Goal: Task Accomplishment & Management: Use online tool/utility

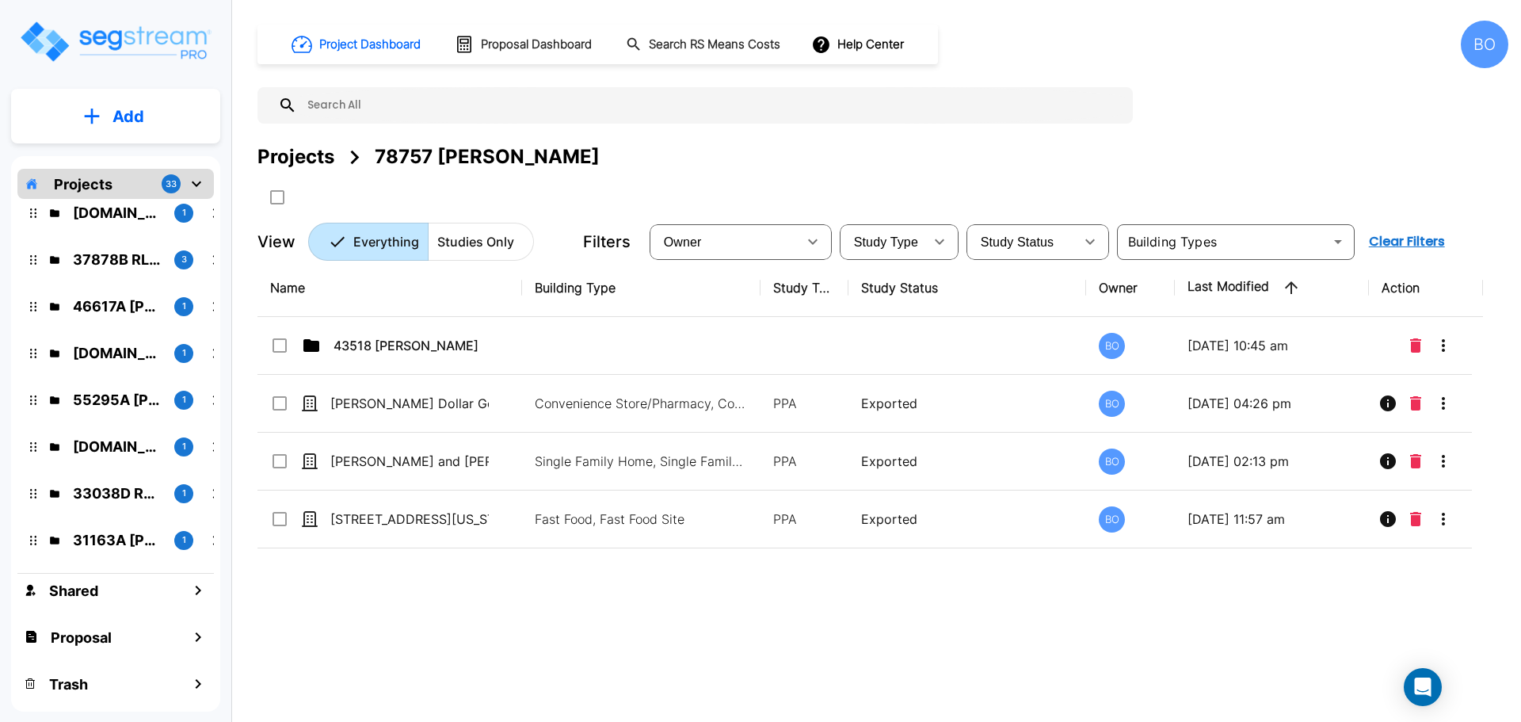
scroll to position [1, 0]
click at [162, 638] on div "Proposal" at bounding box center [115, 636] width 196 height 34
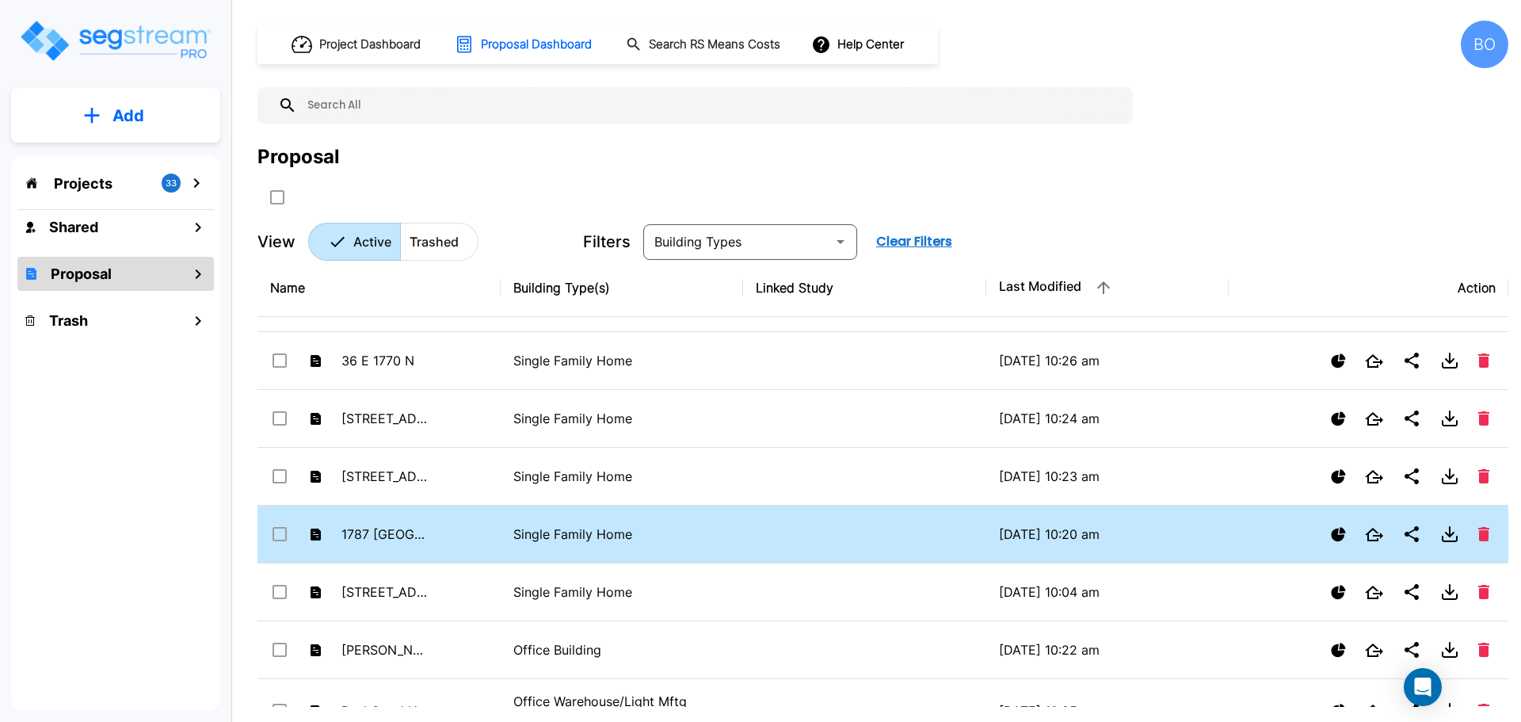
scroll to position [238, 0]
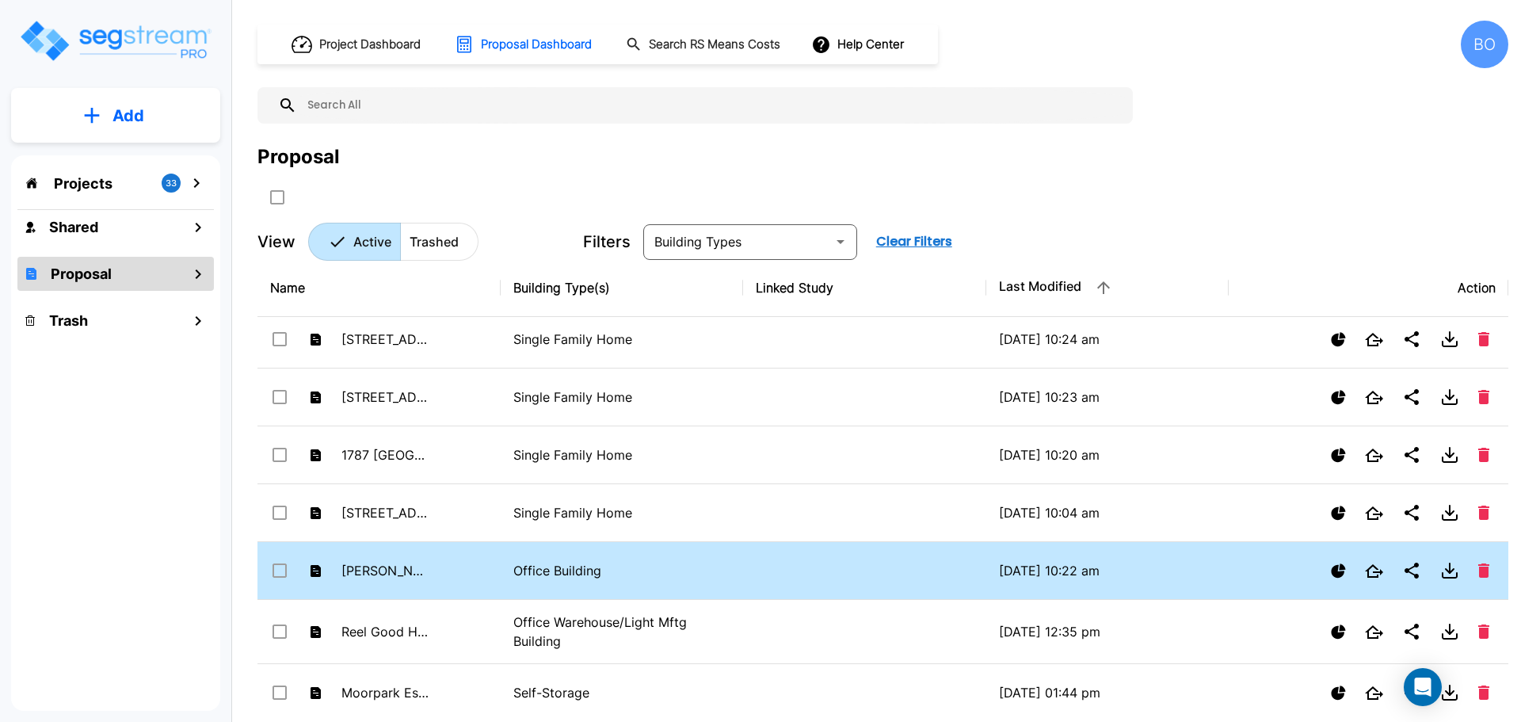
click at [280, 570] on input "select row Joel Hall" at bounding box center [278, 567] width 16 height 13
checkbox input "true"
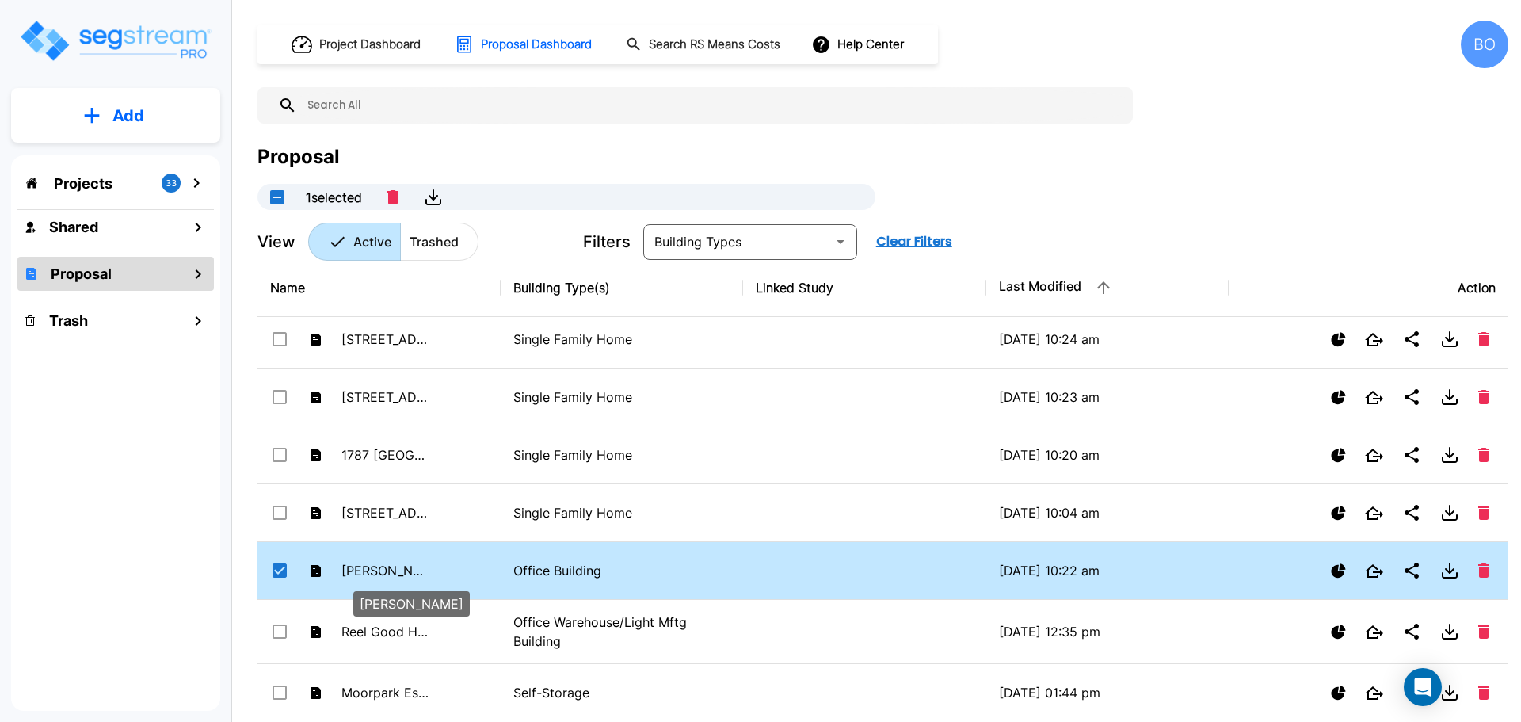
drag, startPoint x: 398, startPoint y: 561, endPoint x: 1313, endPoint y: 191, distance: 987.6
click at [1319, 186] on div "Proposal 1 selected" at bounding box center [882, 176] width 1251 height 67
click at [128, 176] on div "Projects 33" at bounding box center [115, 183] width 196 height 30
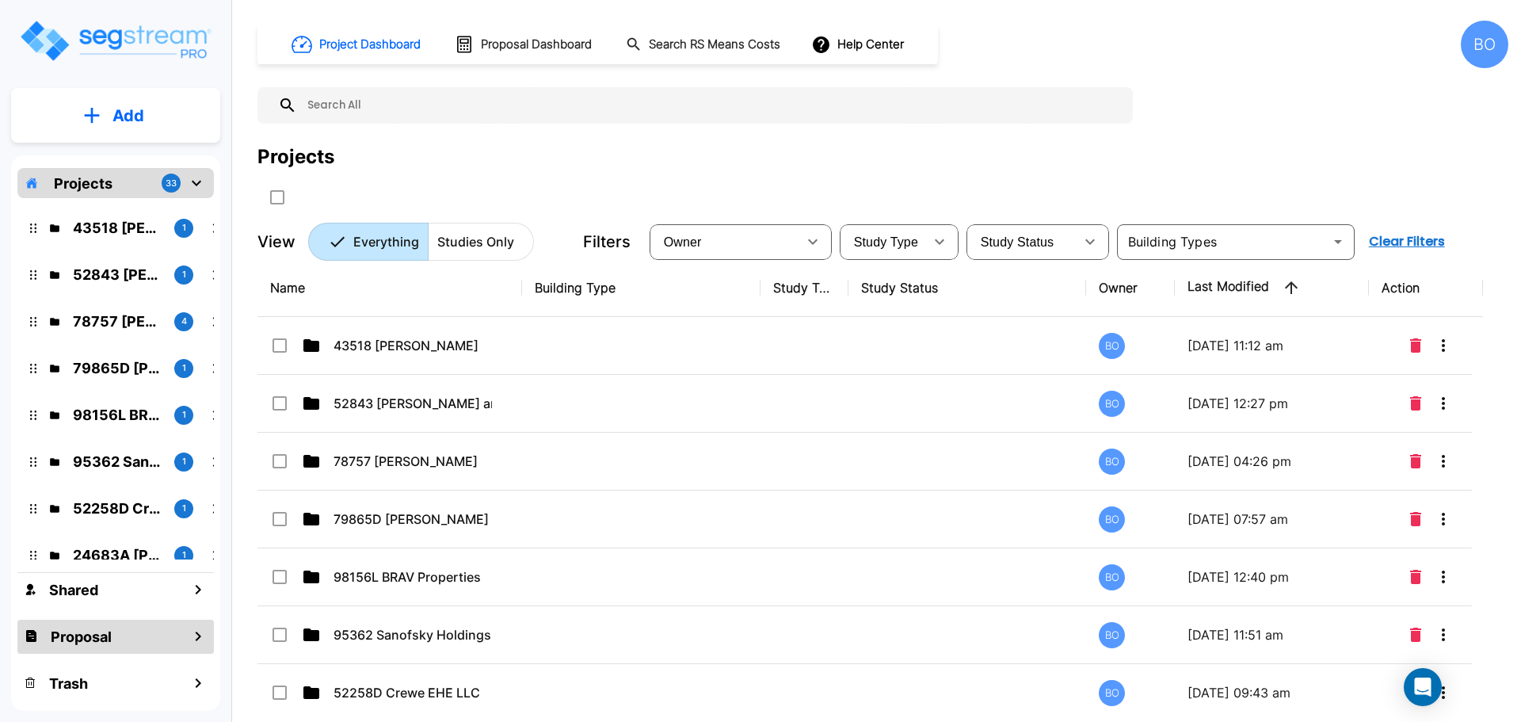
click at [112, 635] on h1 "Proposal" at bounding box center [81, 636] width 61 height 21
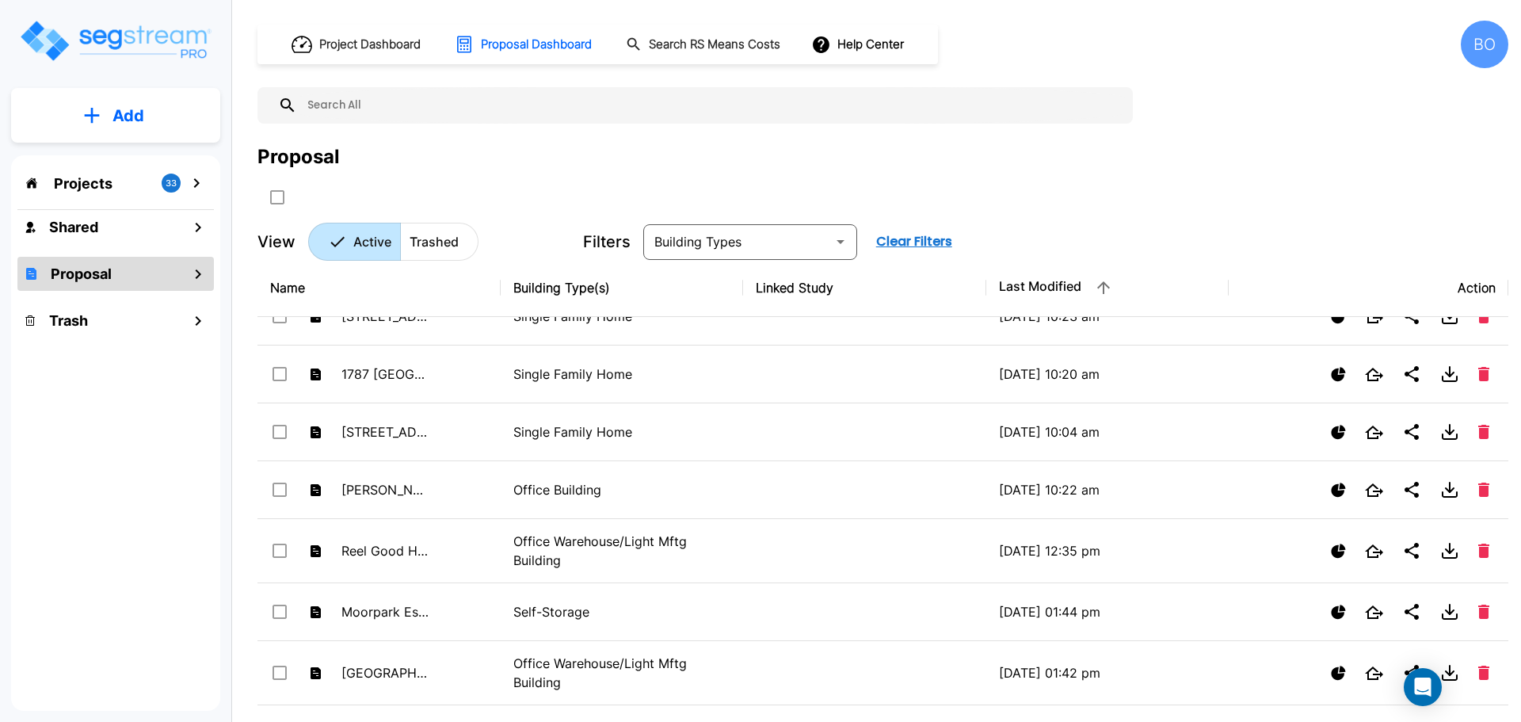
scroll to position [396, 0]
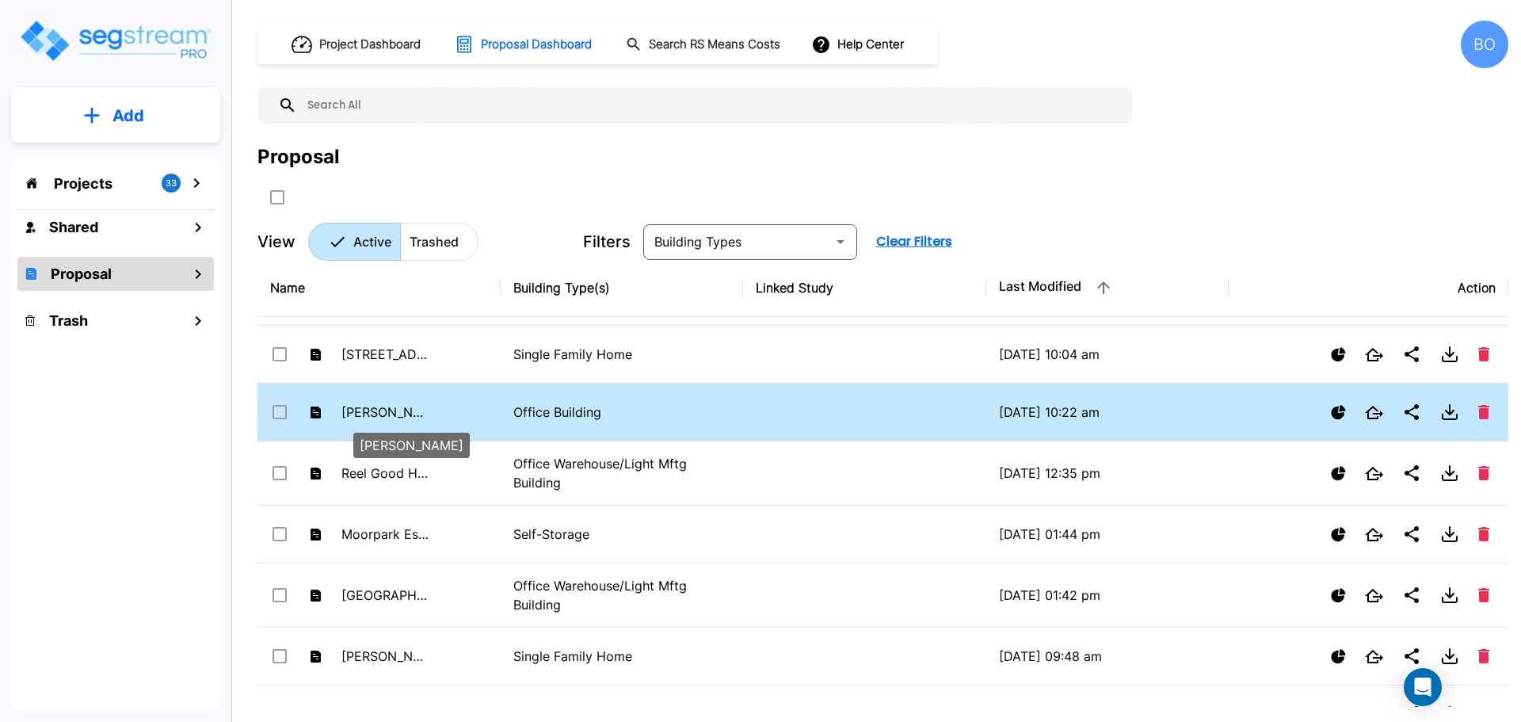
click at [417, 417] on p "[PERSON_NAME]" at bounding box center [384, 411] width 87 height 19
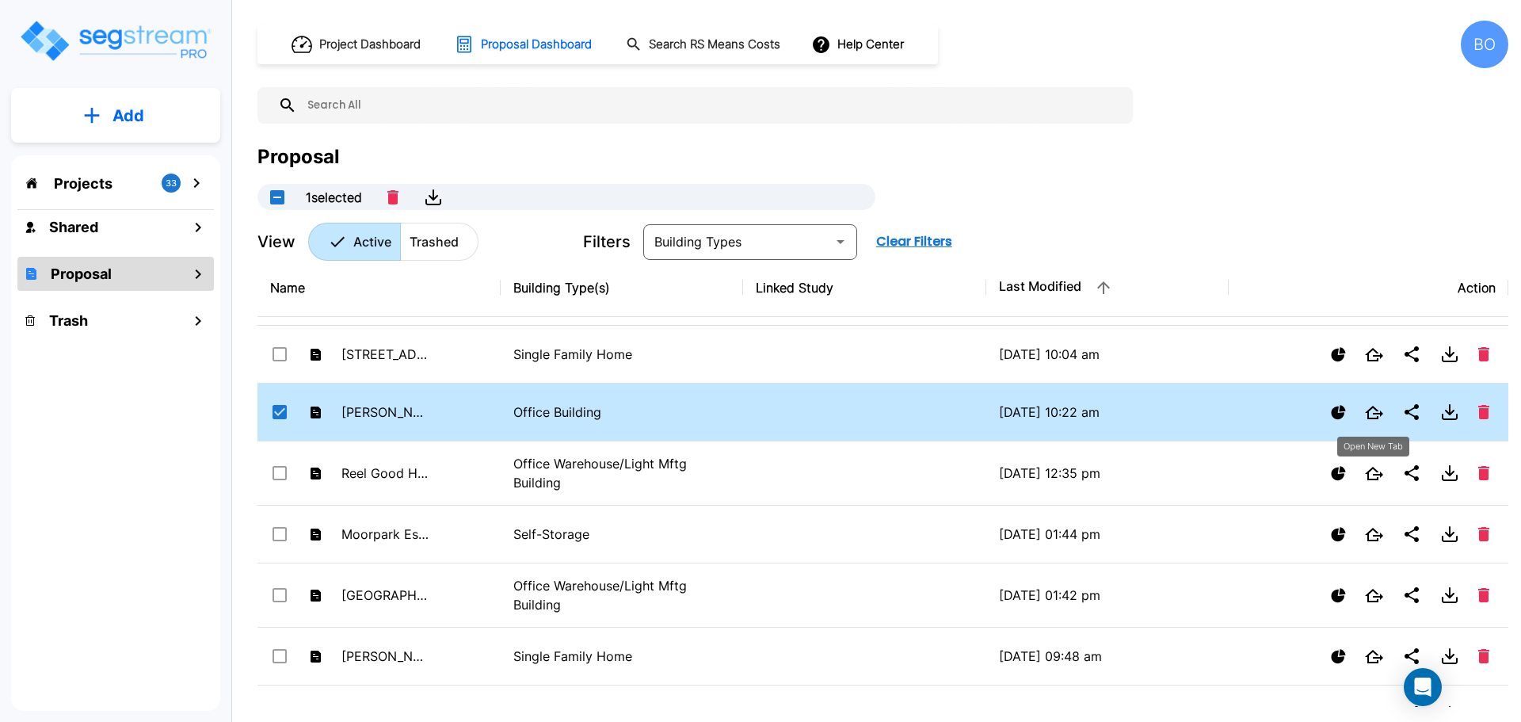
click at [1373, 412] on icon "Open New Tab" at bounding box center [1374, 412] width 18 height 13
checkbox input "false"
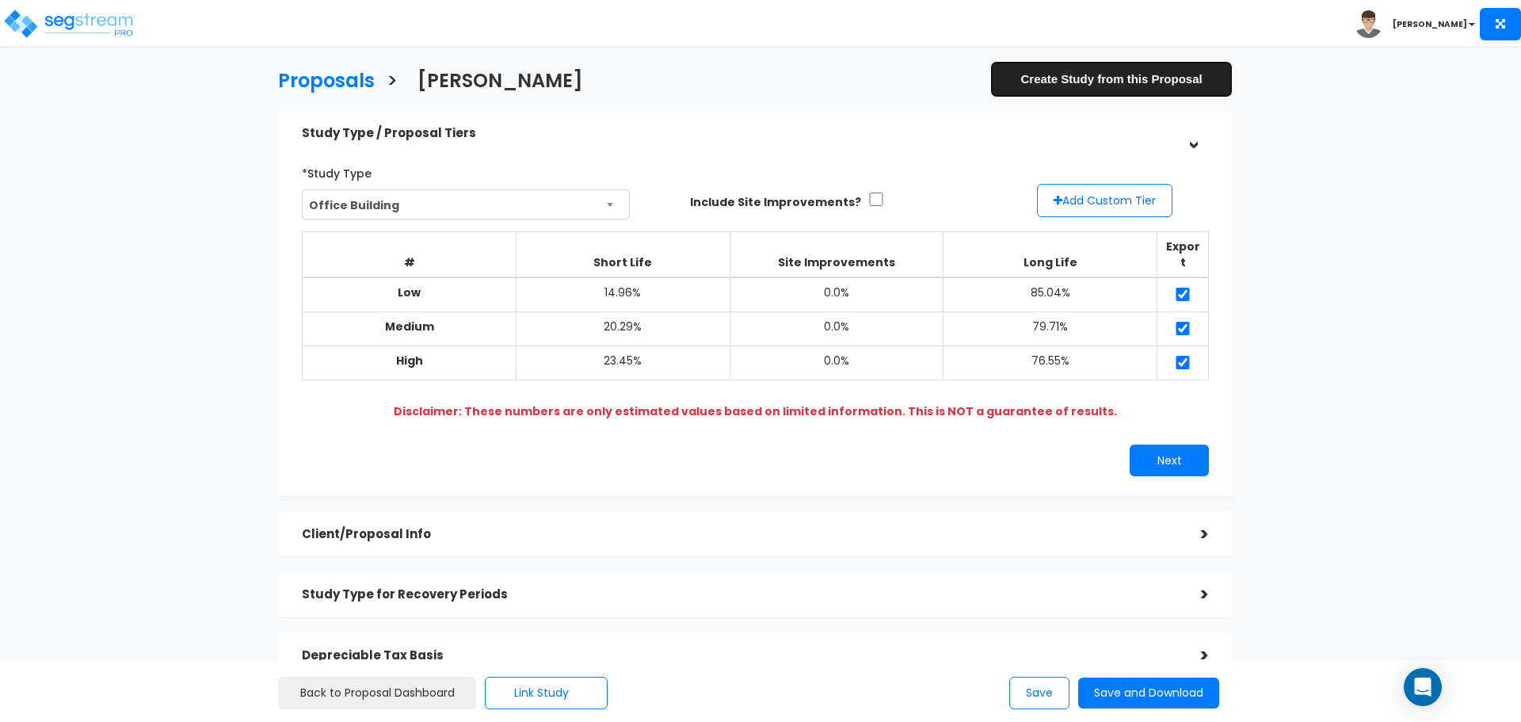
click at [1133, 75] on link "Create Study from this Proposal" at bounding box center [1111, 79] width 242 height 36
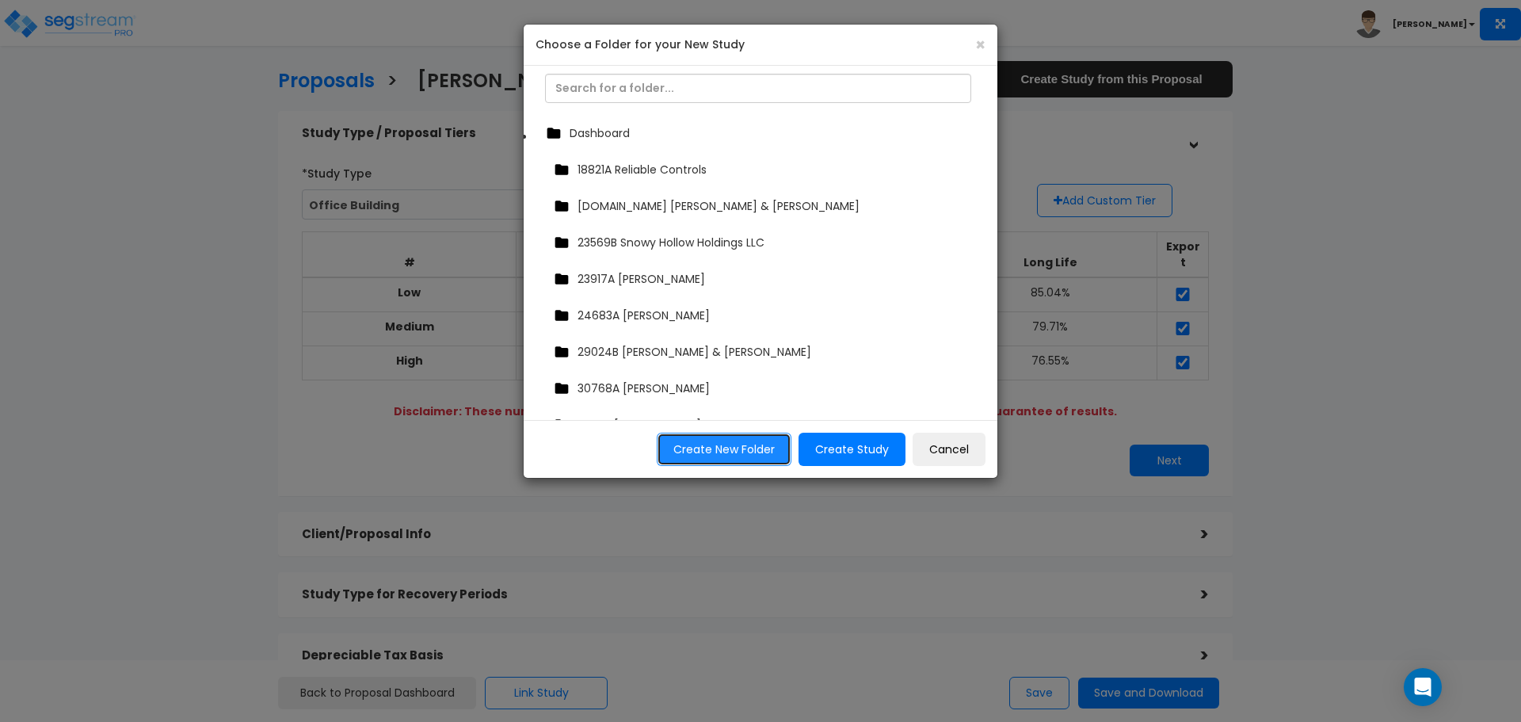
click at [738, 453] on button "Create New Folder" at bounding box center [724, 448] width 135 height 33
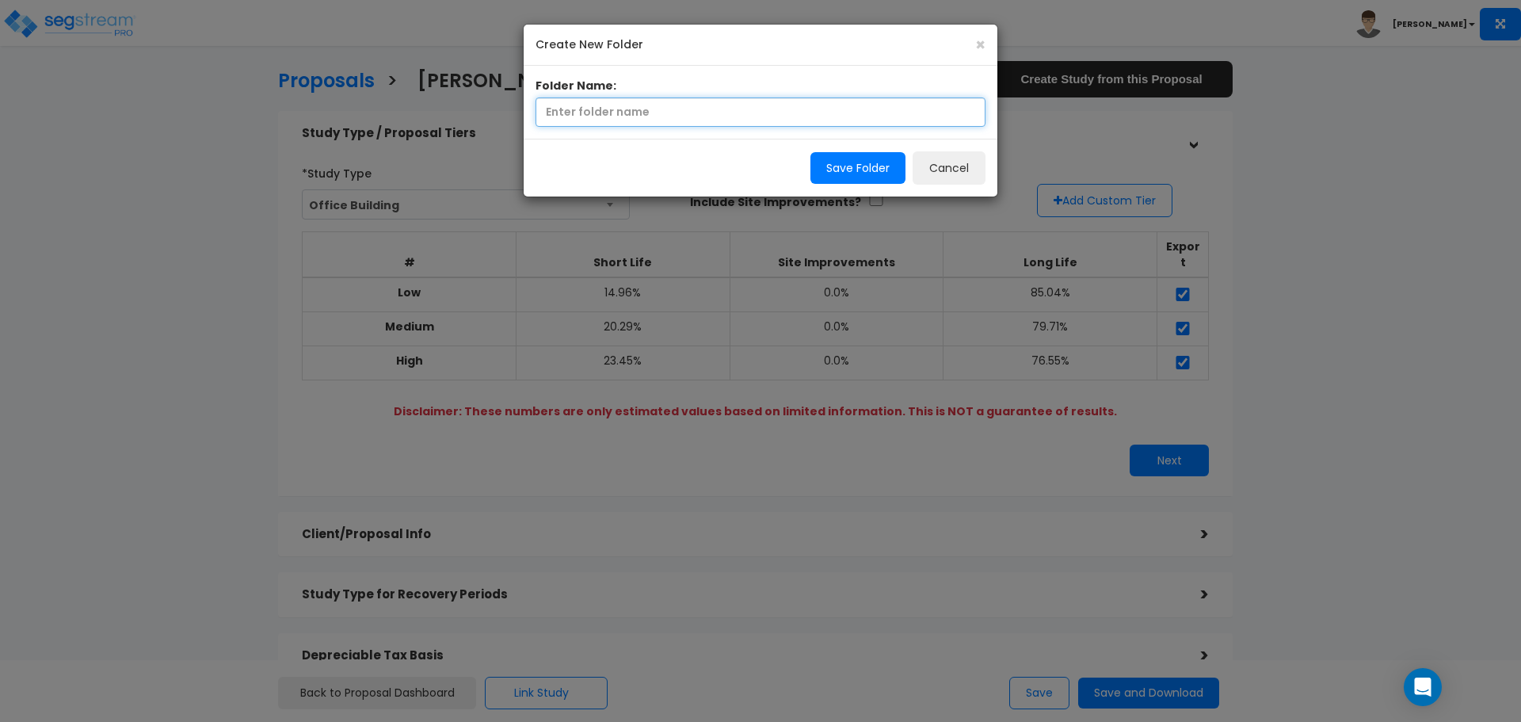
click at [565, 116] on input "text" at bounding box center [760, 111] width 450 height 29
type input "72379A Hall, Joel & Andrea"
click at [869, 166] on button "Save Folder" at bounding box center [857, 168] width 95 height 32
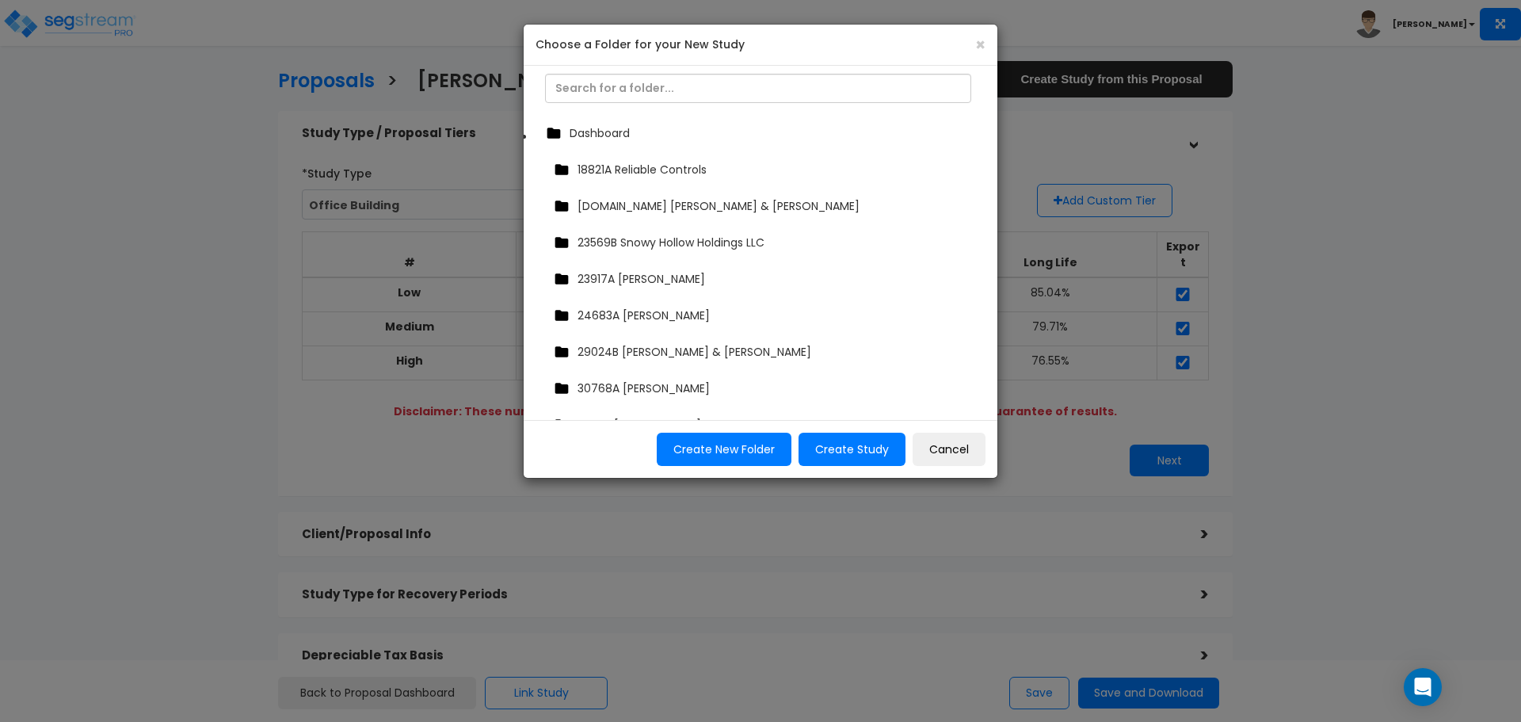
scroll to position [892, 0]
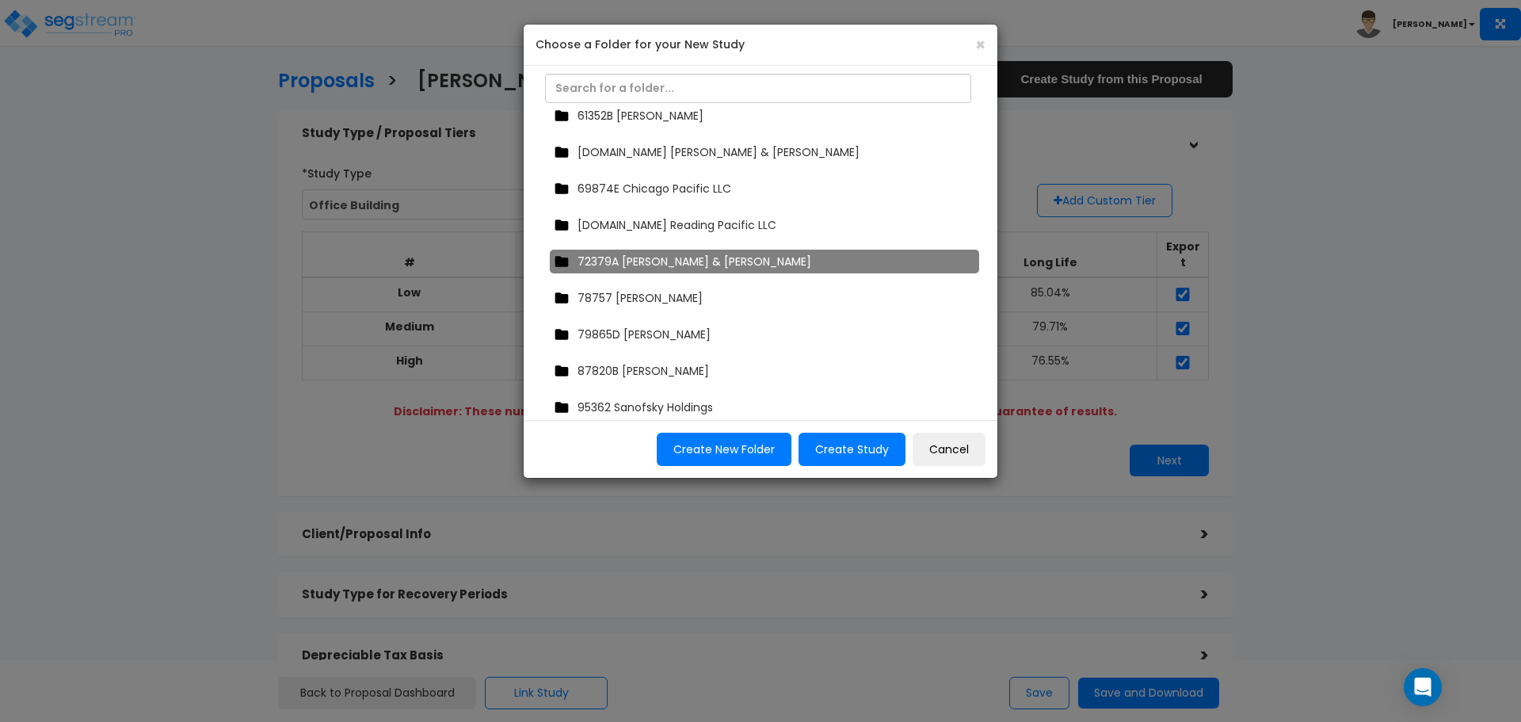
click at [673, 257] on span "72379A Hall, Joel & Andrea" at bounding box center [694, 261] width 234 height 16
click at [855, 446] on button "Create Study" at bounding box center [851, 448] width 107 height 33
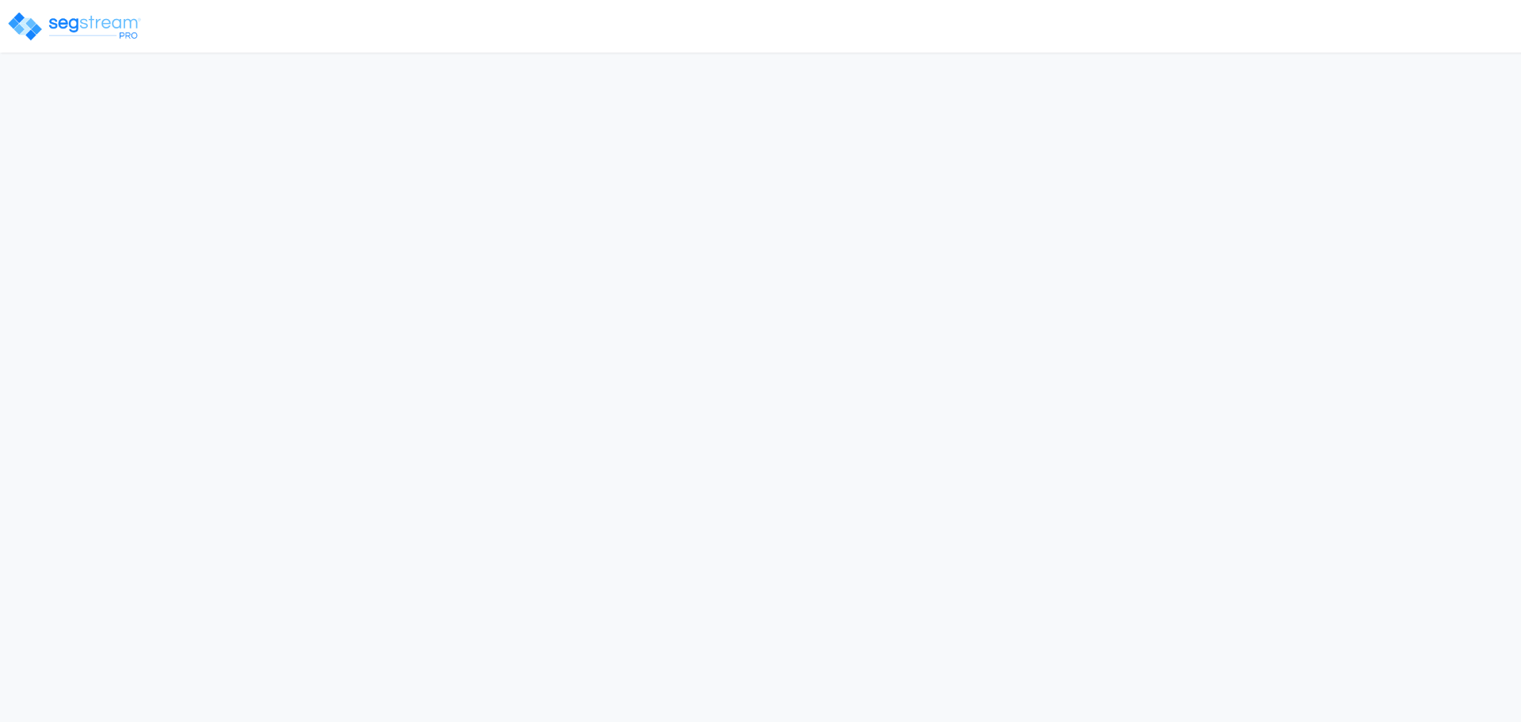
type input "1,497,159.0"
select select "UT"
select select "2024"
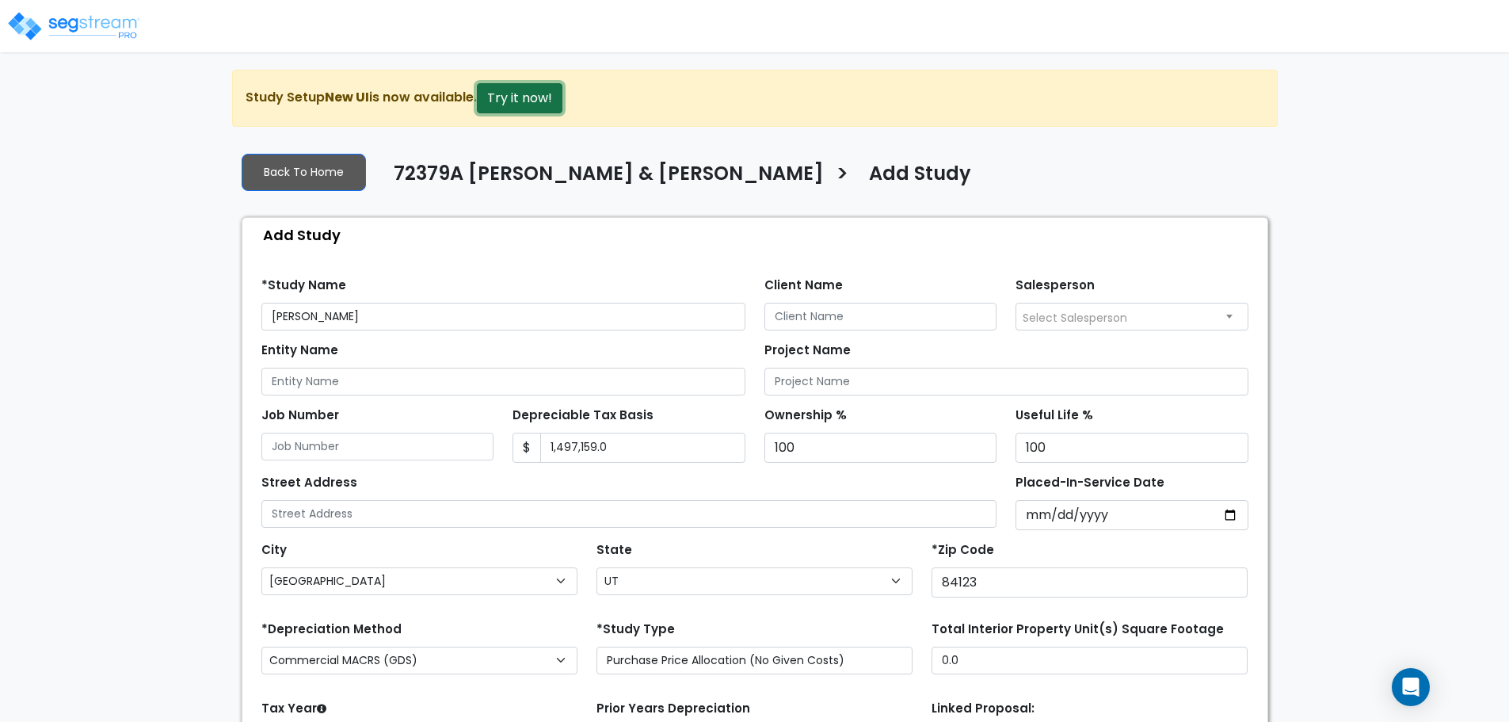
click at [525, 95] on button "Try it now!" at bounding box center [520, 98] width 86 height 30
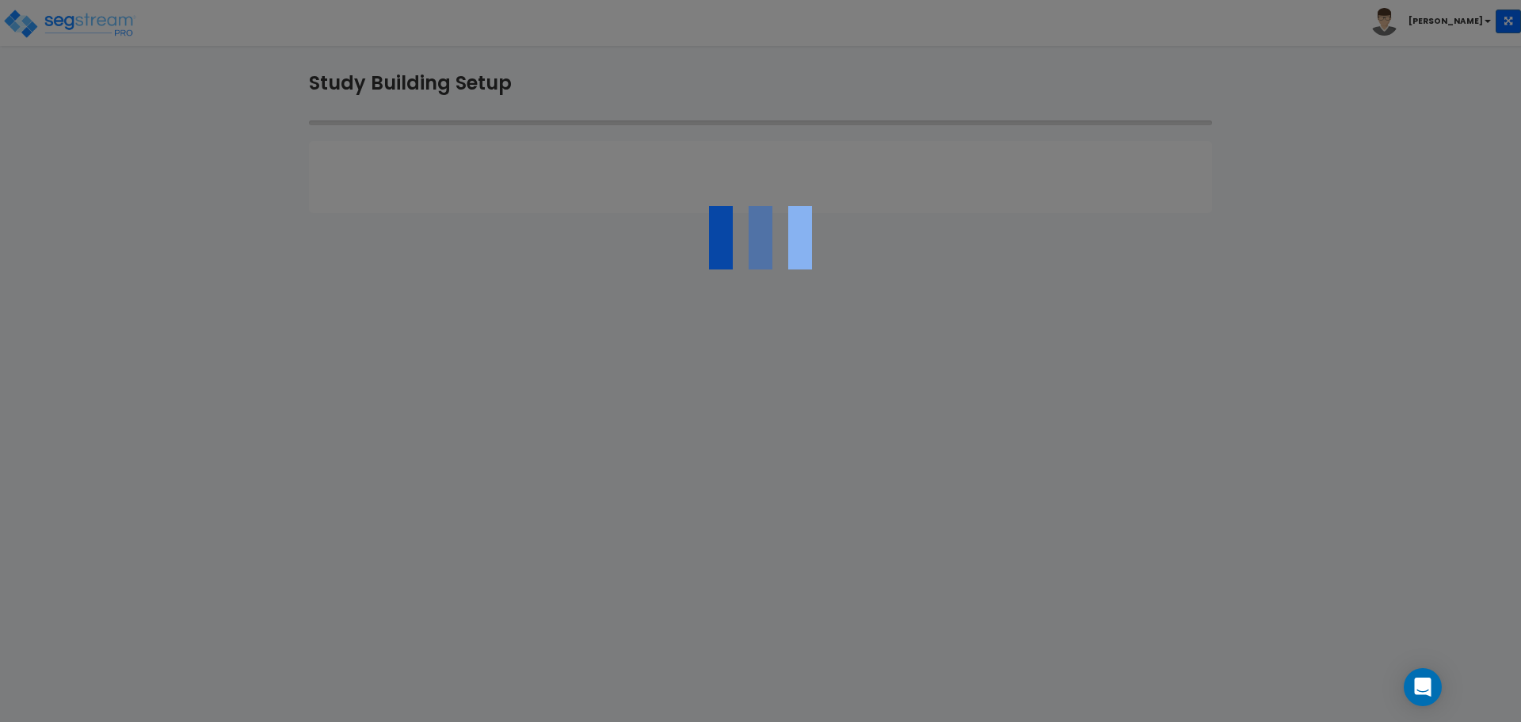
type input "[PERSON_NAME]"
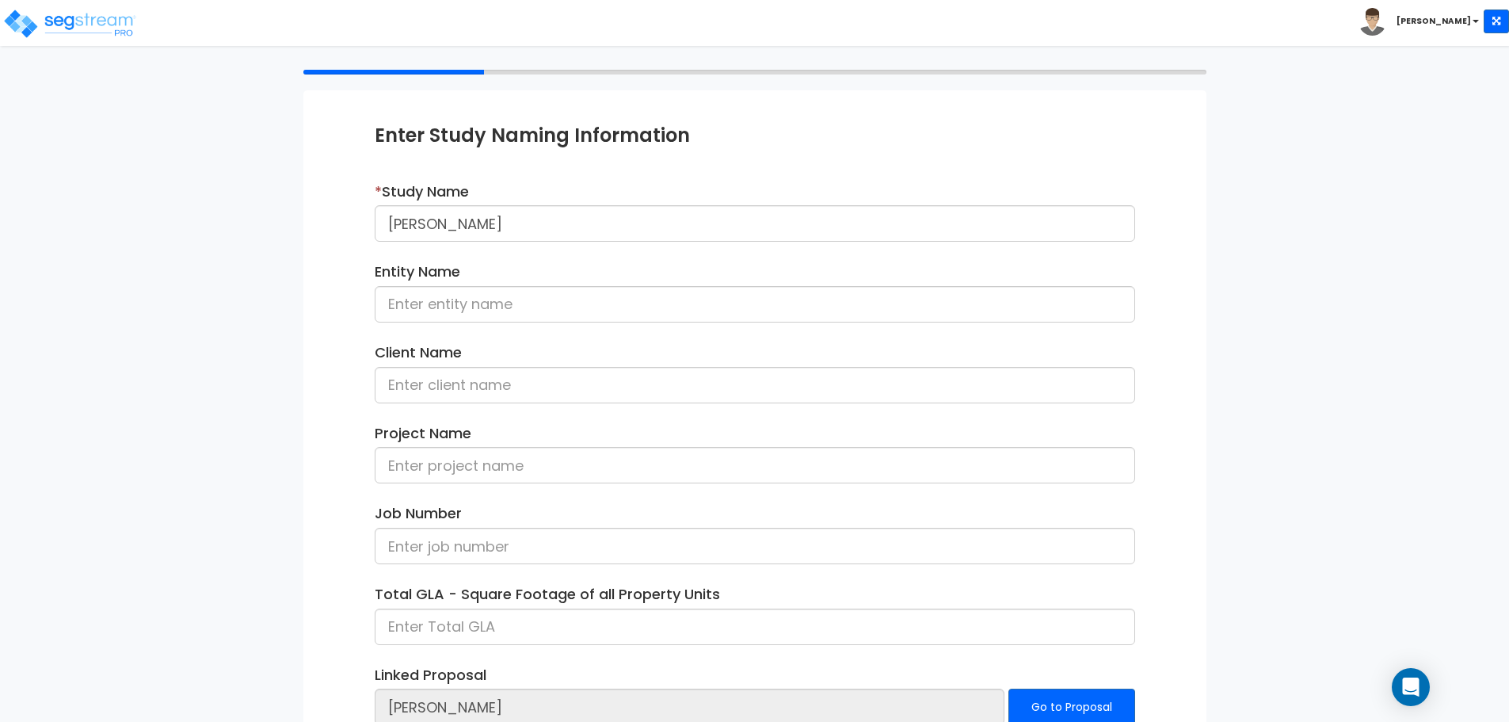
scroll to position [158, 0]
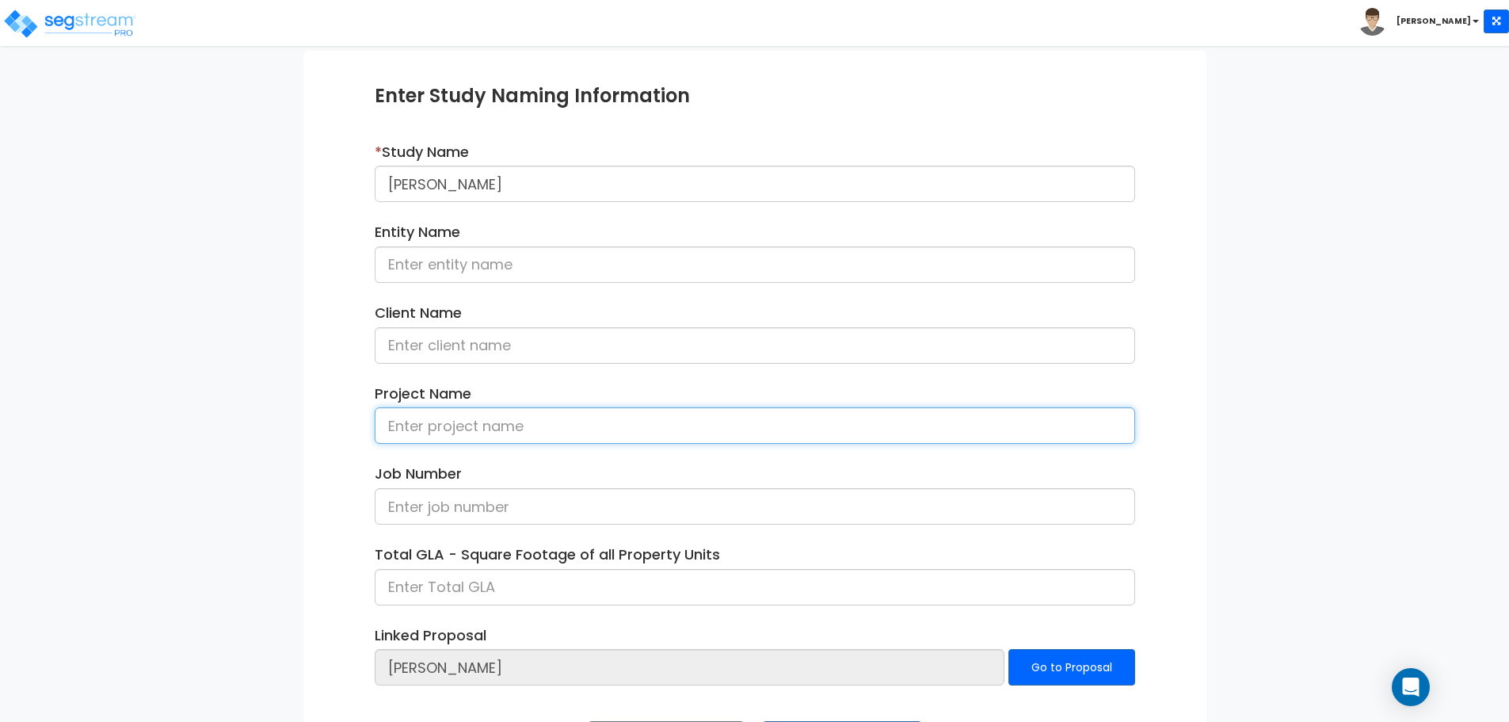
click at [465, 430] on input at bounding box center [755, 425] width 760 height 36
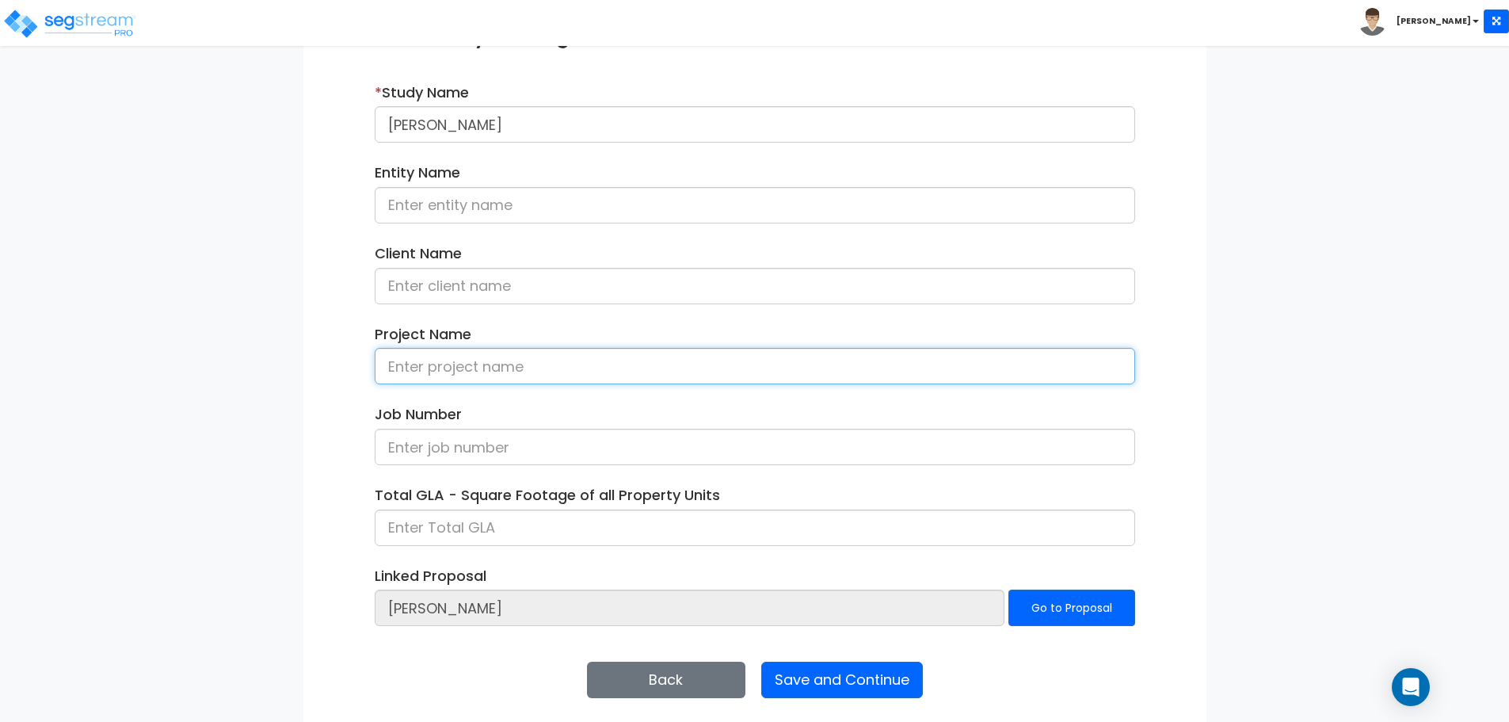
scroll to position [226, 0]
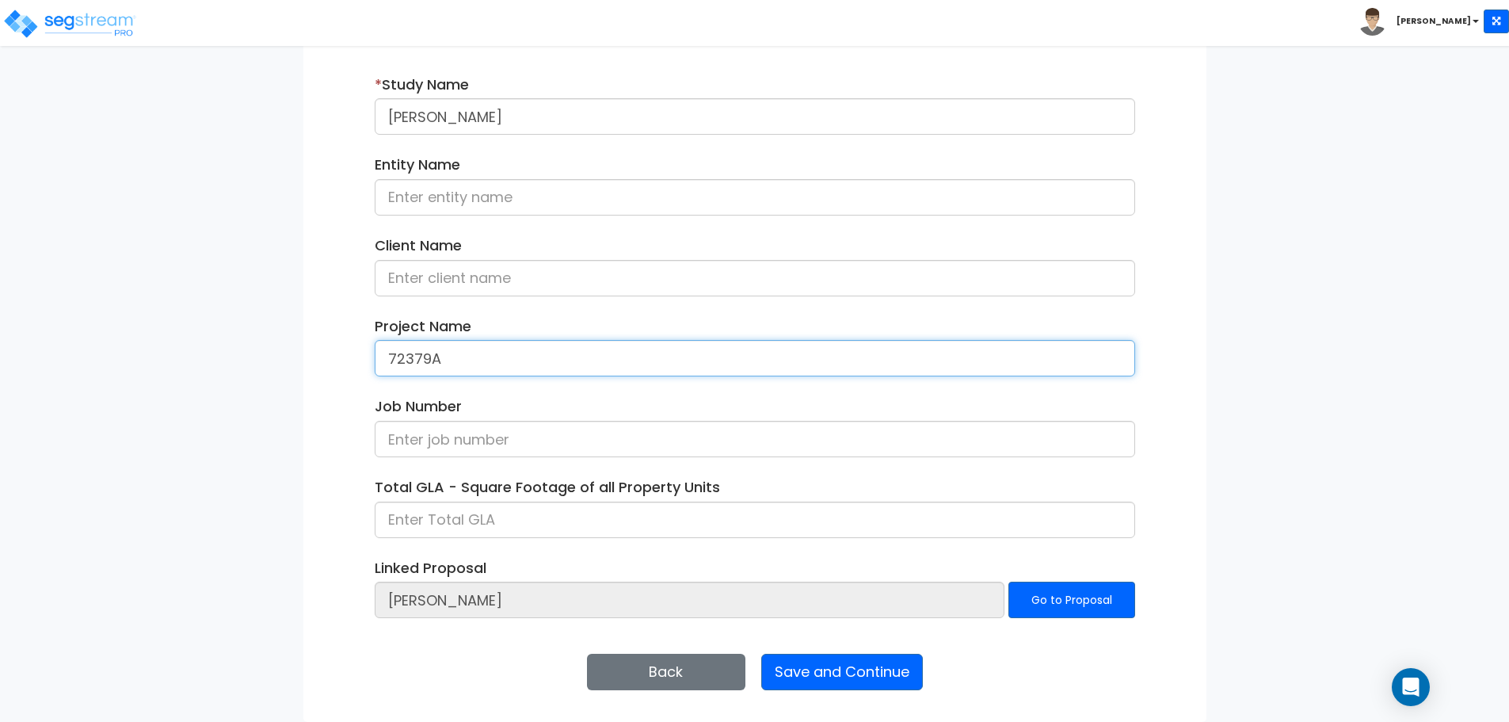
type input "72379A"
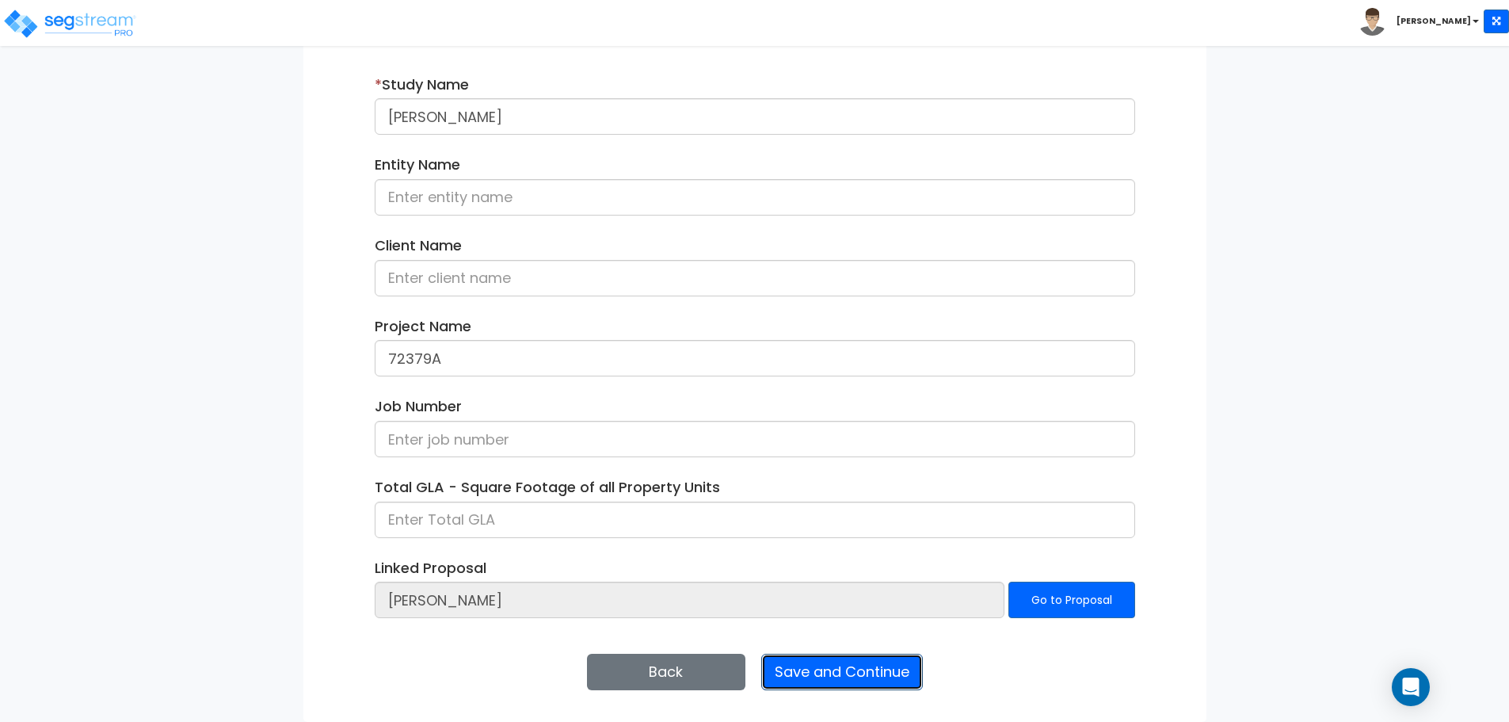
click at [871, 678] on button "Save and Continue" at bounding box center [842, 671] width 162 height 36
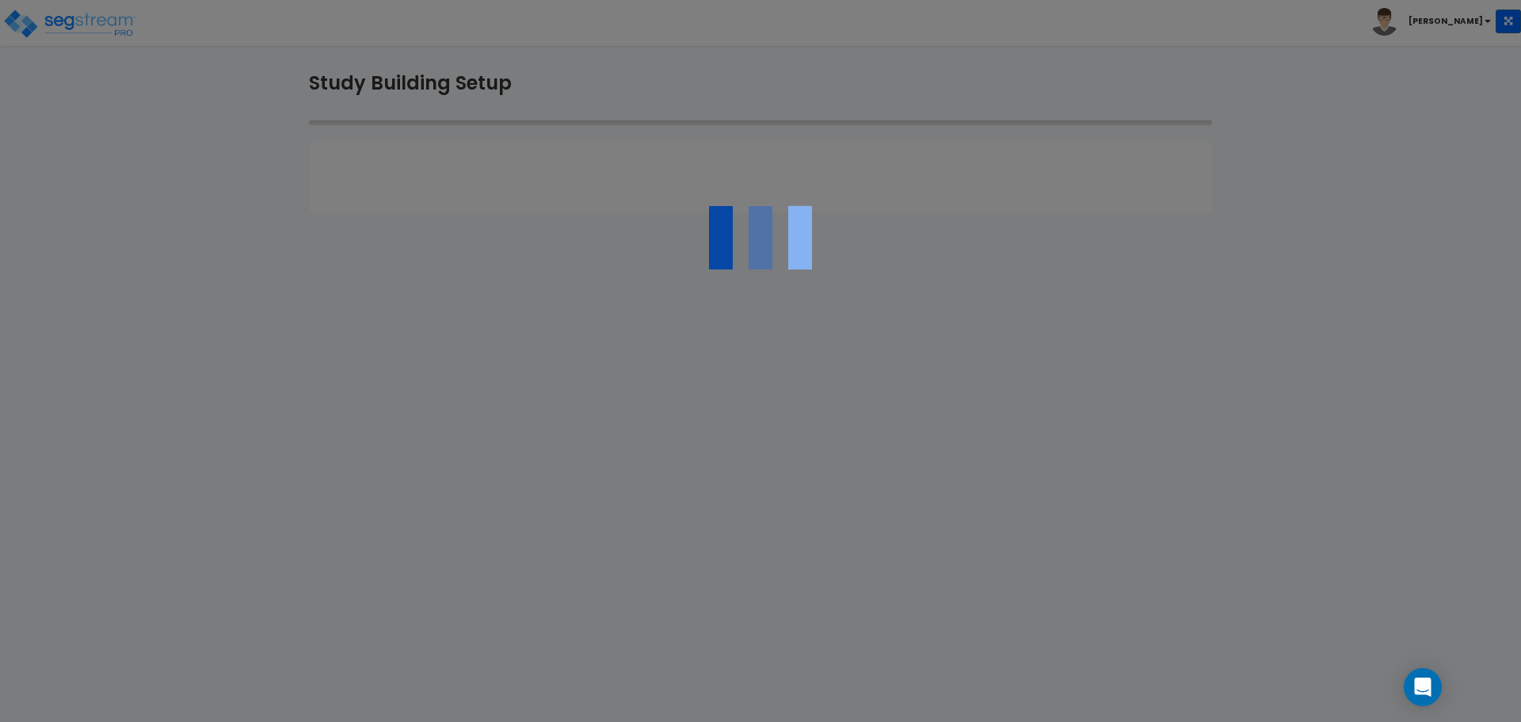
type input "84123"
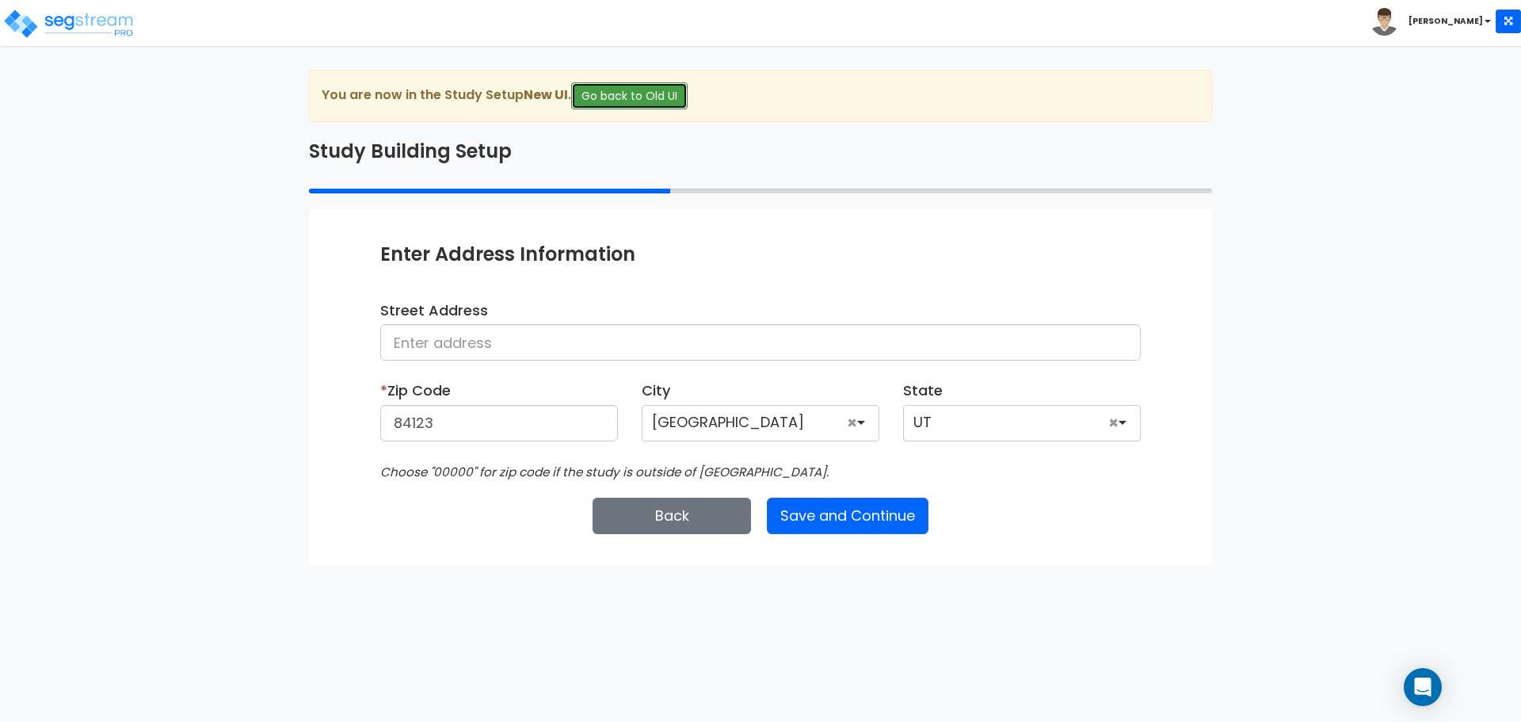
click at [663, 90] on button "Go back to Old UI" at bounding box center [629, 95] width 116 height 27
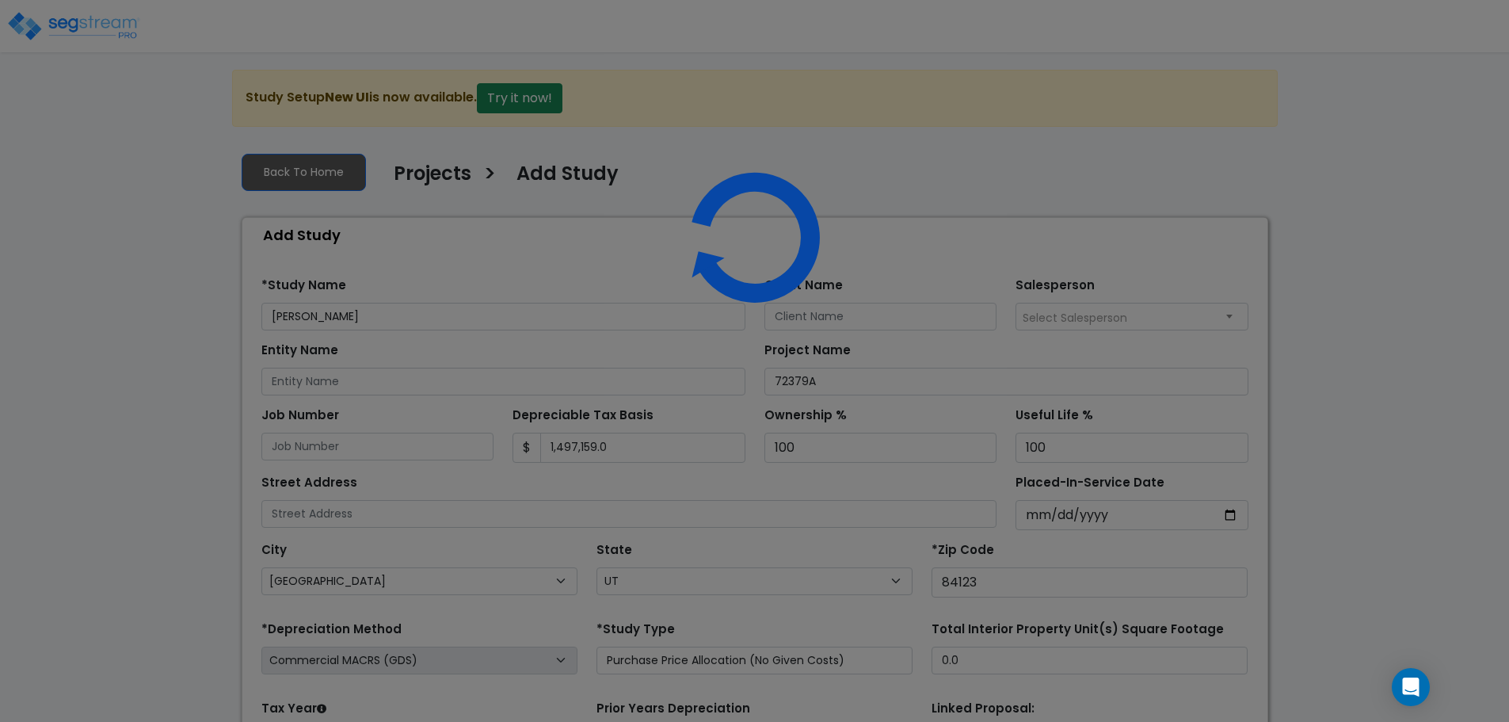
select select "[GEOGRAPHIC_DATA]"
select select "UT"
select select "2024"
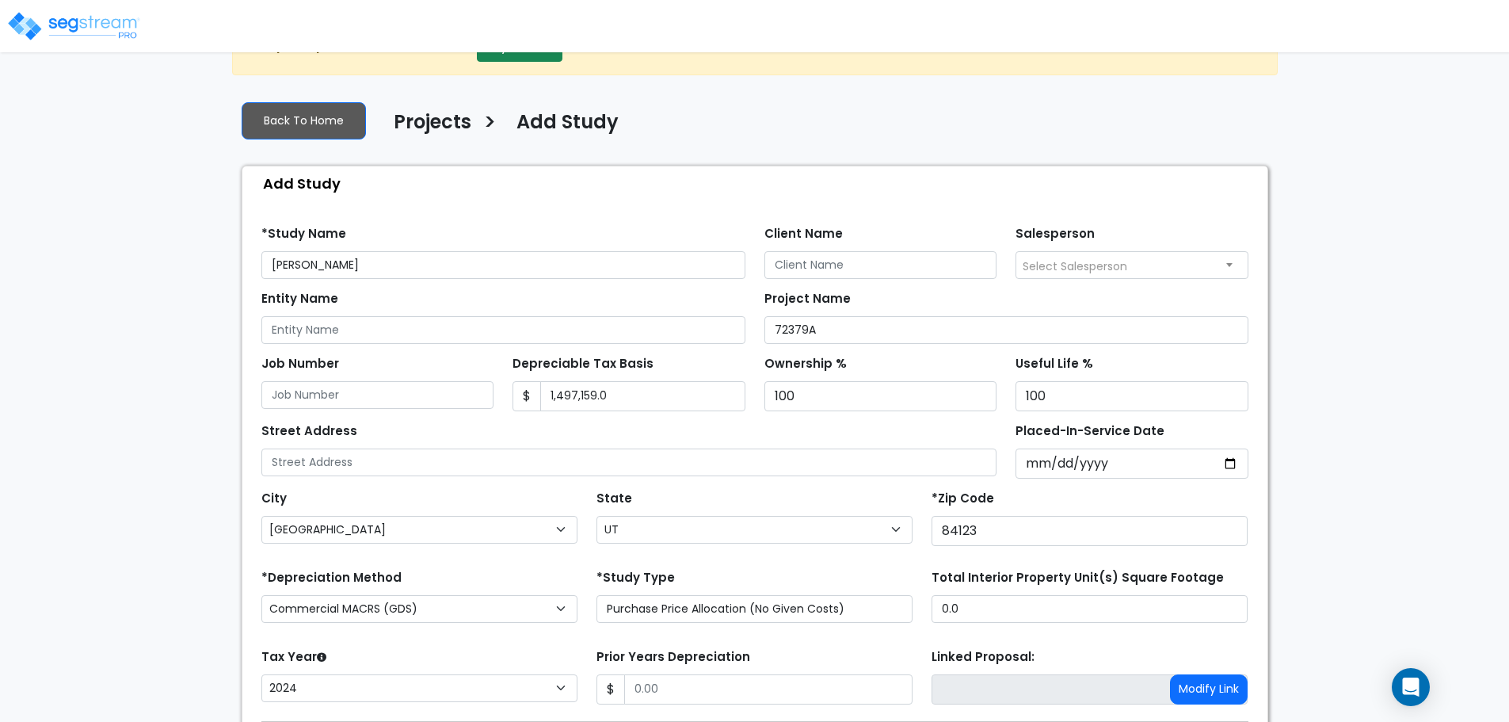
scroll to position [79, 0]
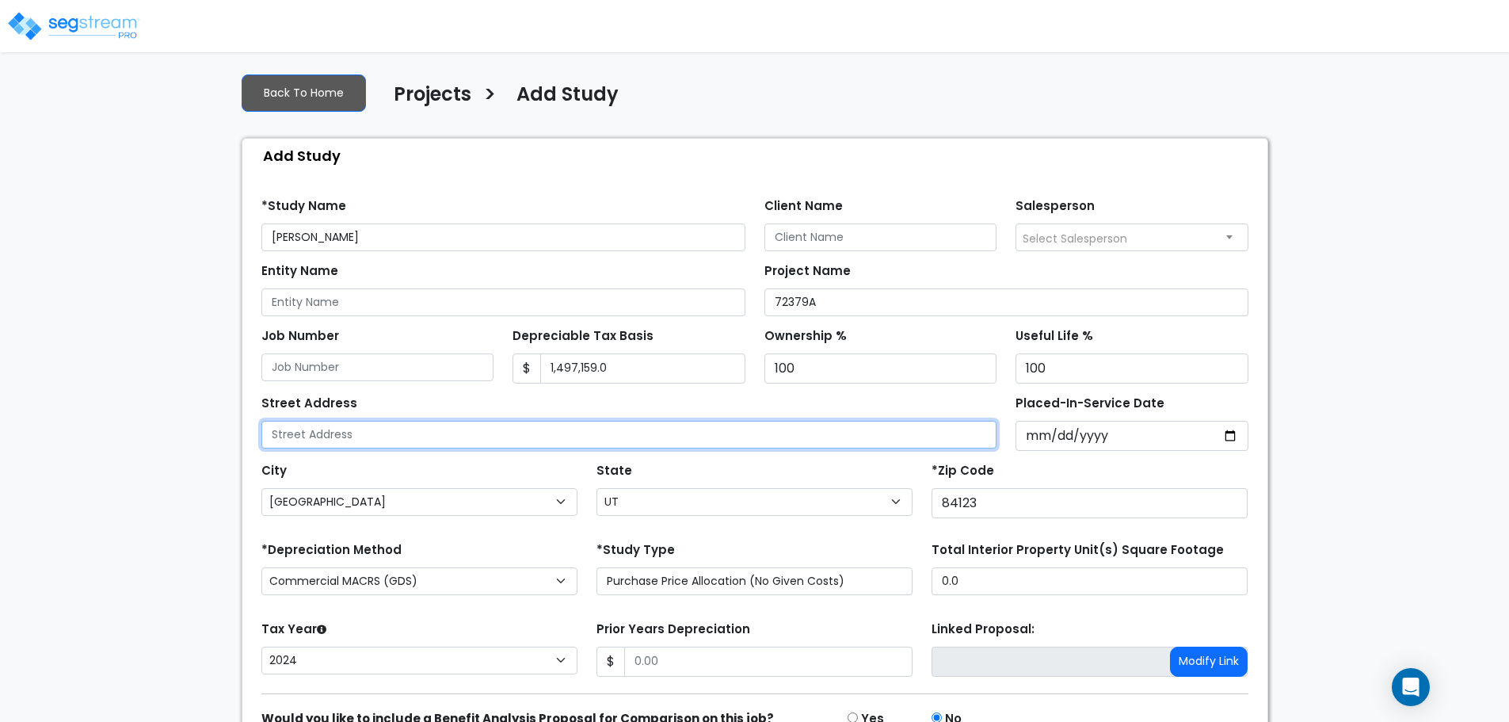
click at [363, 427] on input "text" at bounding box center [629, 435] width 736 height 28
type input "324 S 400 W"
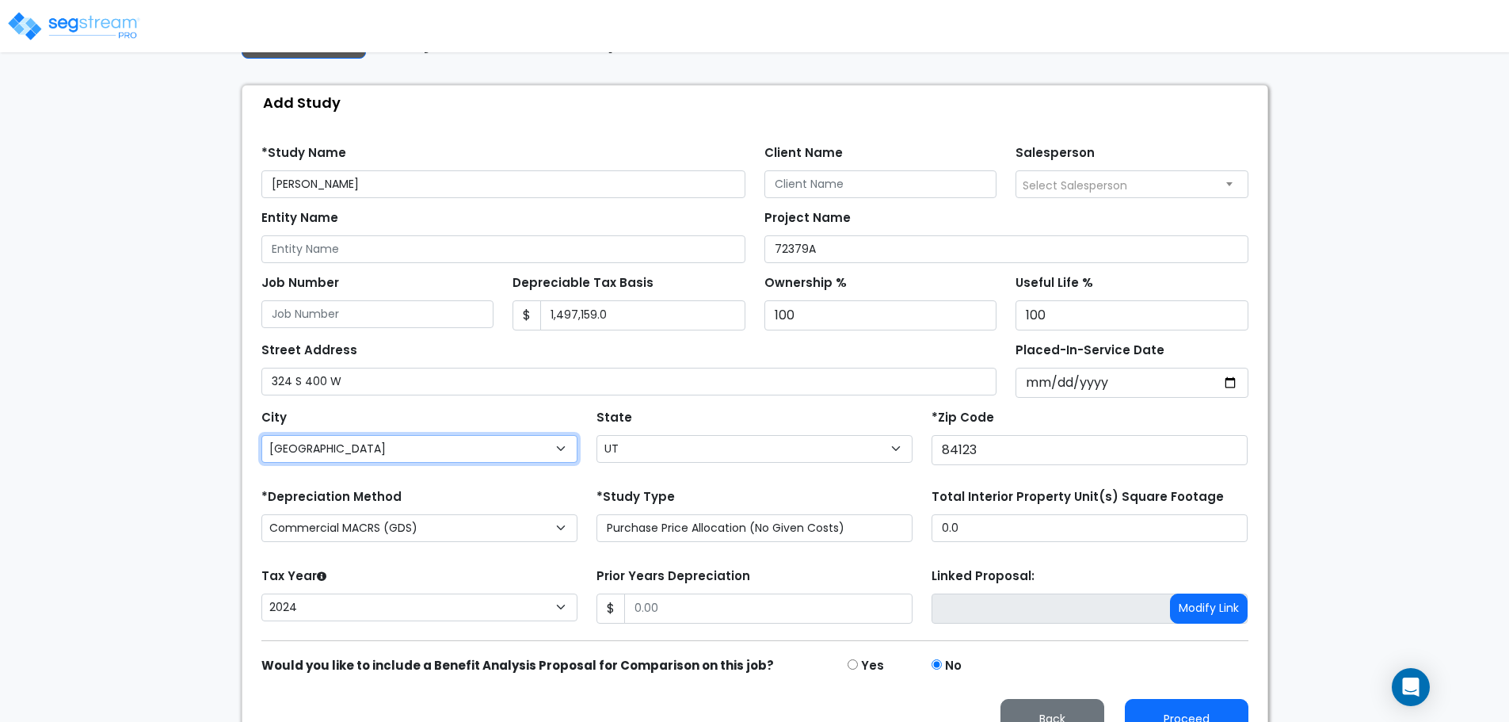
scroll to position [163, 0]
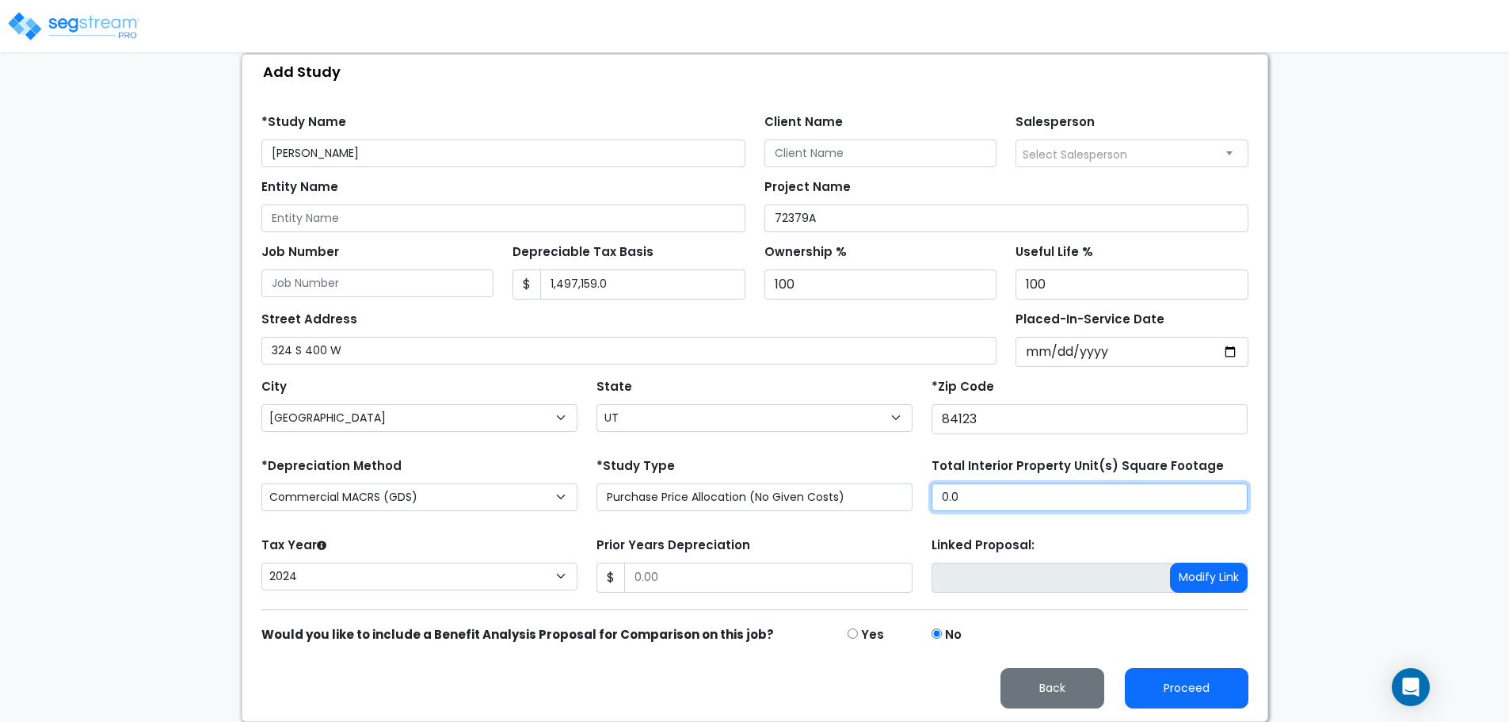
click at [977, 497] on input "0.0" at bounding box center [1090, 497] width 316 height 28
drag, startPoint x: 977, startPoint y: 497, endPoint x: 906, endPoint y: 504, distance: 70.8
click at [906, 504] on div "*Depreciation Method Commercial MACRS (GDS) Residential Rental MACRS (GDS) Comm…" at bounding box center [755, 485] width 1006 height 63
type input "12,080"
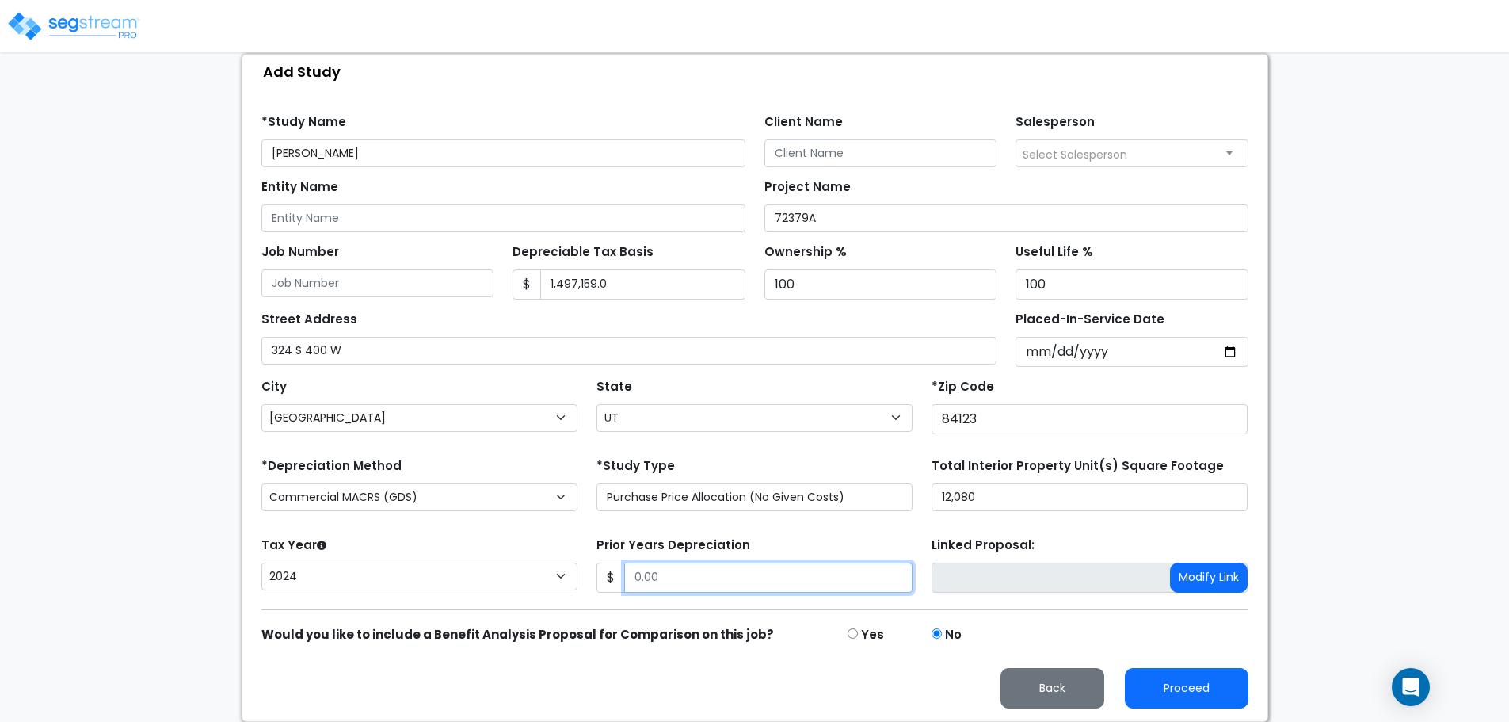
click at [692, 575] on input "Prior Years Depreciation" at bounding box center [768, 577] width 288 height 30
click at [661, 586] on input "Prior Years Depreciation" at bounding box center [768, 577] width 288 height 30
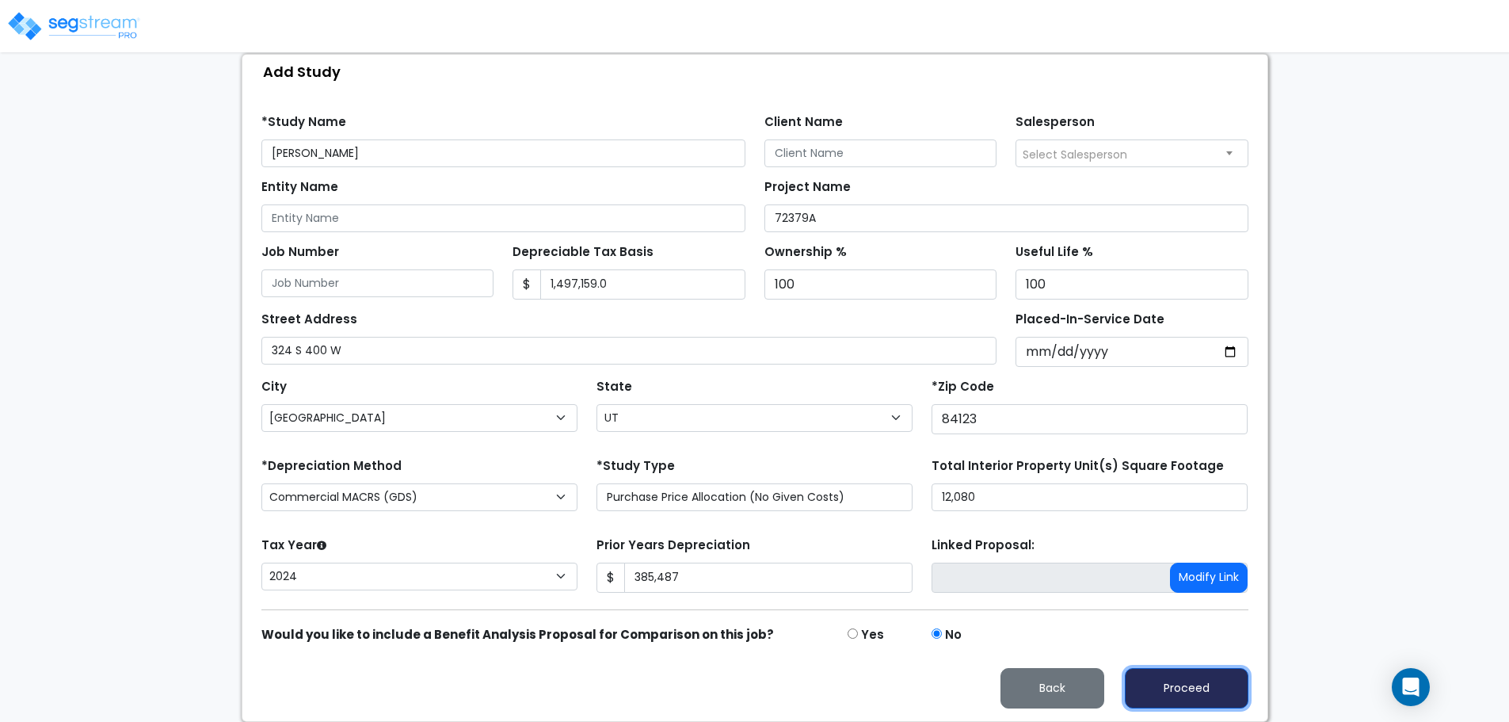
click at [1181, 685] on button "Proceed" at bounding box center [1187, 688] width 124 height 40
type input "385487"
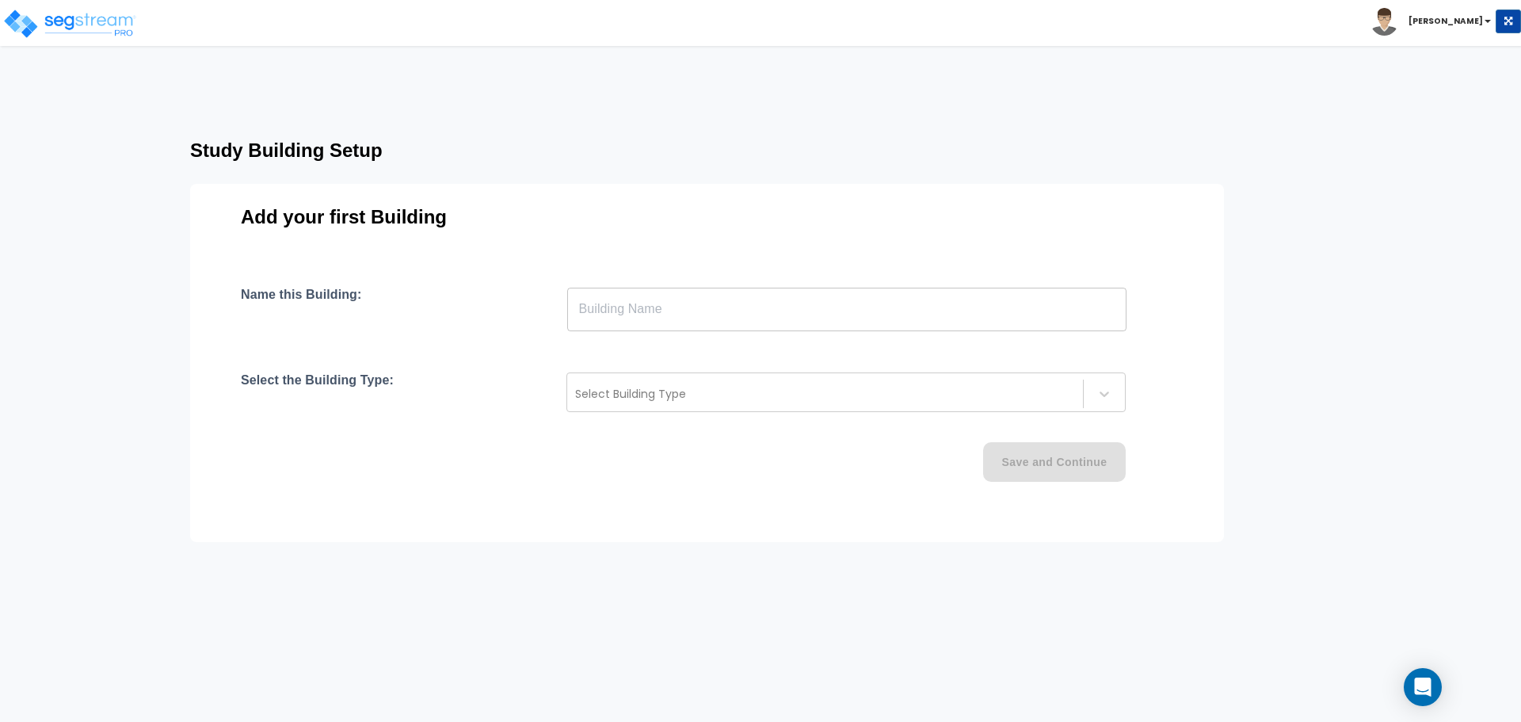
click at [800, 302] on input "text" at bounding box center [846, 309] width 559 height 44
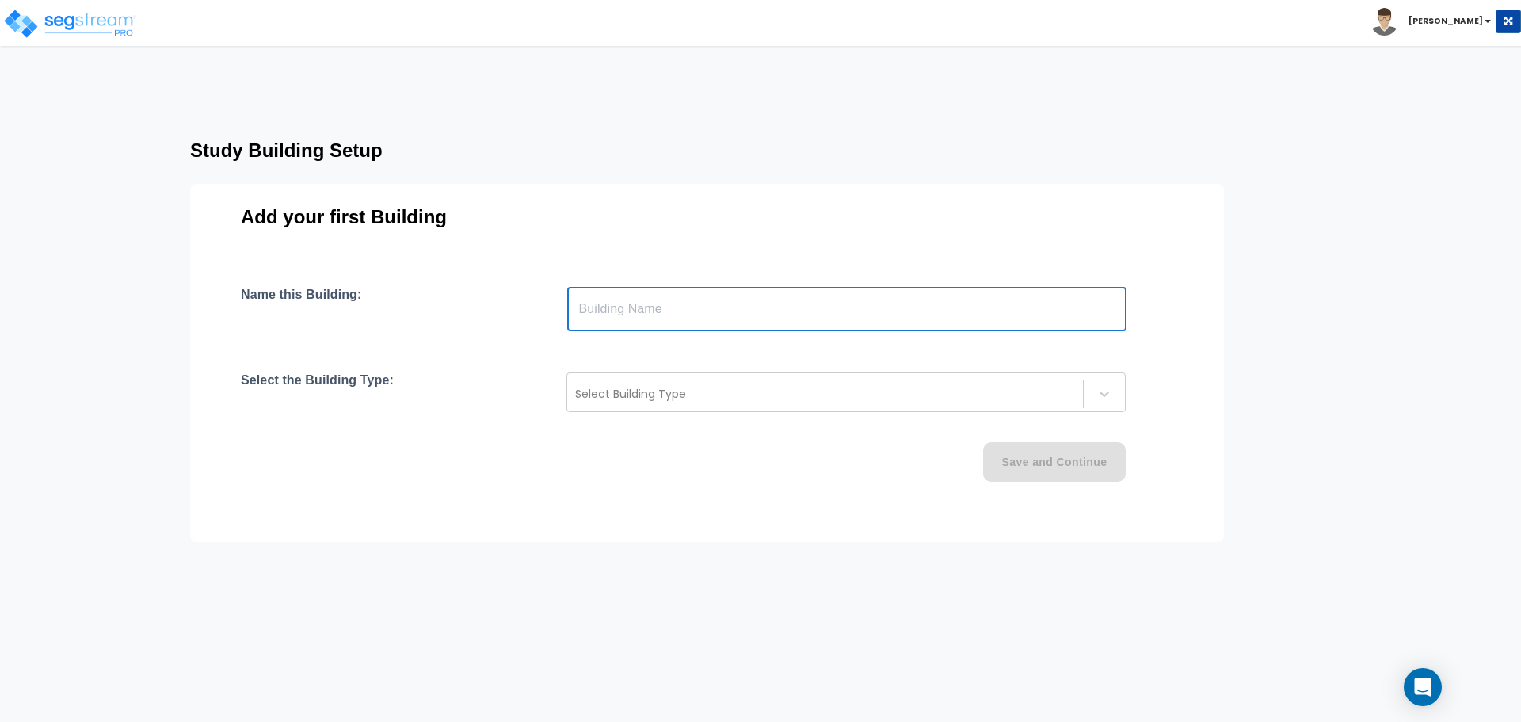
type input "Building"
click at [705, 390] on div at bounding box center [825, 393] width 500 height 19
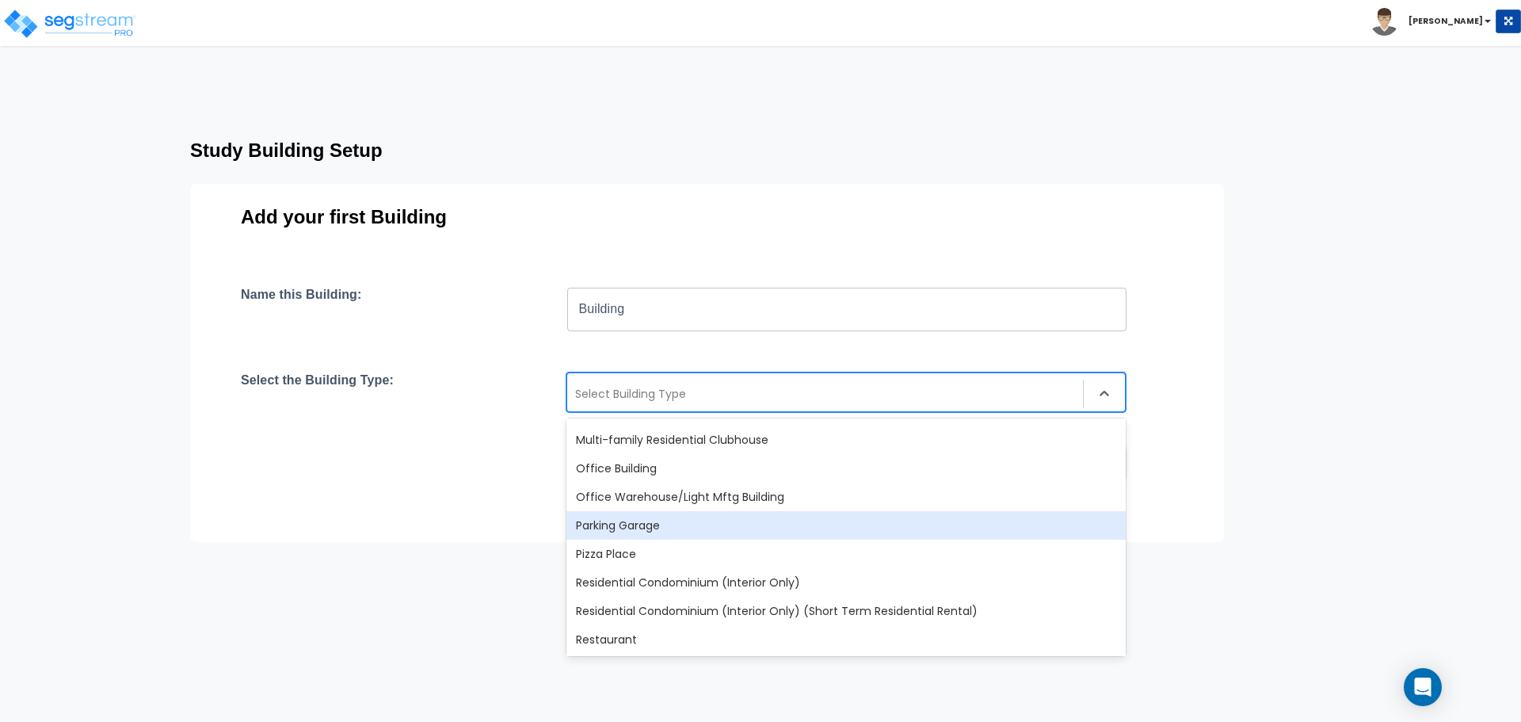
scroll to position [1030, 0]
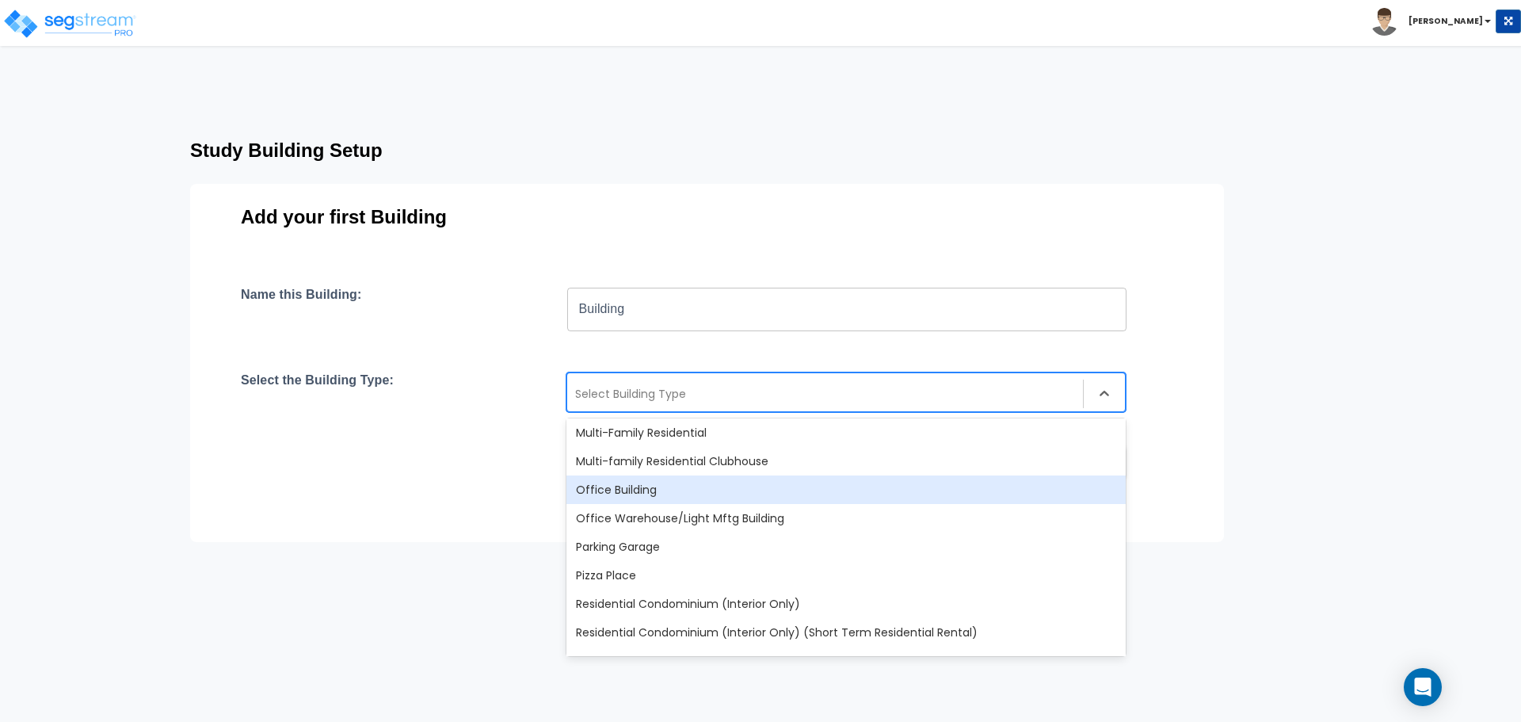
click at [646, 486] on div "Office Building" at bounding box center [845, 489] width 559 height 29
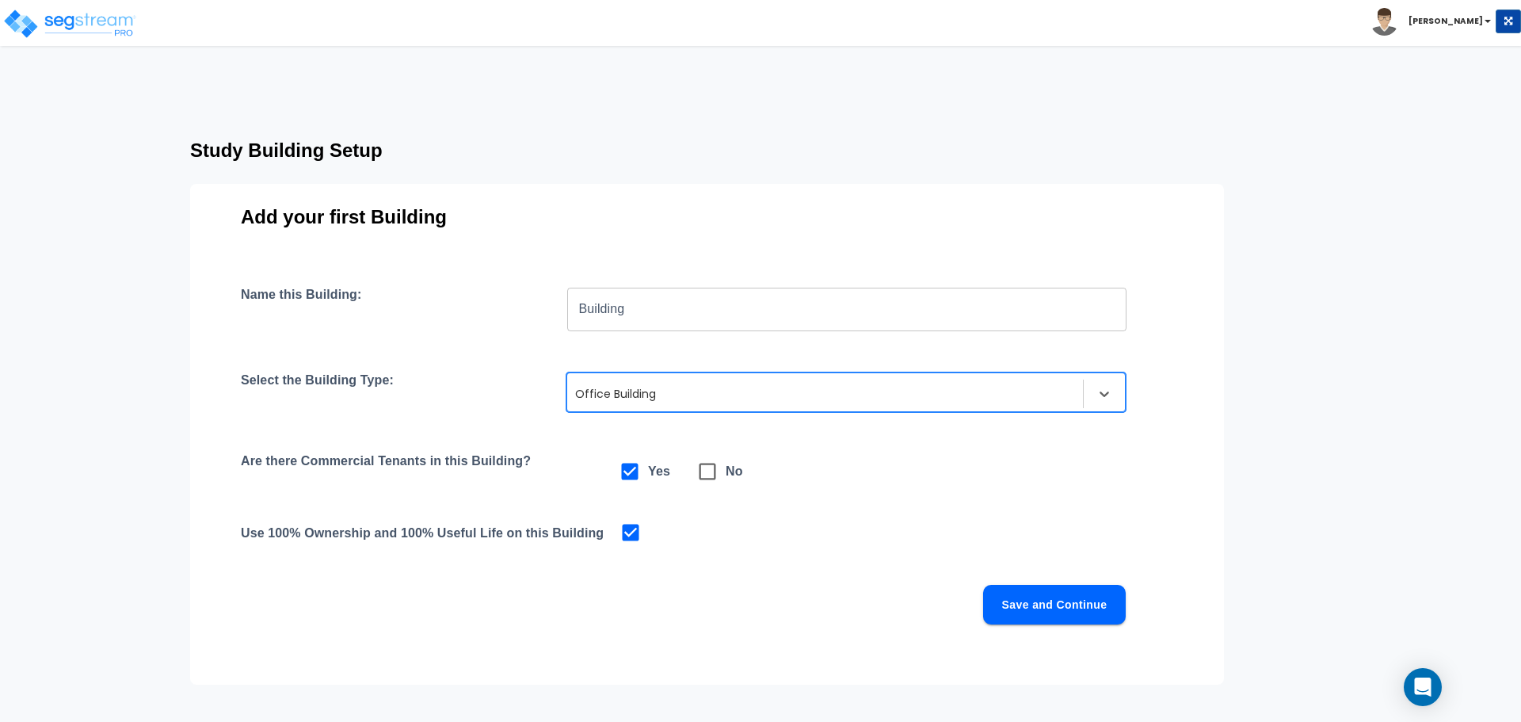
click at [1088, 601] on button "Save and Continue" at bounding box center [1054, 605] width 143 height 40
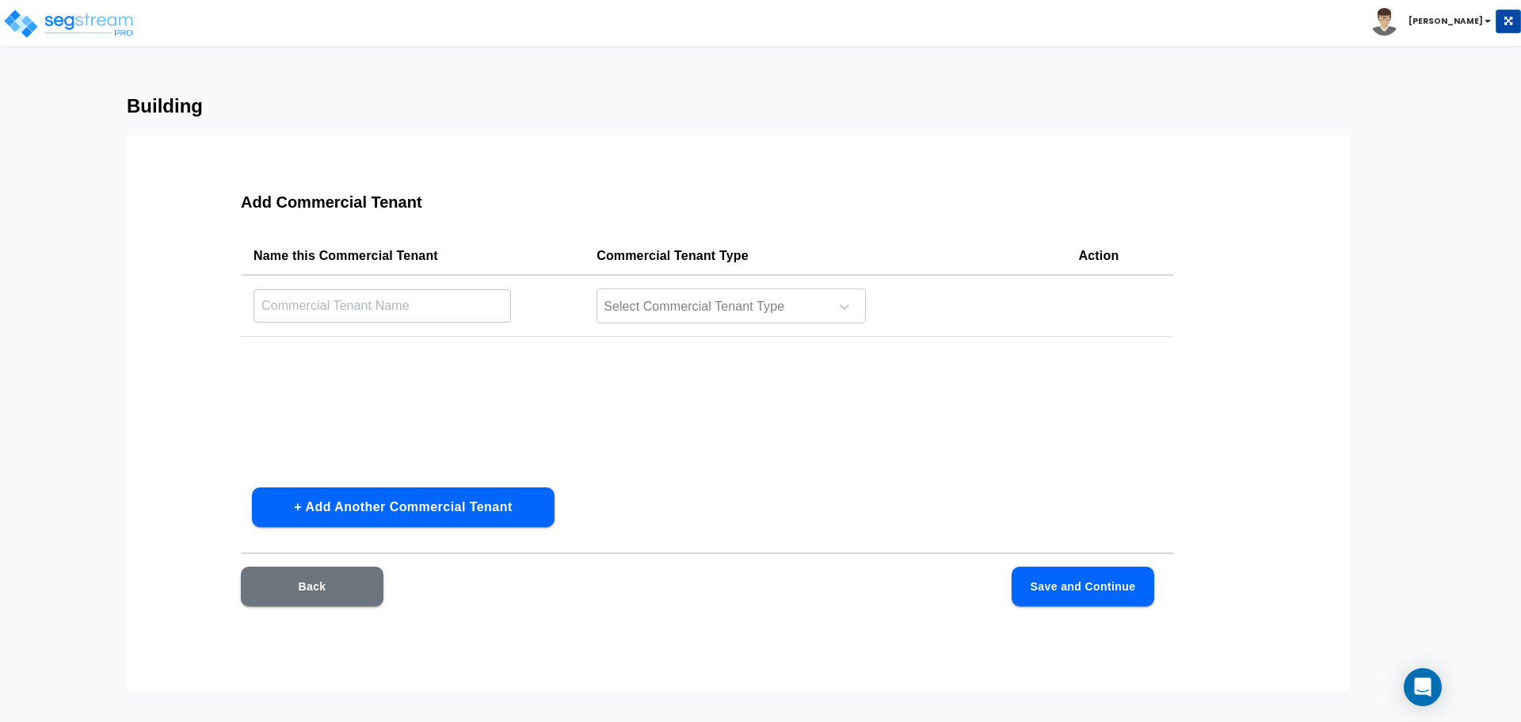
click at [351, 587] on button "Back" at bounding box center [312, 586] width 143 height 40
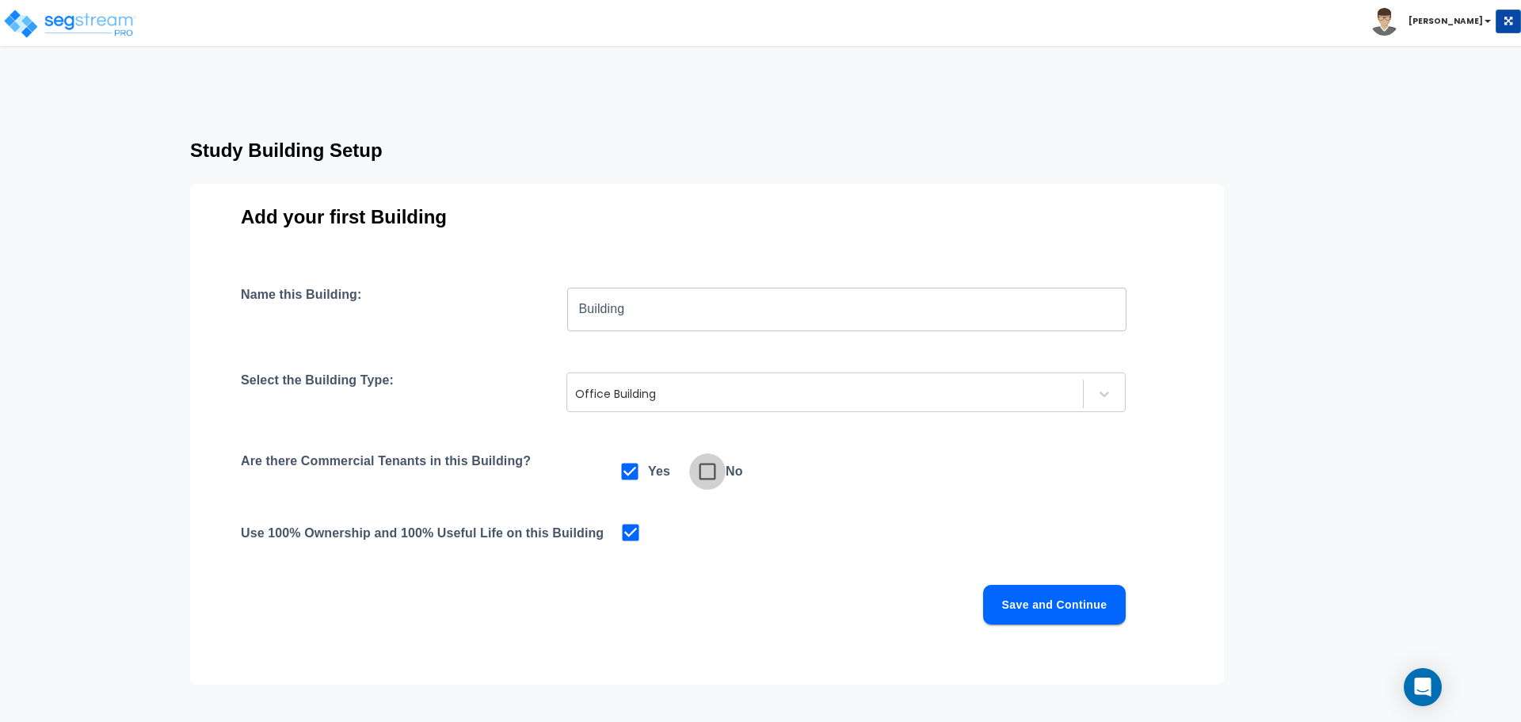
click at [706, 474] on icon at bounding box center [707, 471] width 22 height 22
checkbox input "false"
checkbox input "true"
click at [1076, 604] on button "Save and Continue" at bounding box center [1054, 605] width 143 height 40
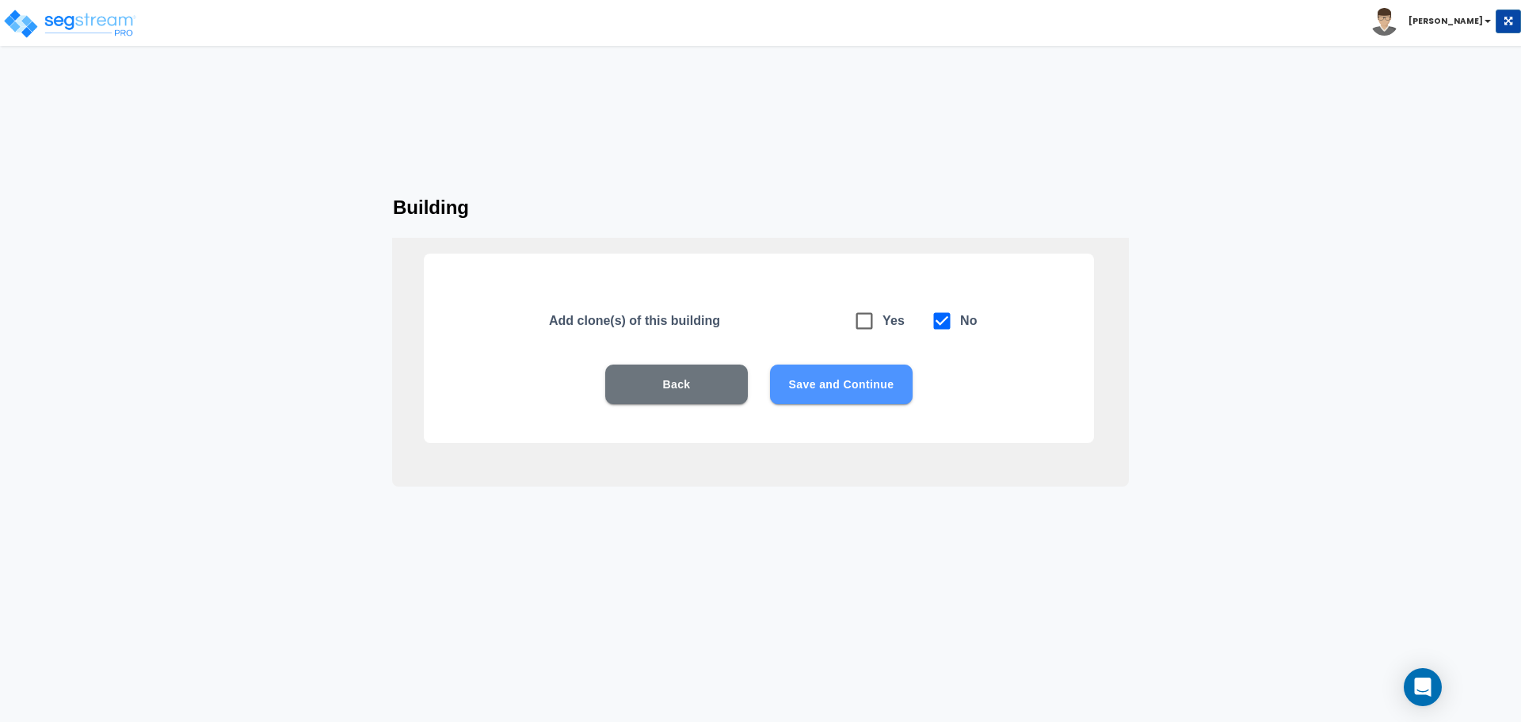
click at [852, 390] on button "Save and Continue" at bounding box center [841, 384] width 143 height 40
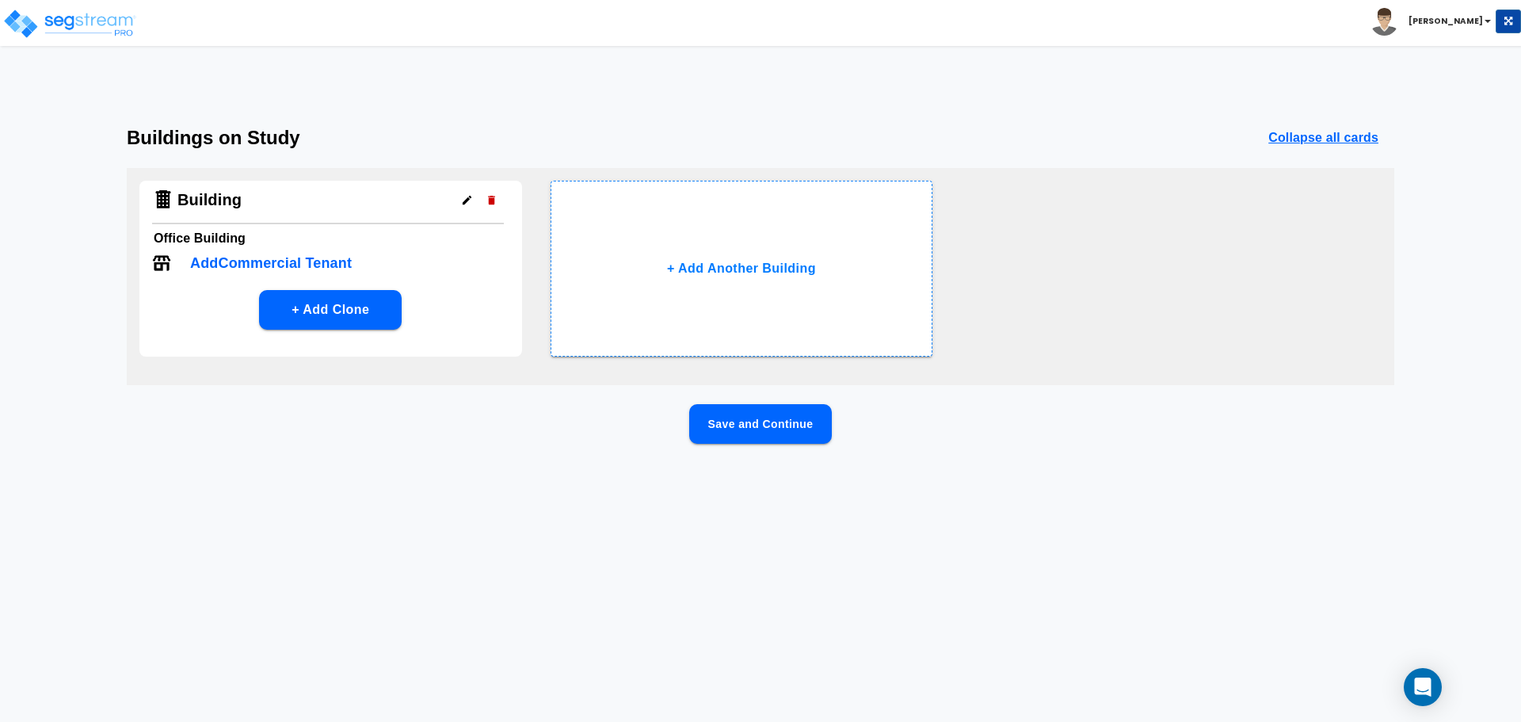
click at [783, 426] on button "Save and Continue" at bounding box center [760, 424] width 143 height 40
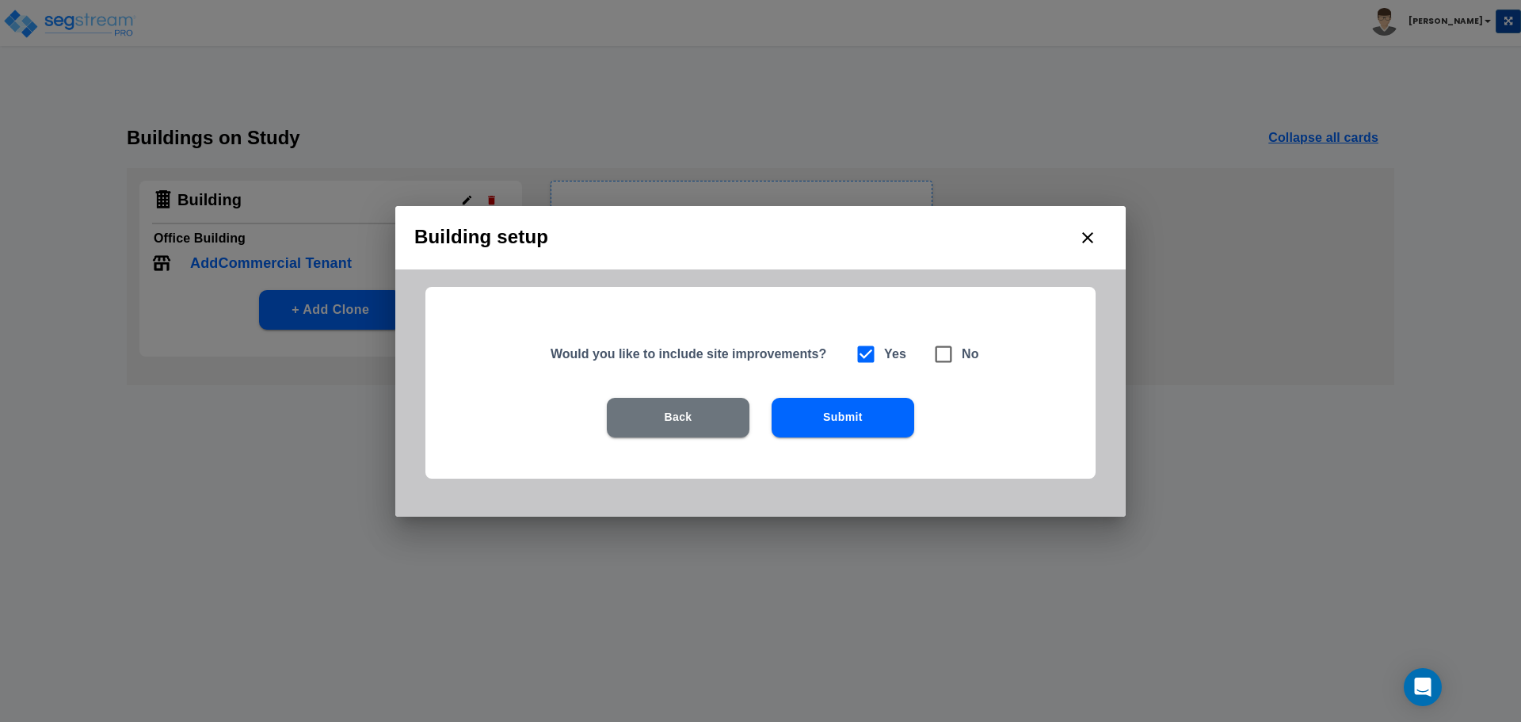
click at [943, 354] on icon at bounding box center [943, 354] width 22 height 22
checkbox input "false"
checkbox input "true"
click at [841, 425] on button "Submit" at bounding box center [843, 418] width 143 height 40
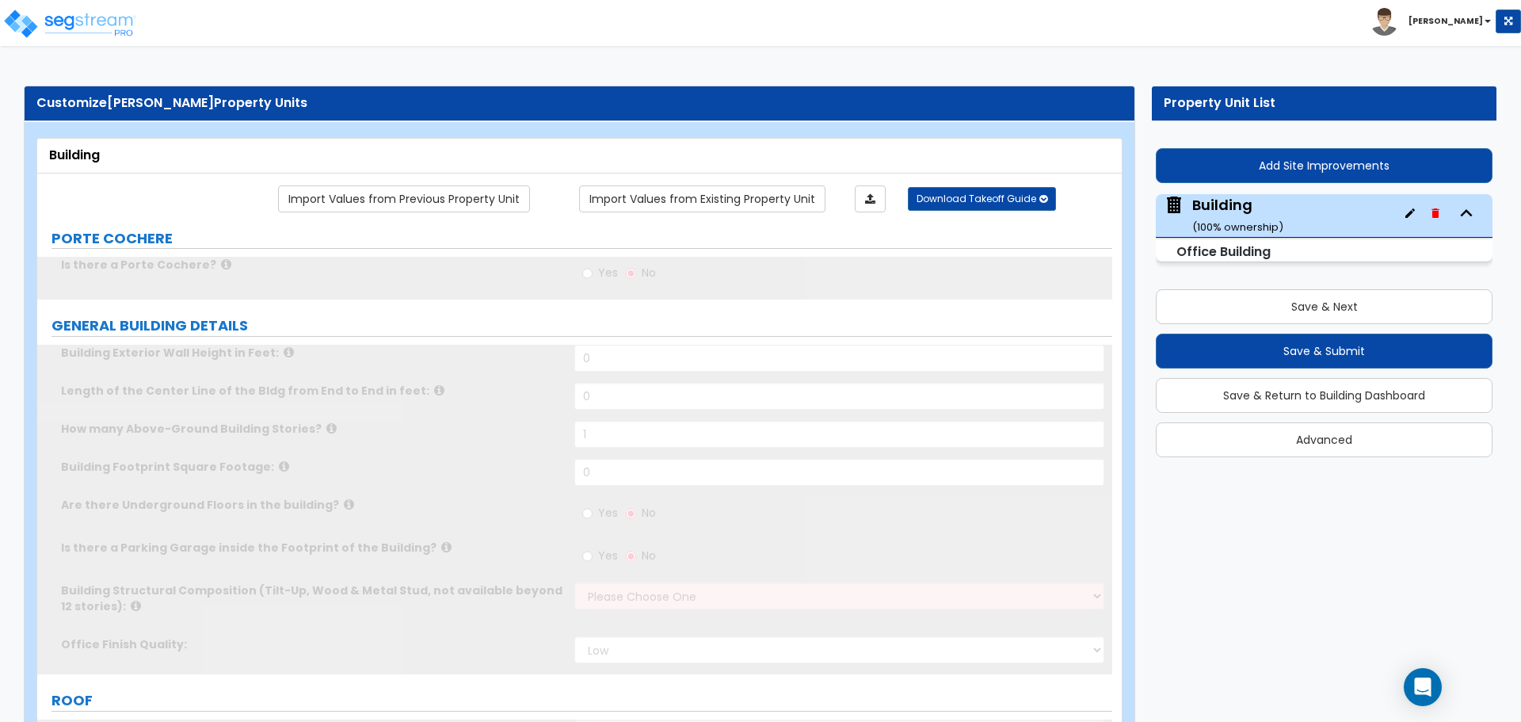
type input "1"
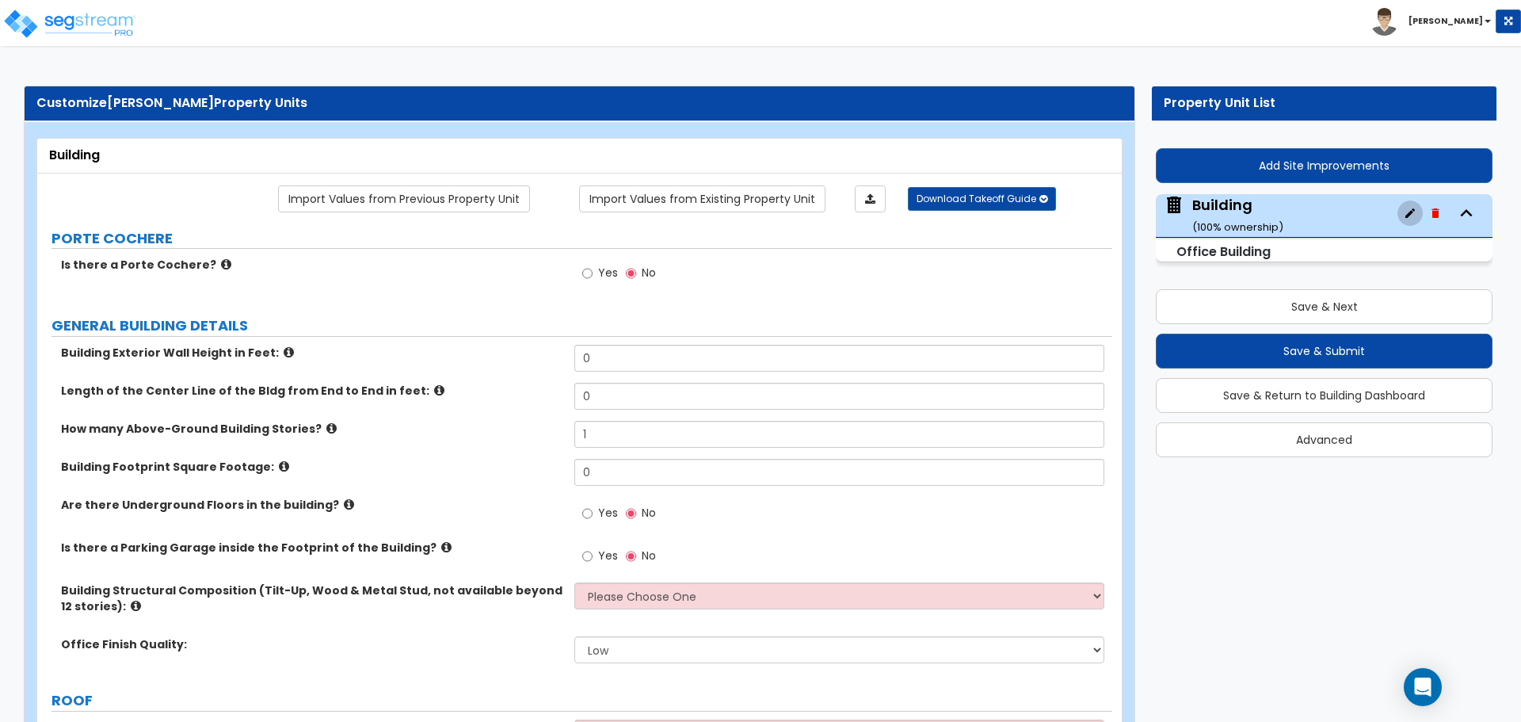
click at [1409, 214] on icon "button" at bounding box center [1410, 213] width 10 height 10
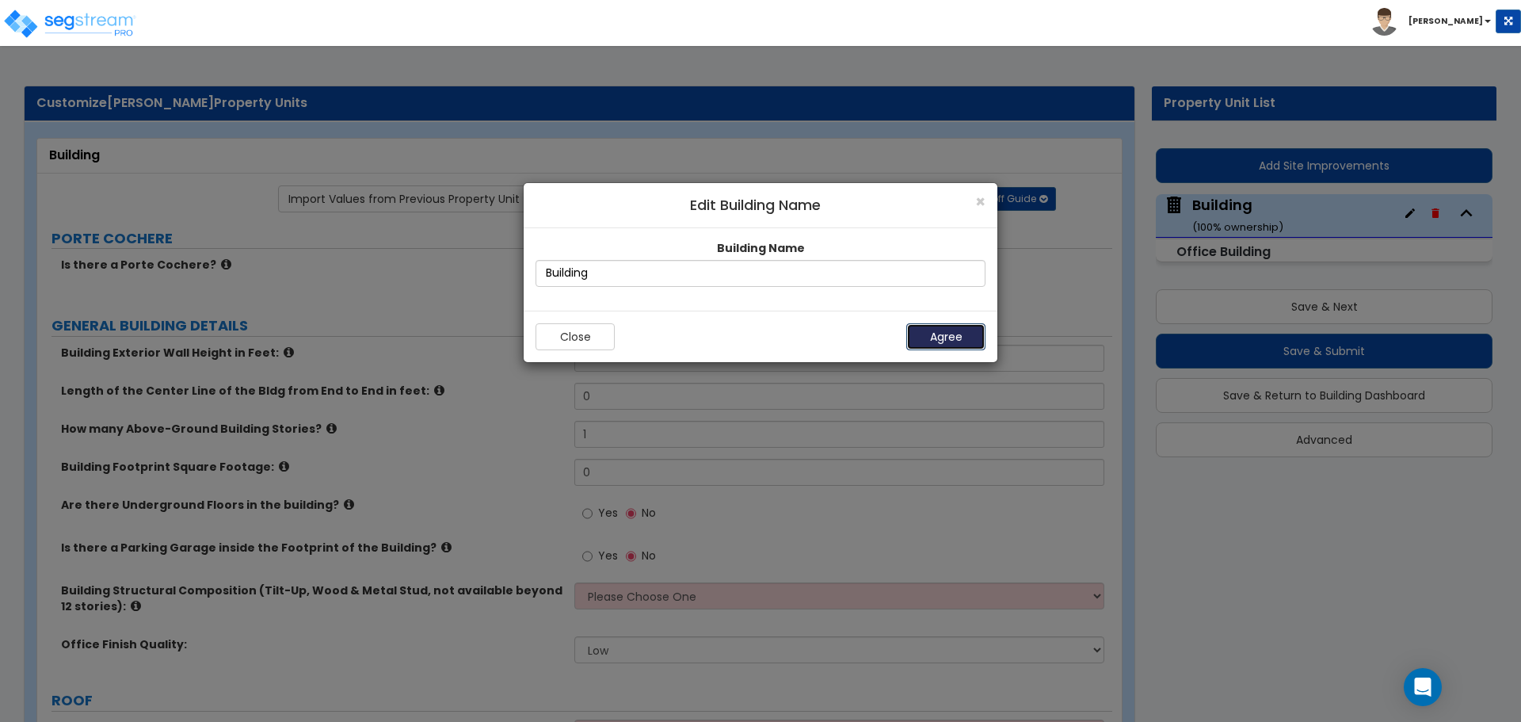
click at [935, 341] on button "Agree" at bounding box center [945, 336] width 79 height 27
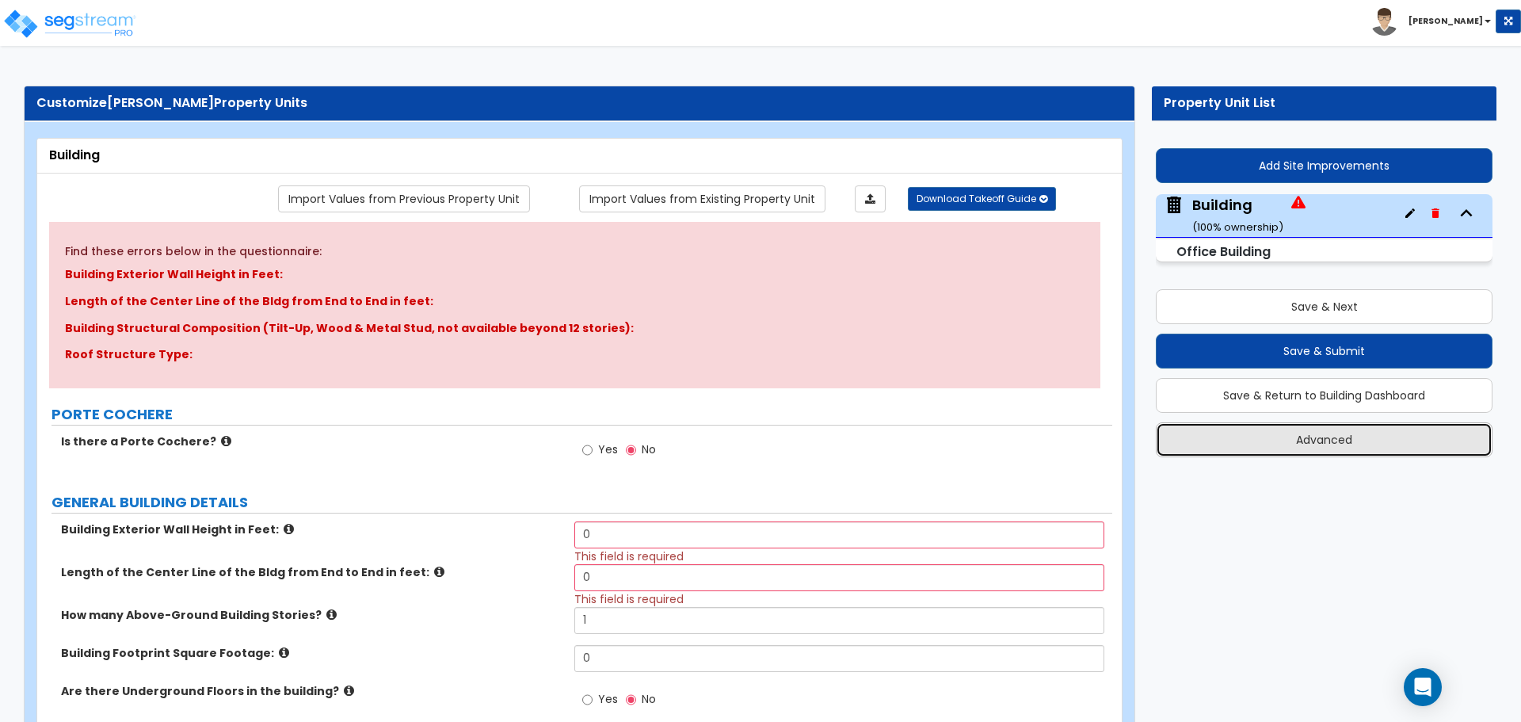
click at [1363, 436] on button "Advanced" at bounding box center [1324, 439] width 337 height 35
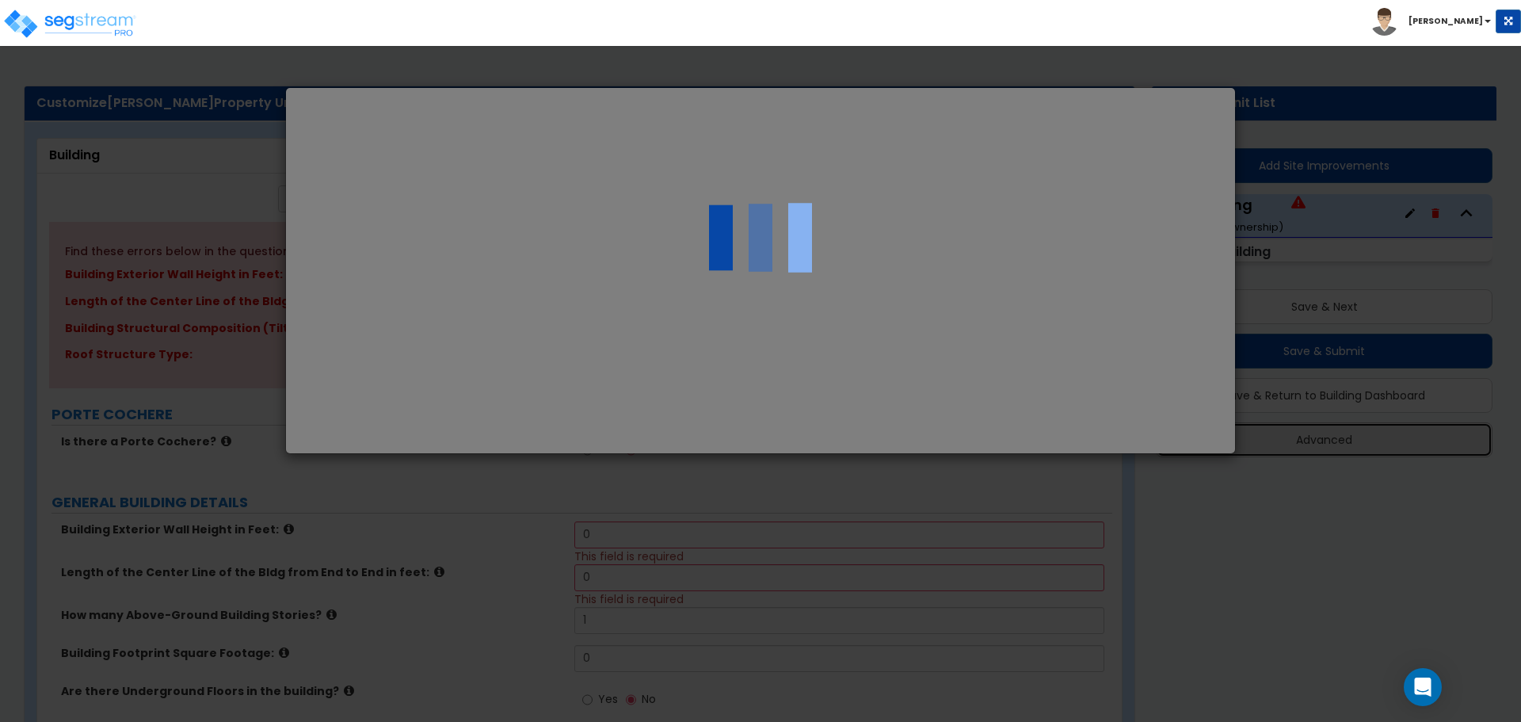
select select "UT"
type input "385,487.0"
select select "2024"
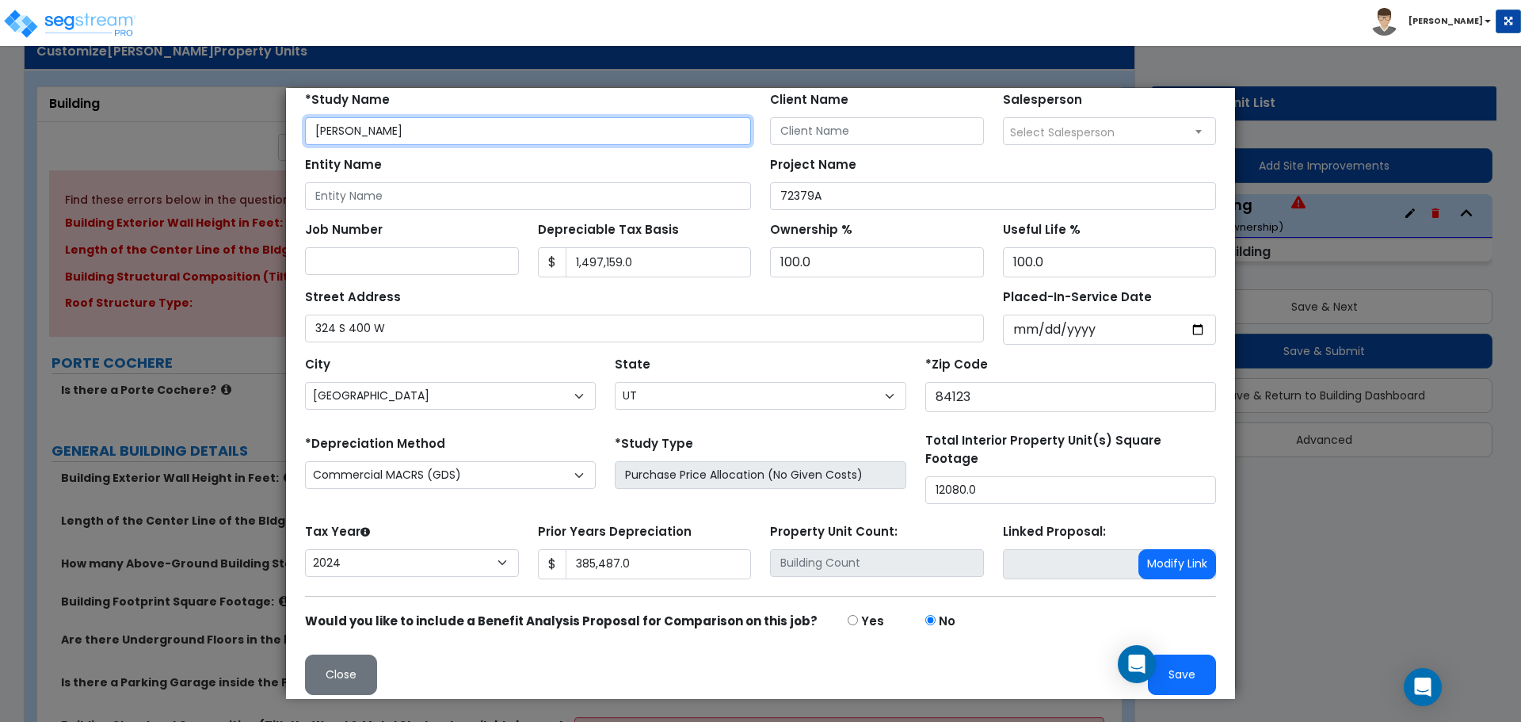
scroll to position [79, 0]
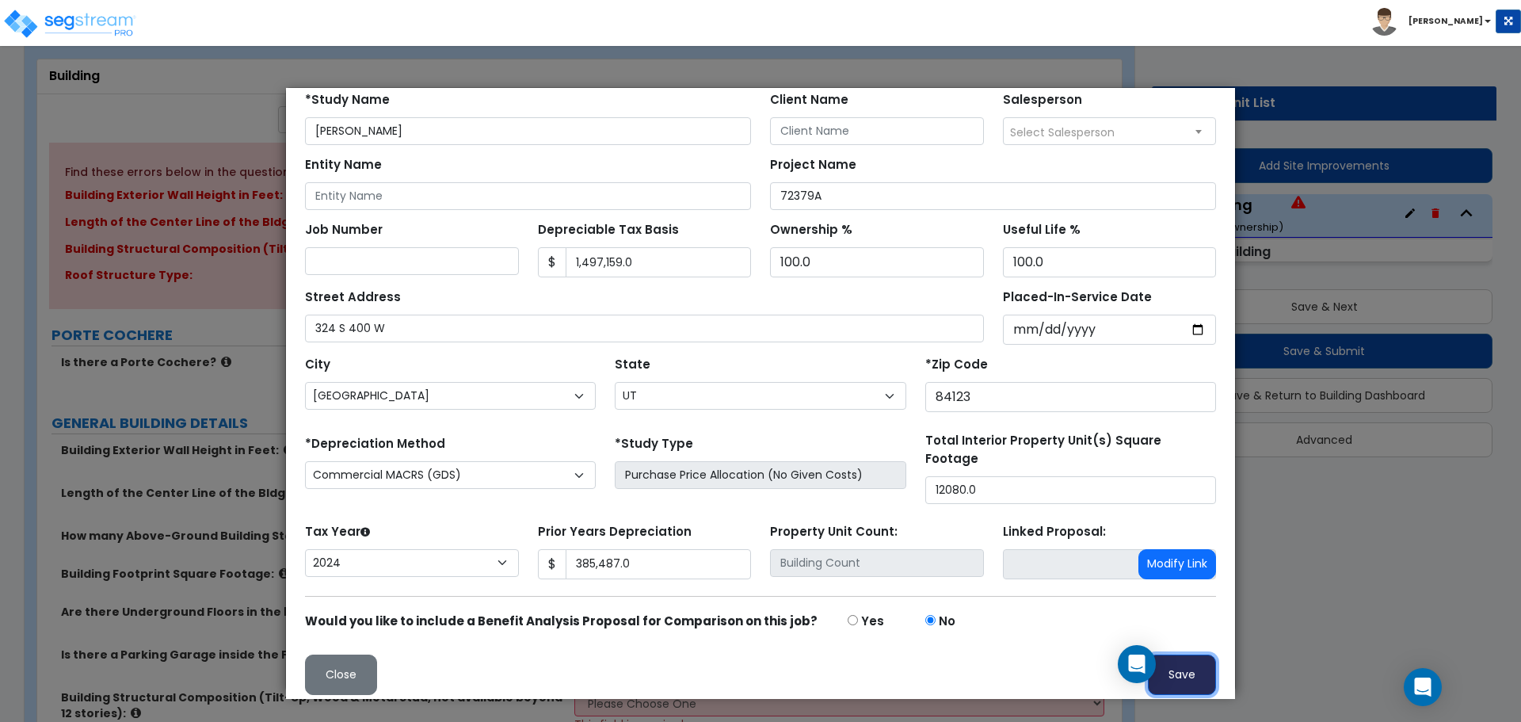
click at [1179, 668] on button "Save" at bounding box center [1182, 674] width 68 height 40
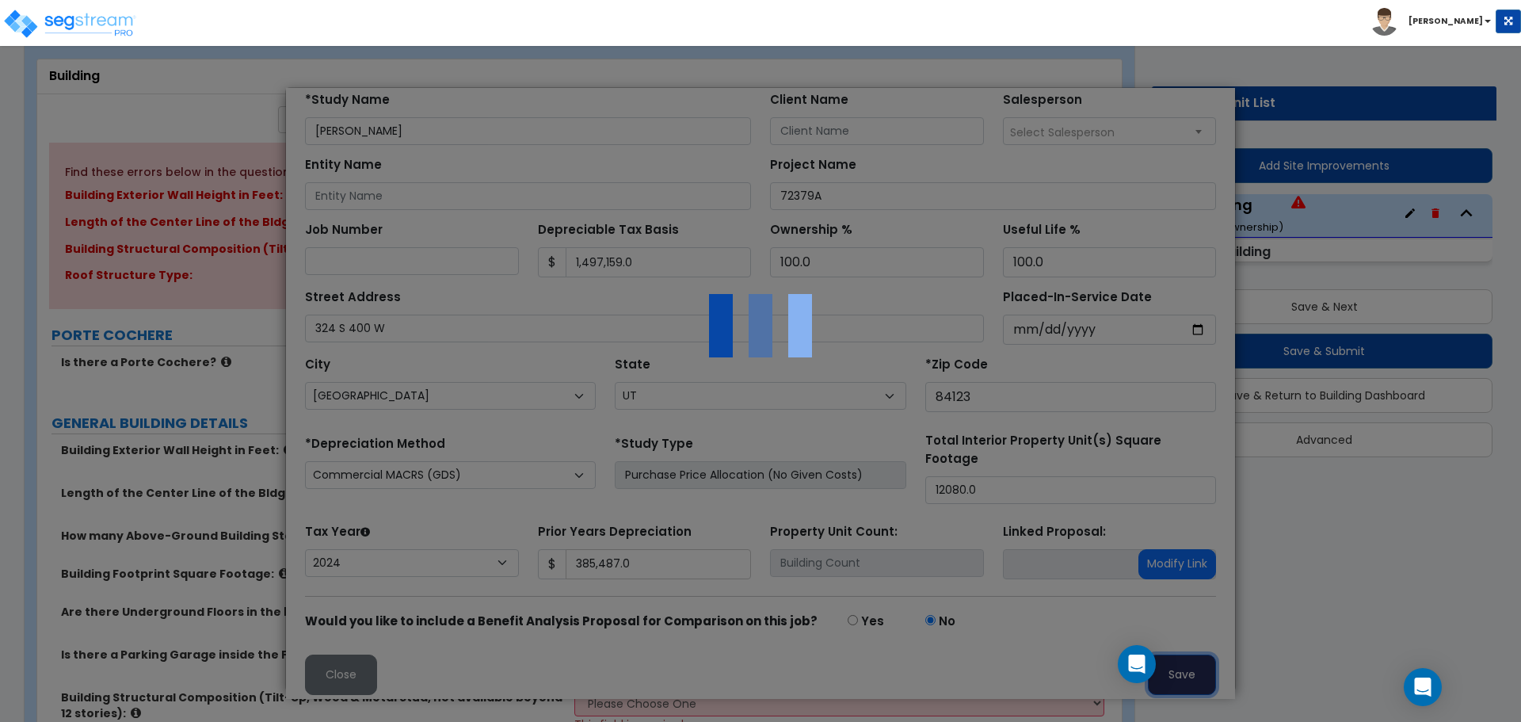
type input "385487"
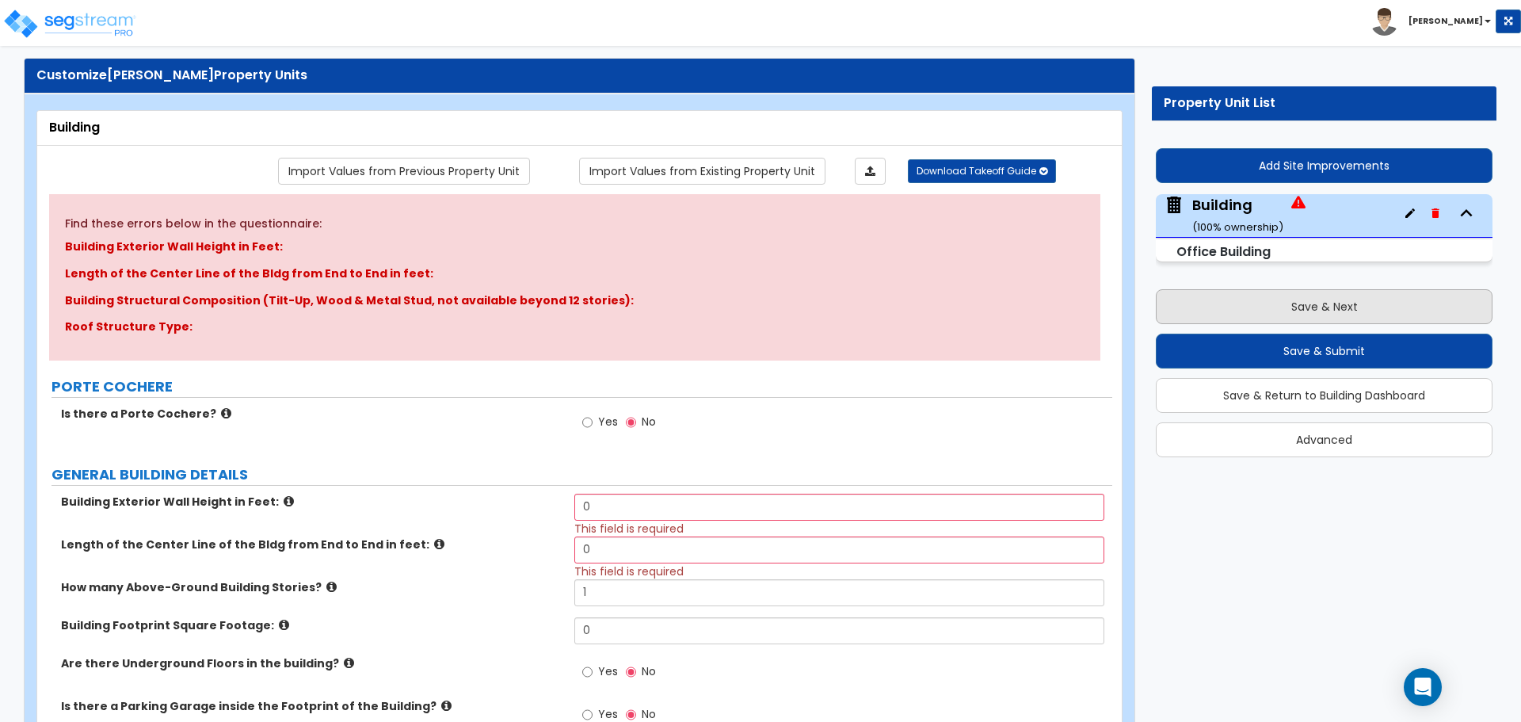
scroll to position [0, 0]
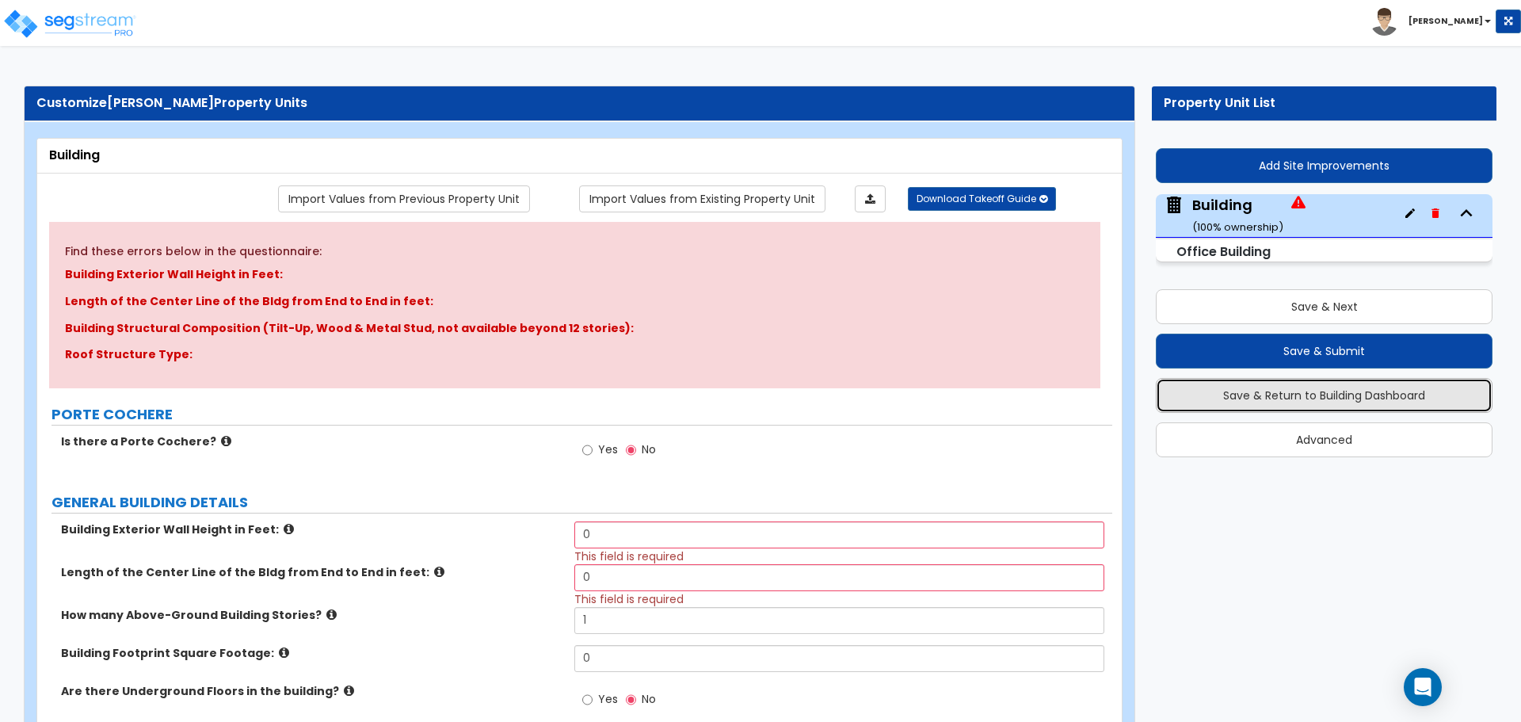
click at [1355, 394] on button "Save & Return to Building Dashboard" at bounding box center [1324, 395] width 337 height 35
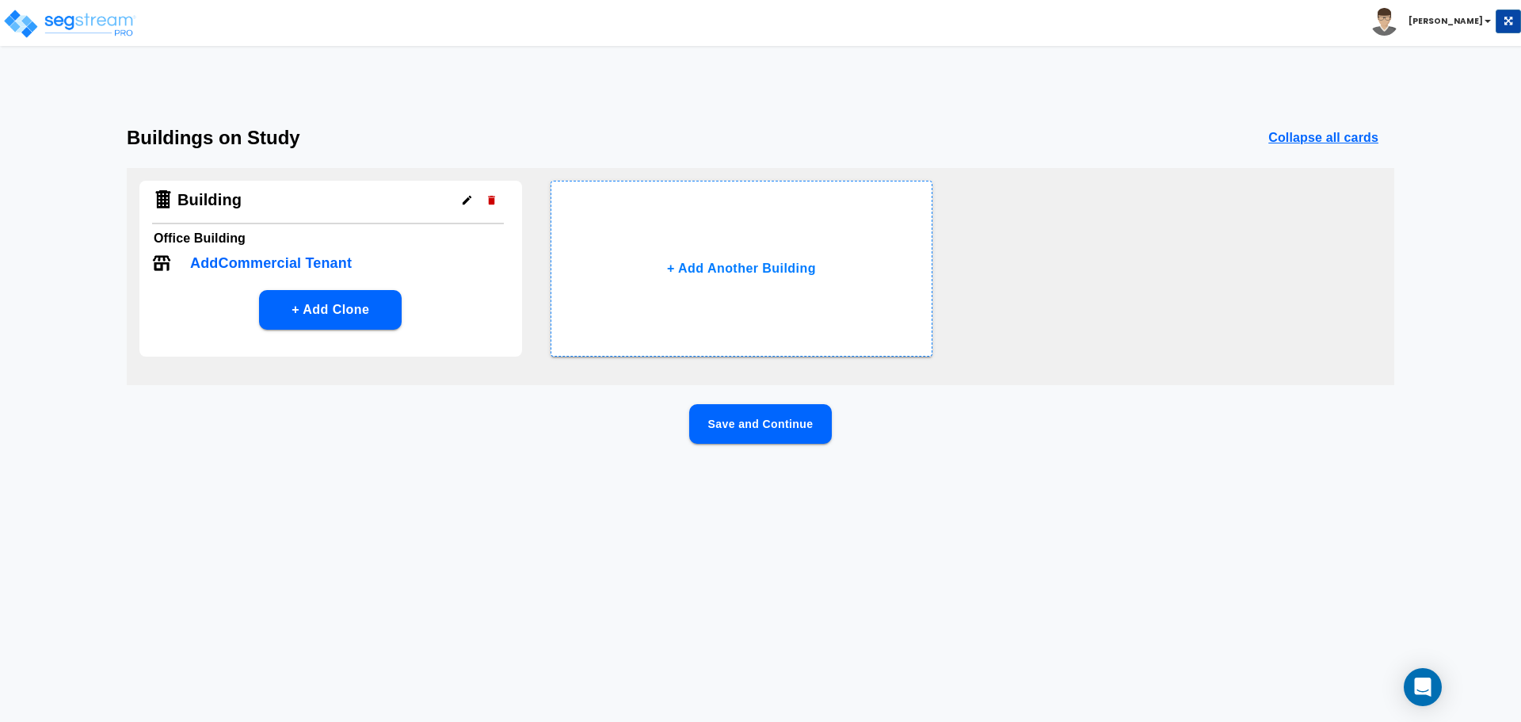
click at [744, 426] on button "Save and Continue" at bounding box center [760, 424] width 143 height 40
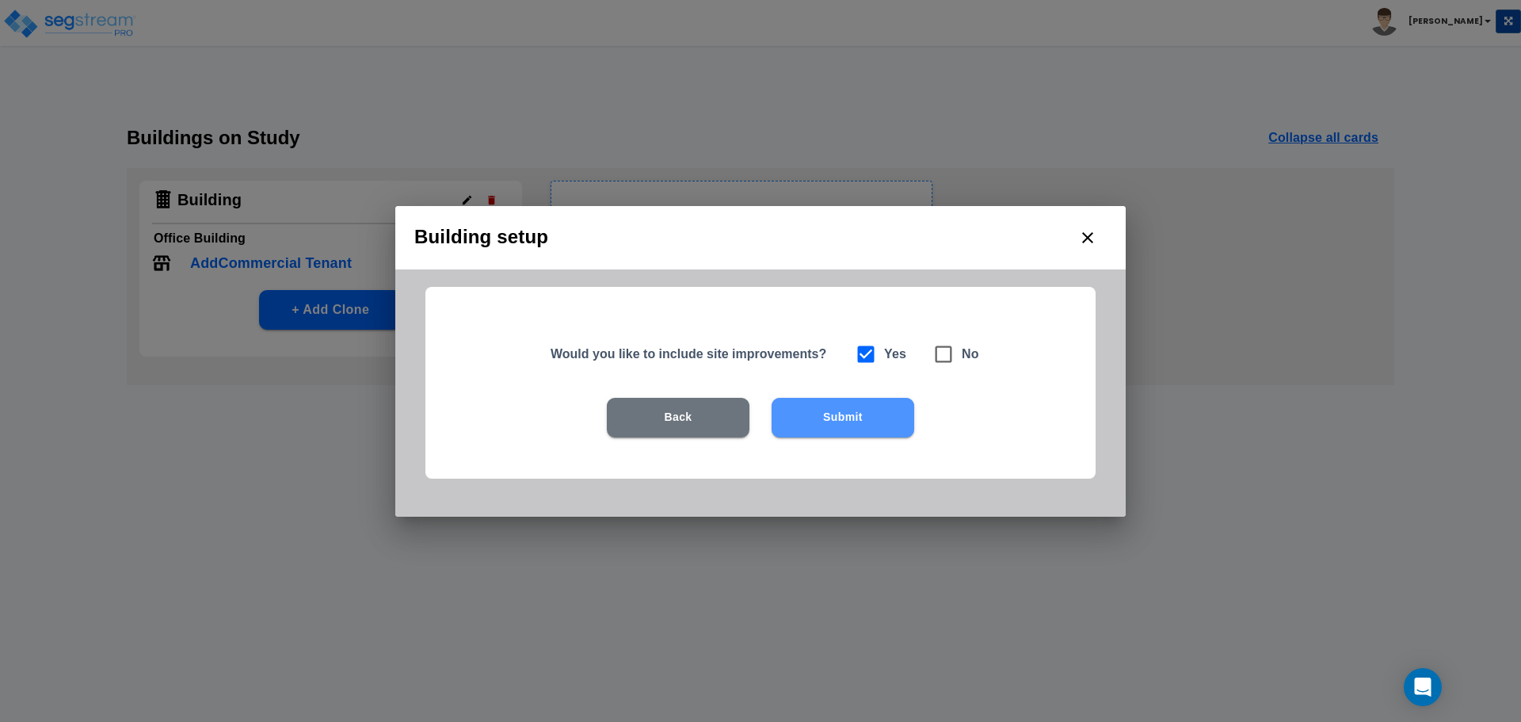
click at [868, 425] on button "Submit" at bounding box center [843, 418] width 143 height 40
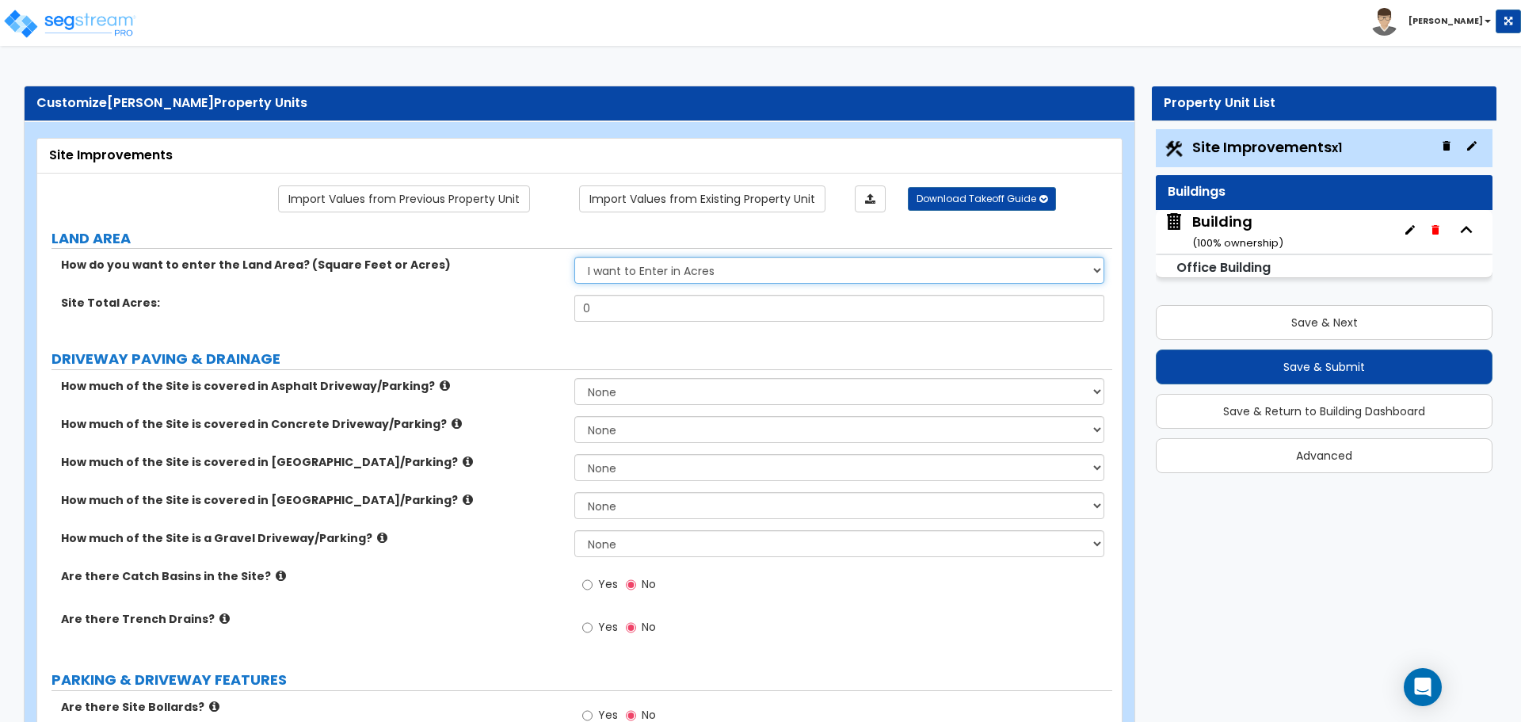
click at [655, 276] on select "I want to Enter in [GEOGRAPHIC_DATA] I want to Enter in Square Feet" at bounding box center [838, 270] width 529 height 27
click at [723, 352] on label "DRIVEWAY PAVING & DRAINAGE" at bounding box center [581, 359] width 1061 height 21
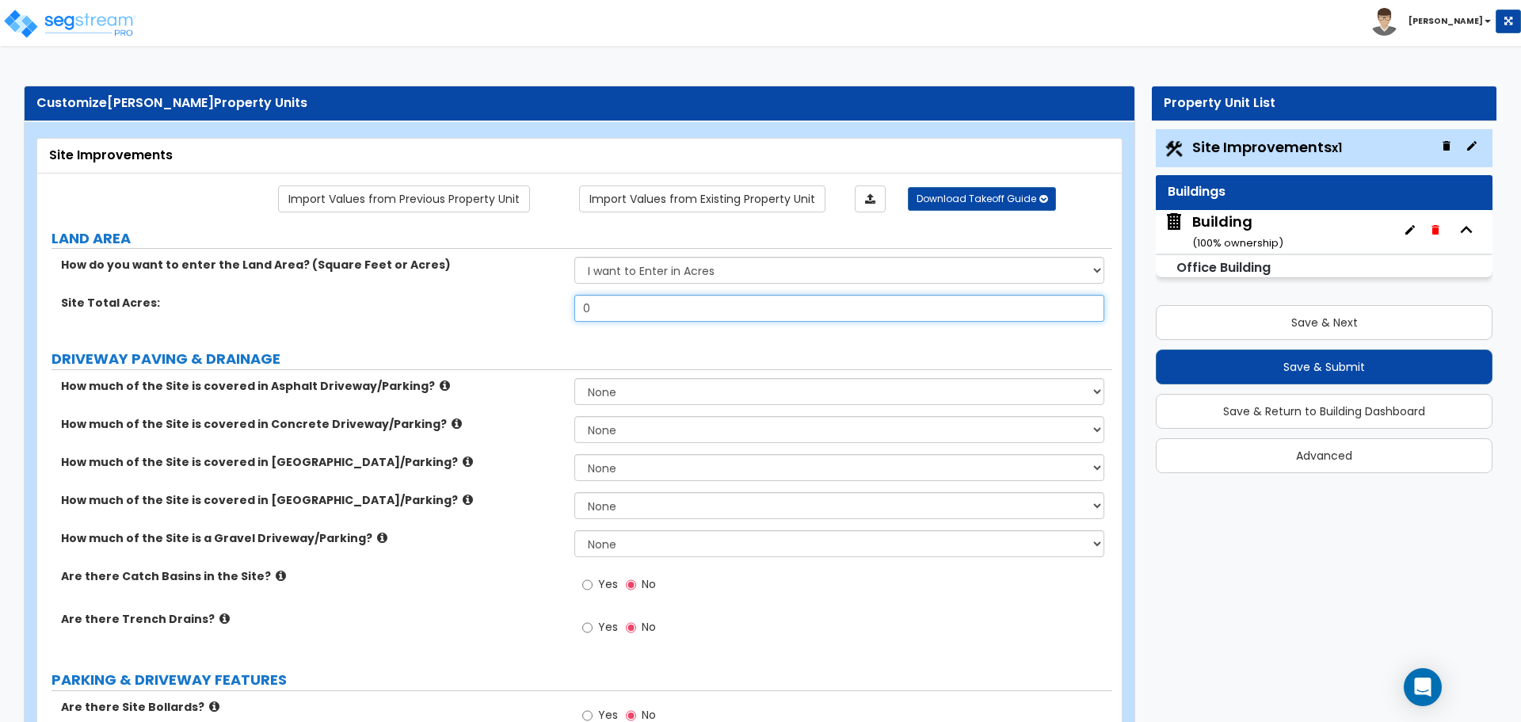
click at [719, 302] on input "0" at bounding box center [838, 308] width 529 height 27
type input "0.15"
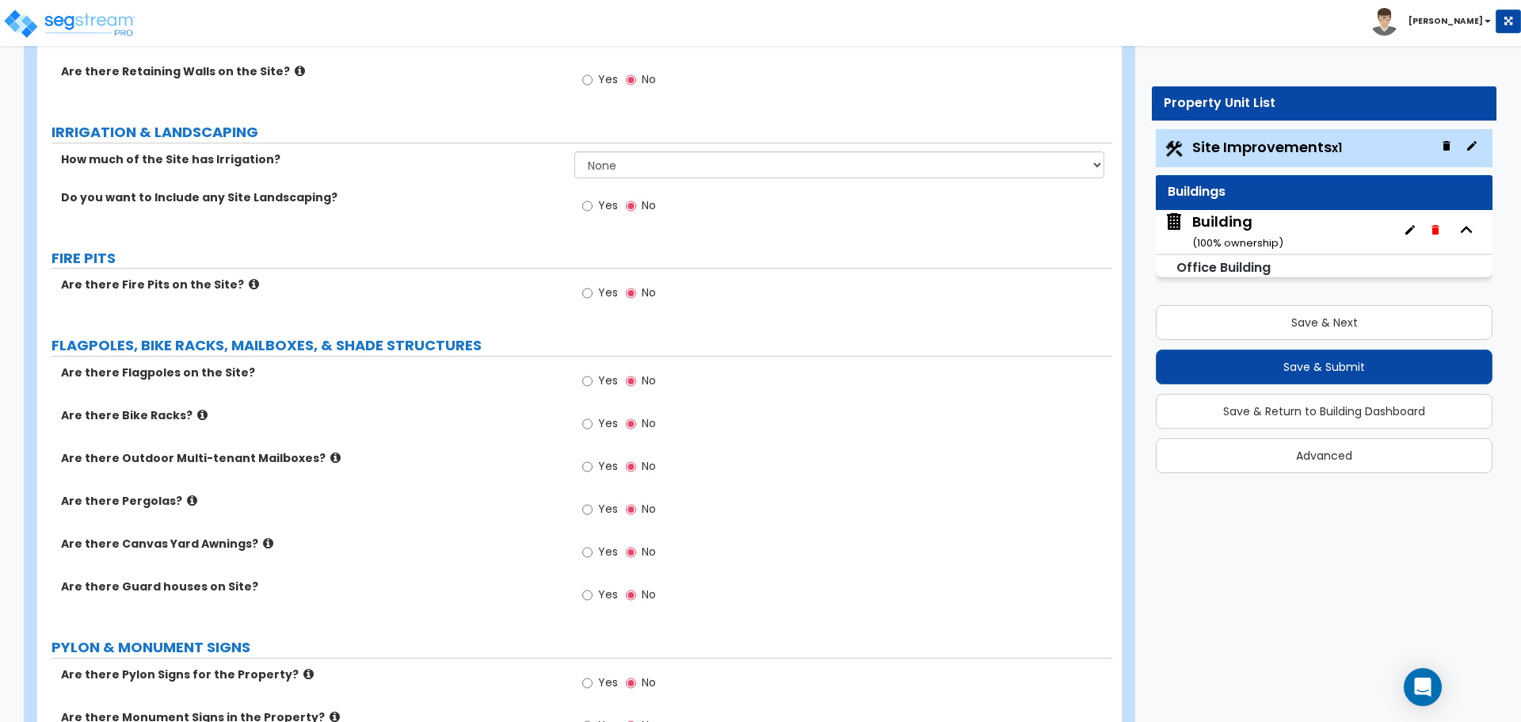
scroll to position [1743, 0]
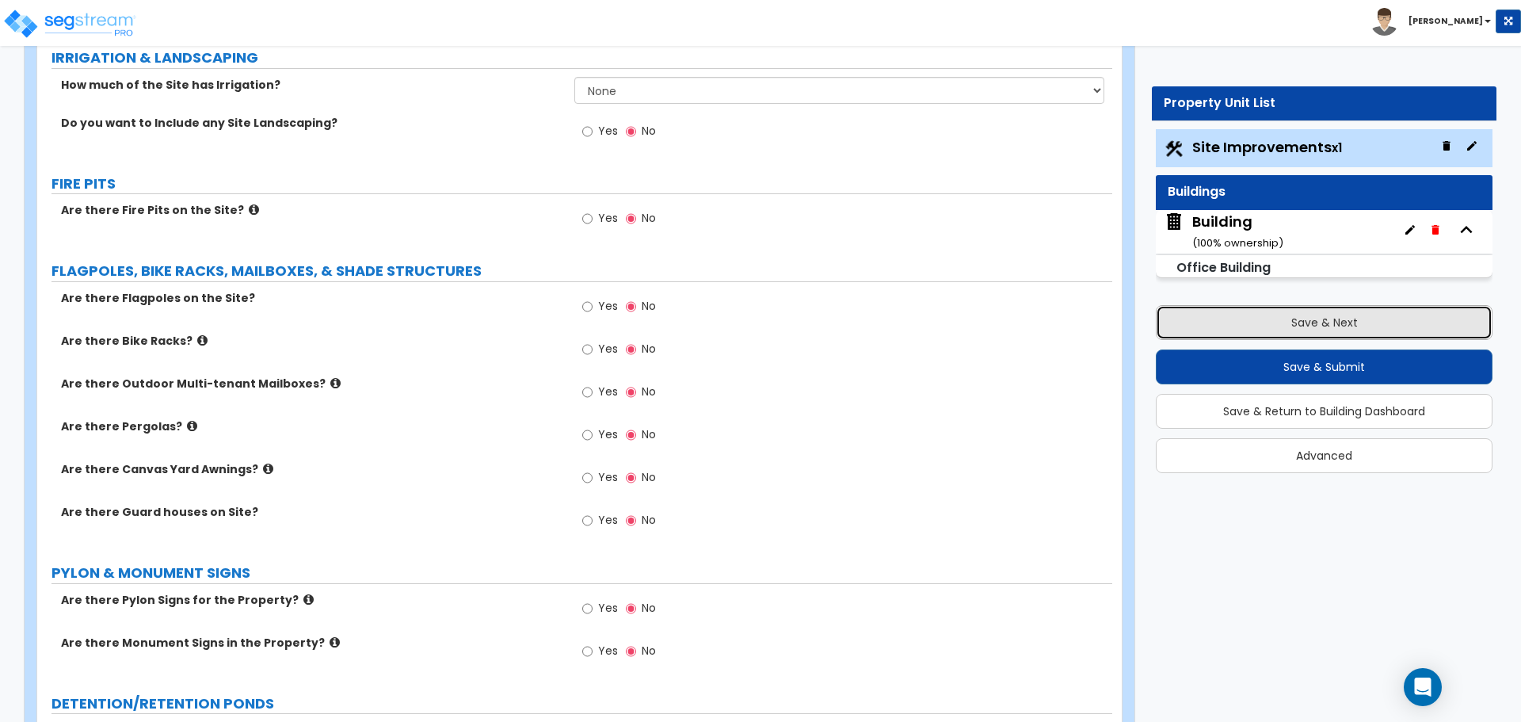
click at [1347, 319] on button "Save & Next" at bounding box center [1324, 322] width 337 height 35
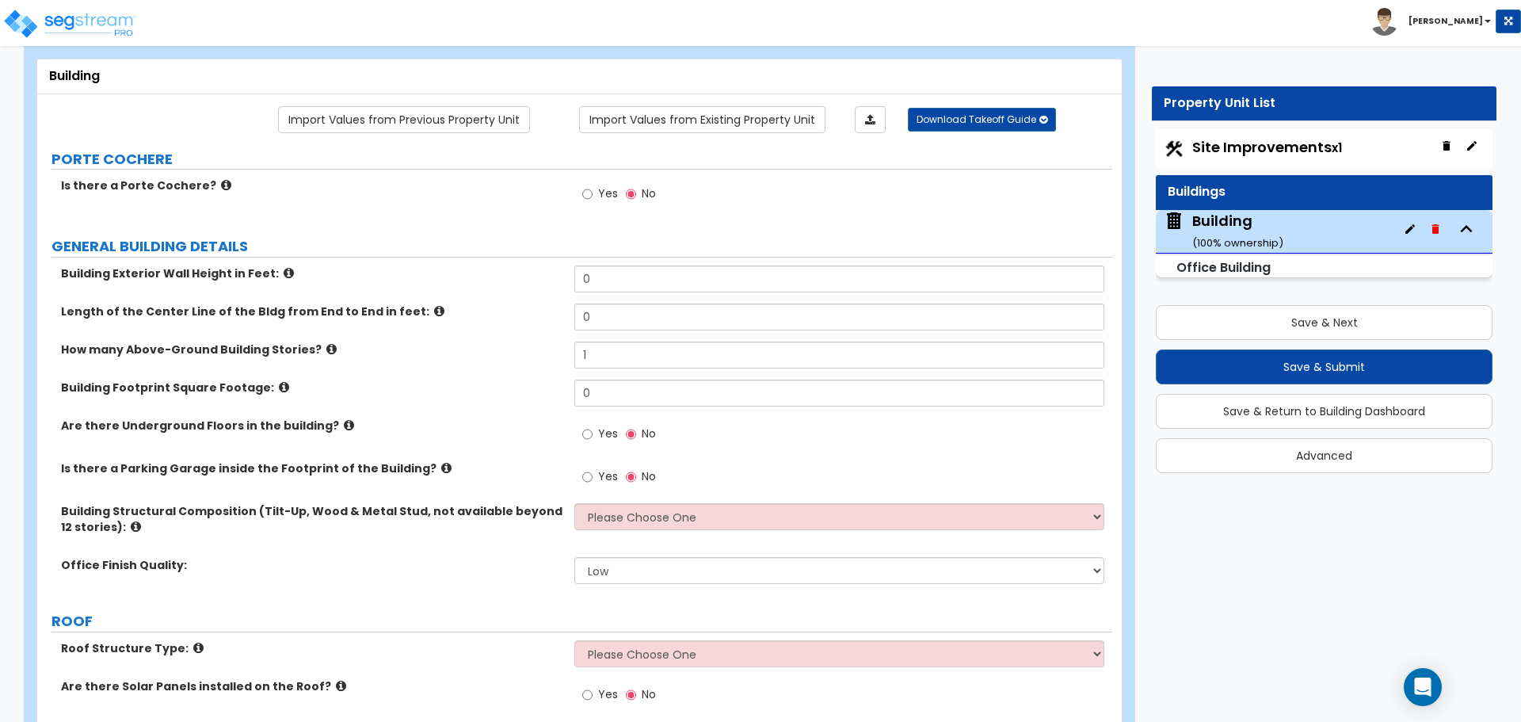
scroll to position [158, 0]
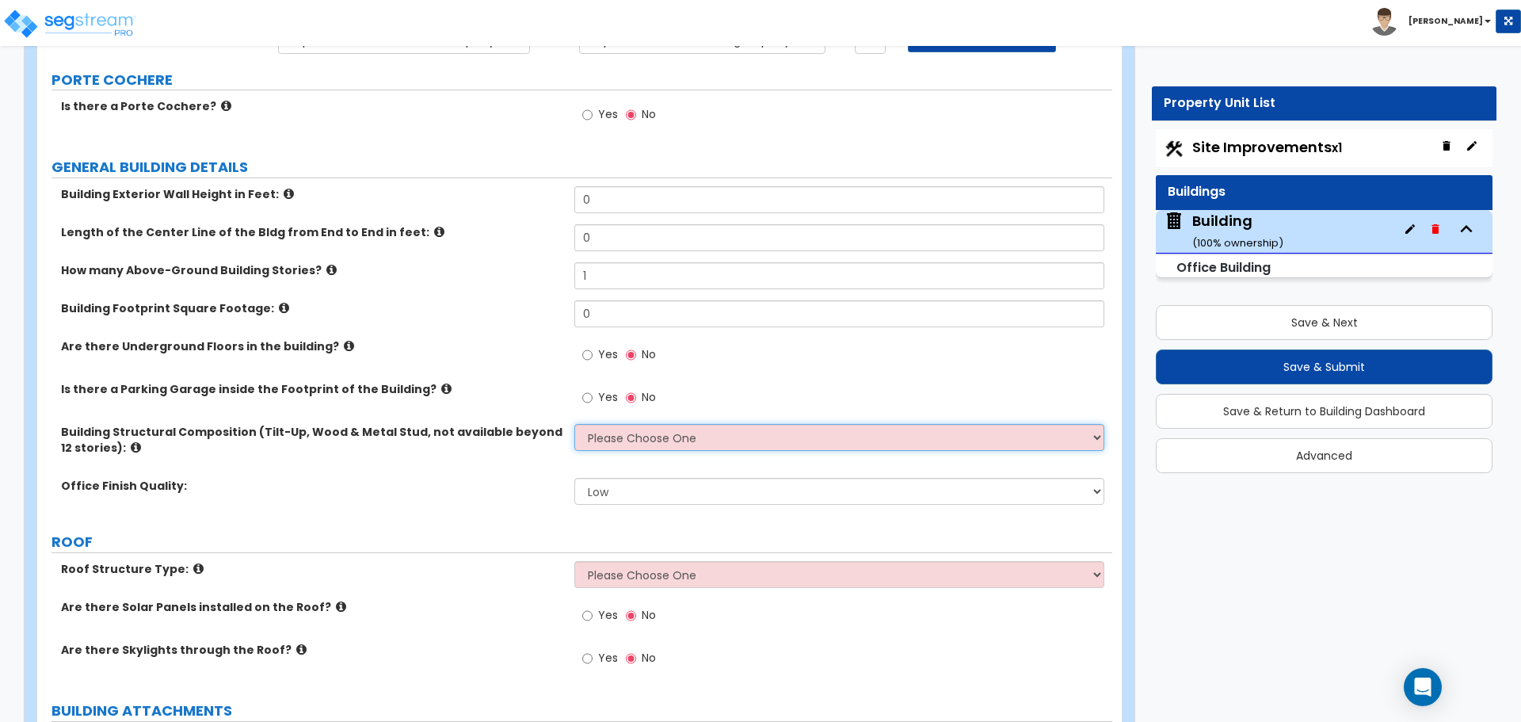
click at [685, 430] on select "Please Choose One Tilt-up Wall Construction Reinforced Concrete Structural Stee…" at bounding box center [838, 437] width 529 height 27
click at [626, 311] on input "0" at bounding box center [838, 313] width 529 height 27
click at [543, 318] on div "Building Footprint Square Footage: 0" at bounding box center [574, 319] width 1075 height 38
type input "6,040"
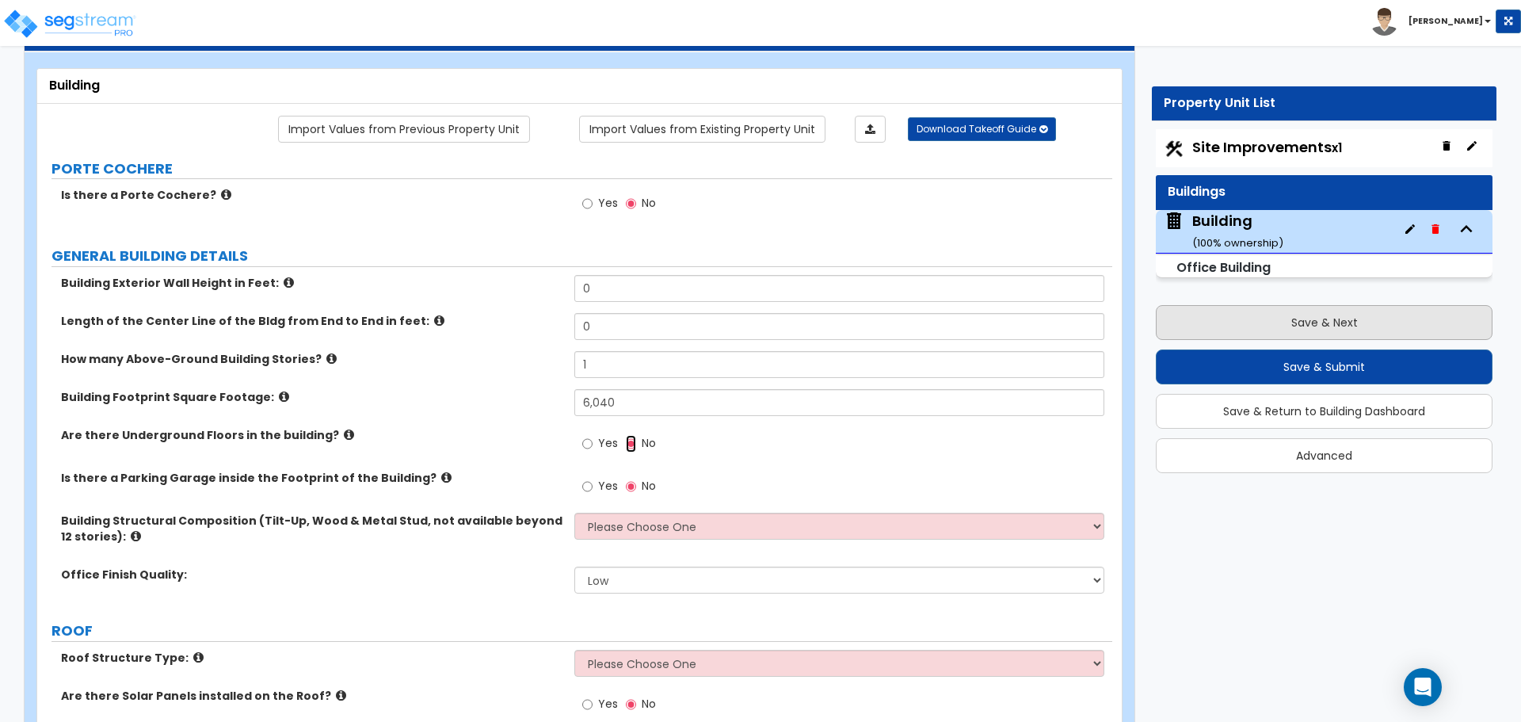
scroll to position [0, 0]
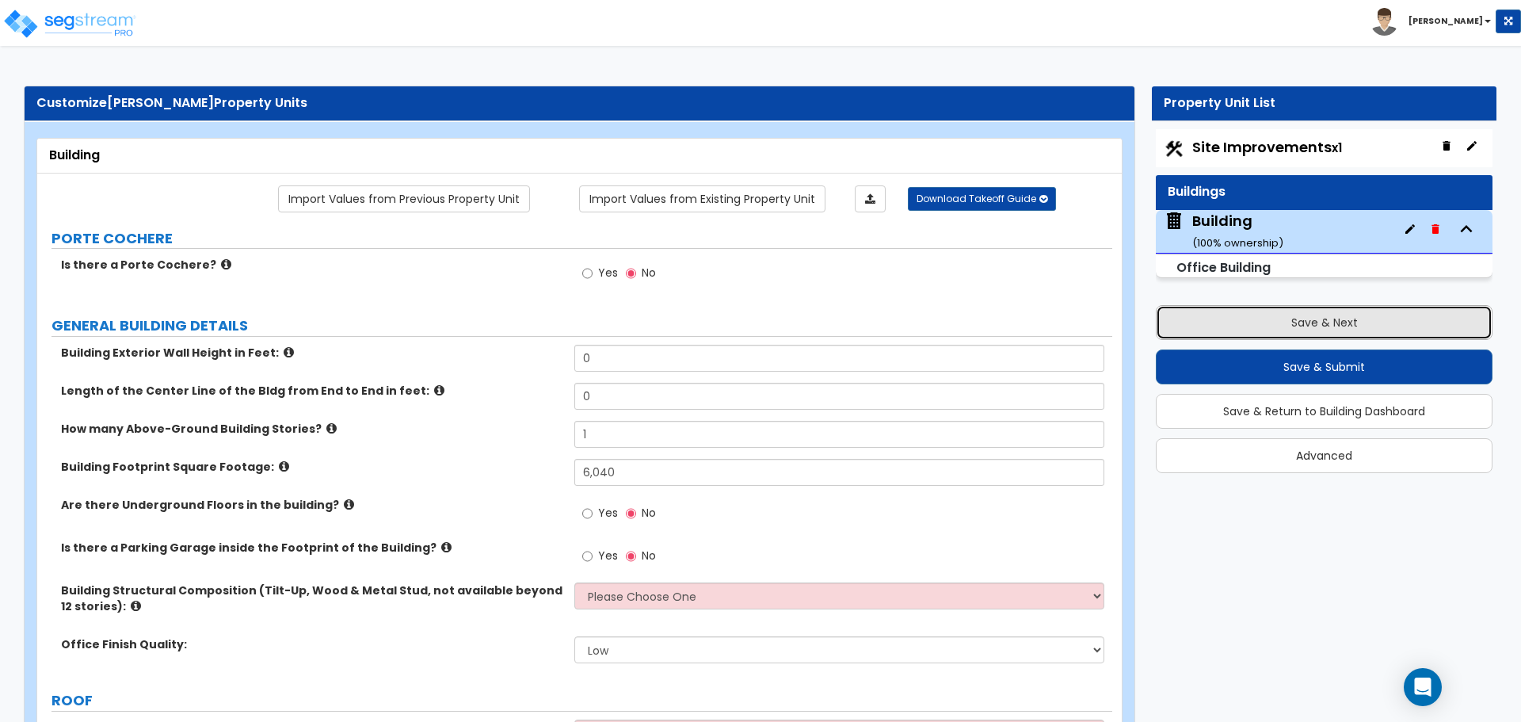
click at [1324, 319] on button "Save & Next" at bounding box center [1324, 322] width 337 height 35
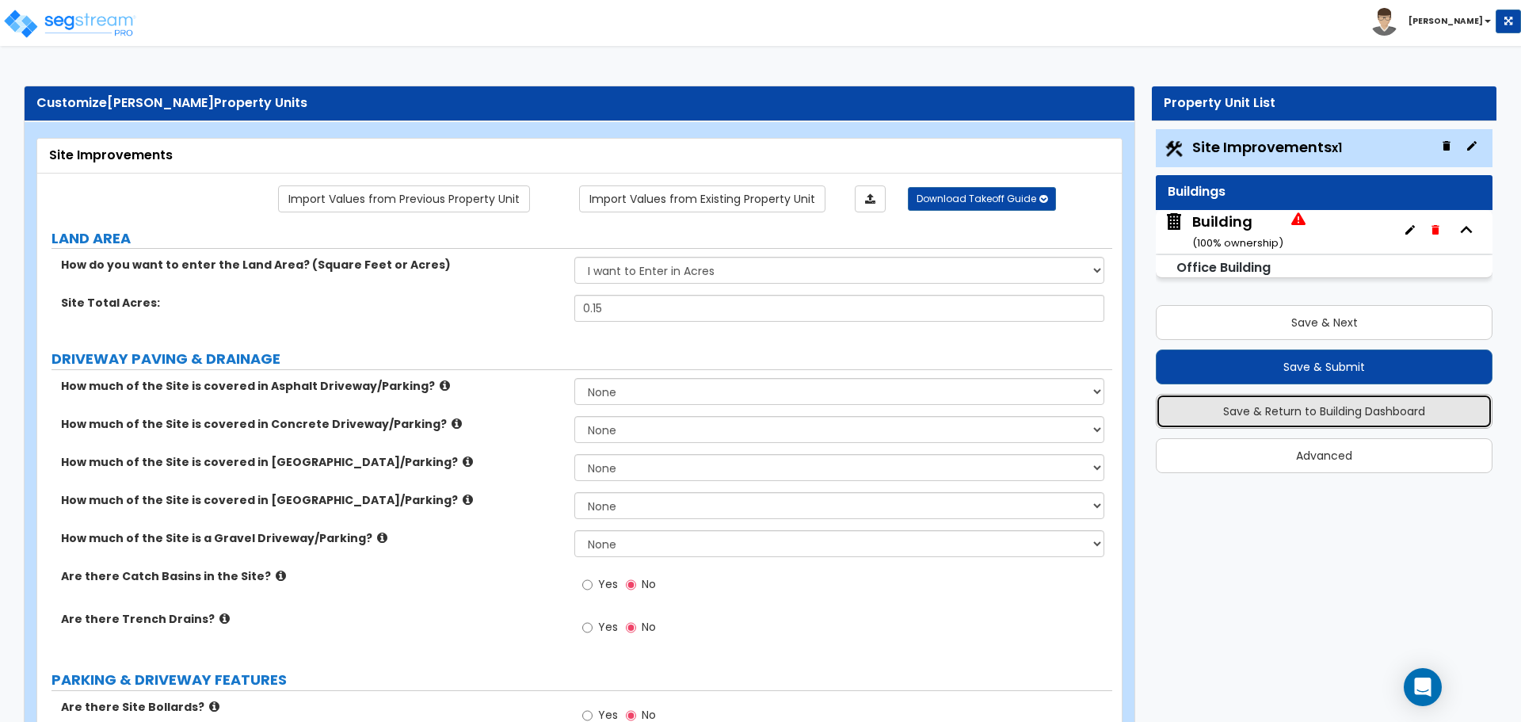
click at [1339, 415] on button "Save & Return to Building Dashboard" at bounding box center [1324, 411] width 337 height 35
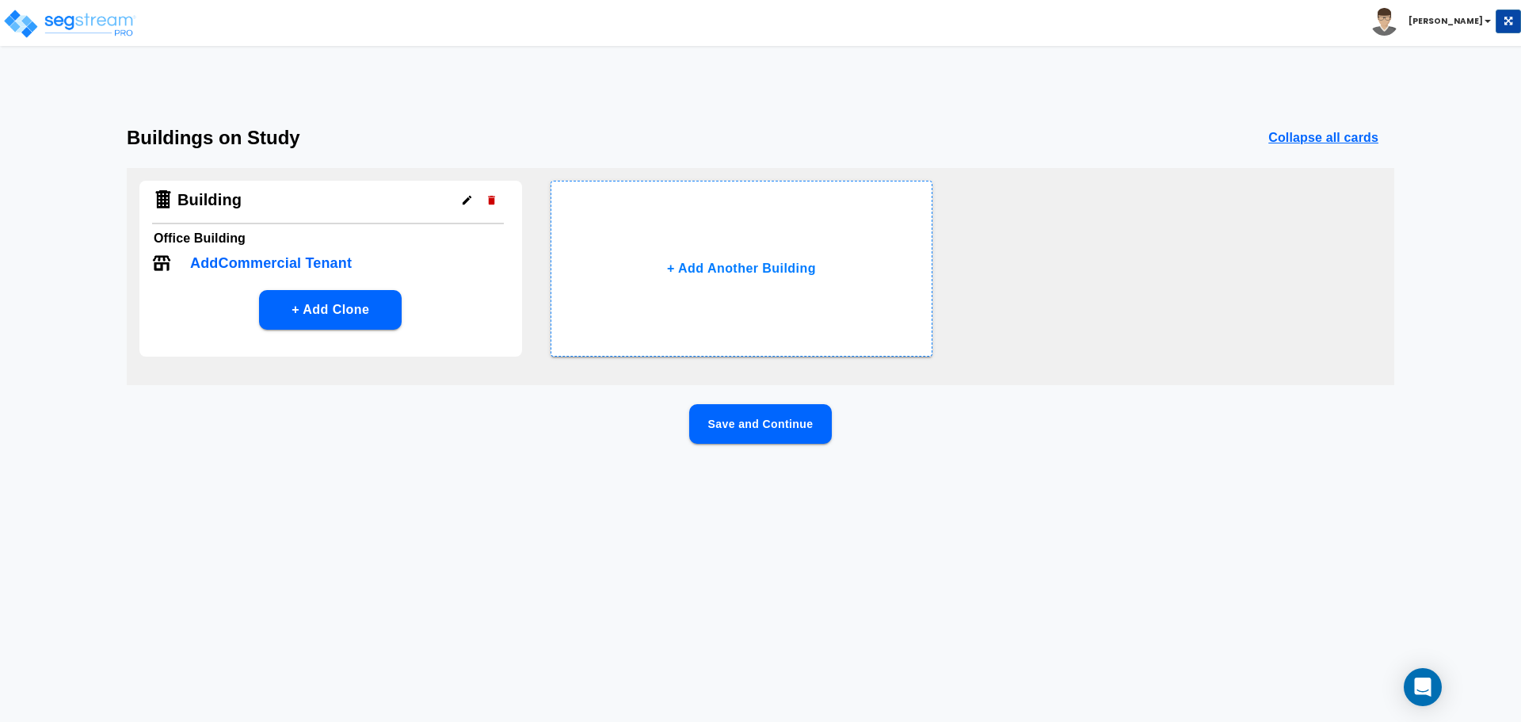
click at [752, 425] on button "Save and Continue" at bounding box center [760, 424] width 143 height 40
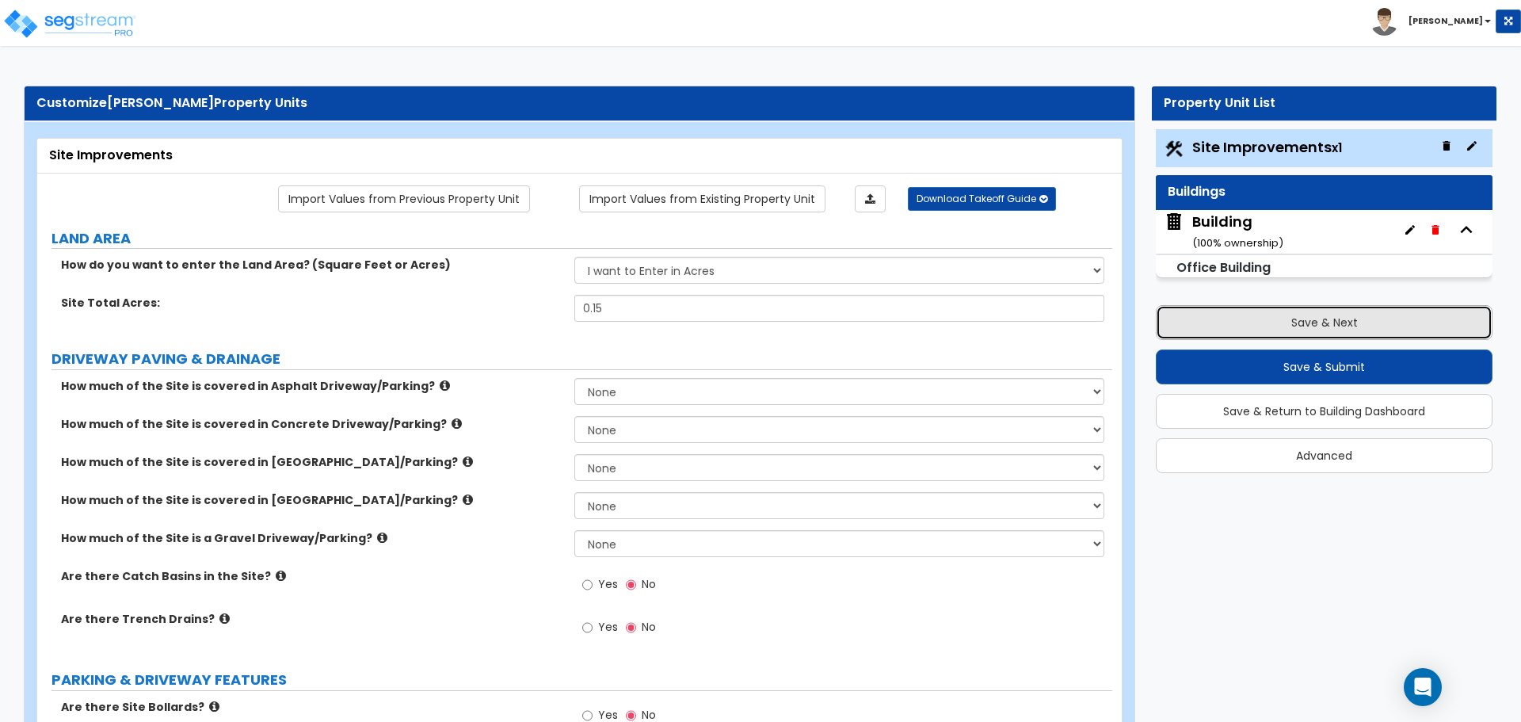
click at [1319, 325] on button "Save & Next" at bounding box center [1324, 322] width 337 height 35
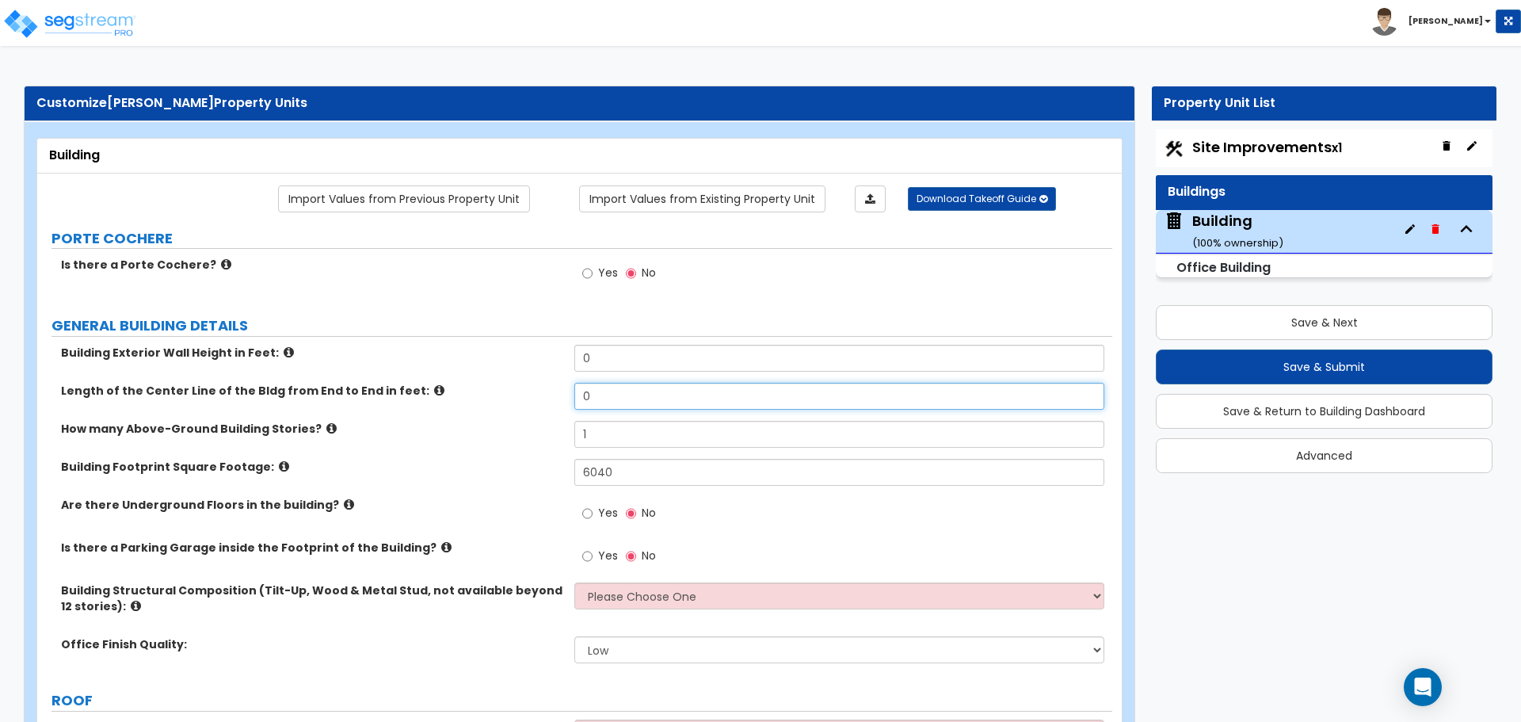
drag, startPoint x: 615, startPoint y: 407, endPoint x: 552, endPoint y: 411, distance: 63.5
click at [552, 411] on div "Length of the Center Line of the Bldg from End to End in feet: 0" at bounding box center [574, 402] width 1075 height 38
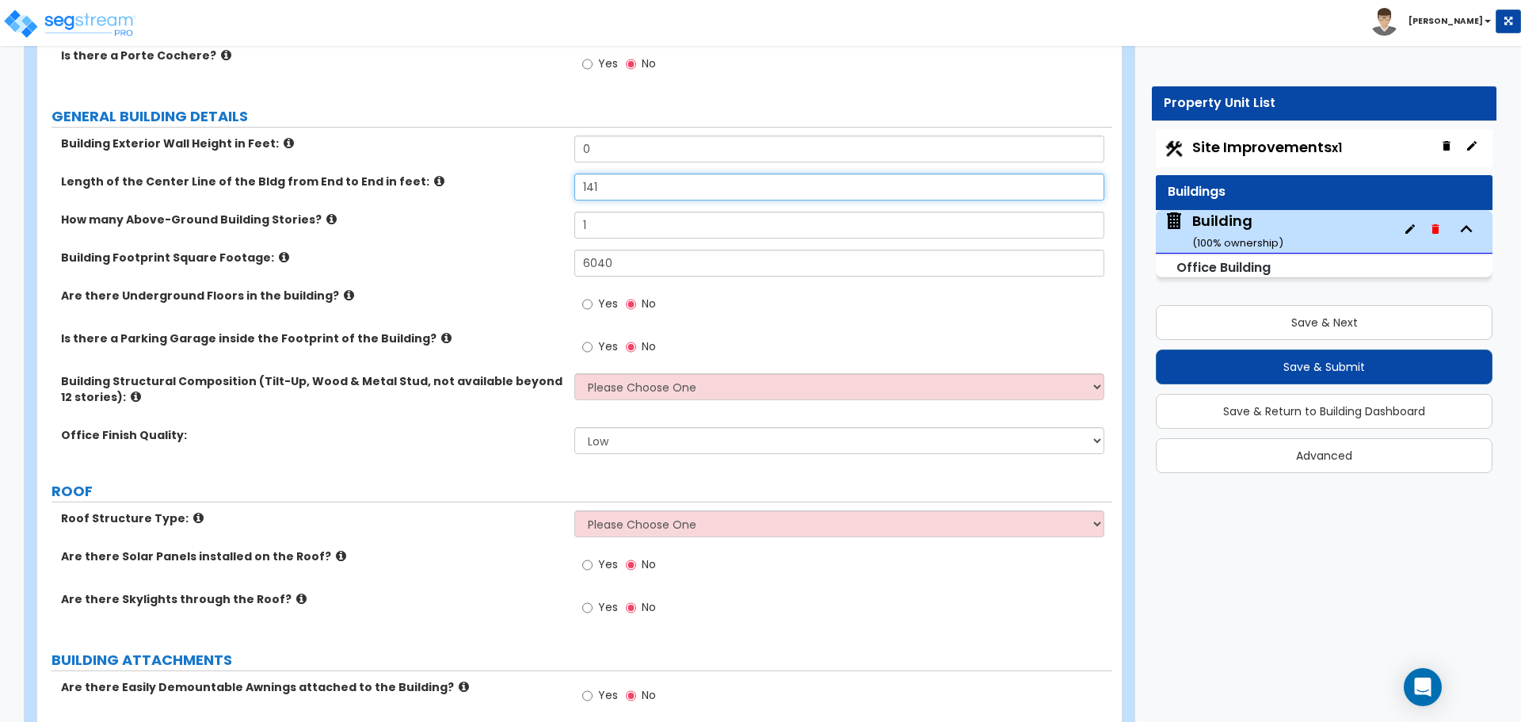
scroll to position [317, 0]
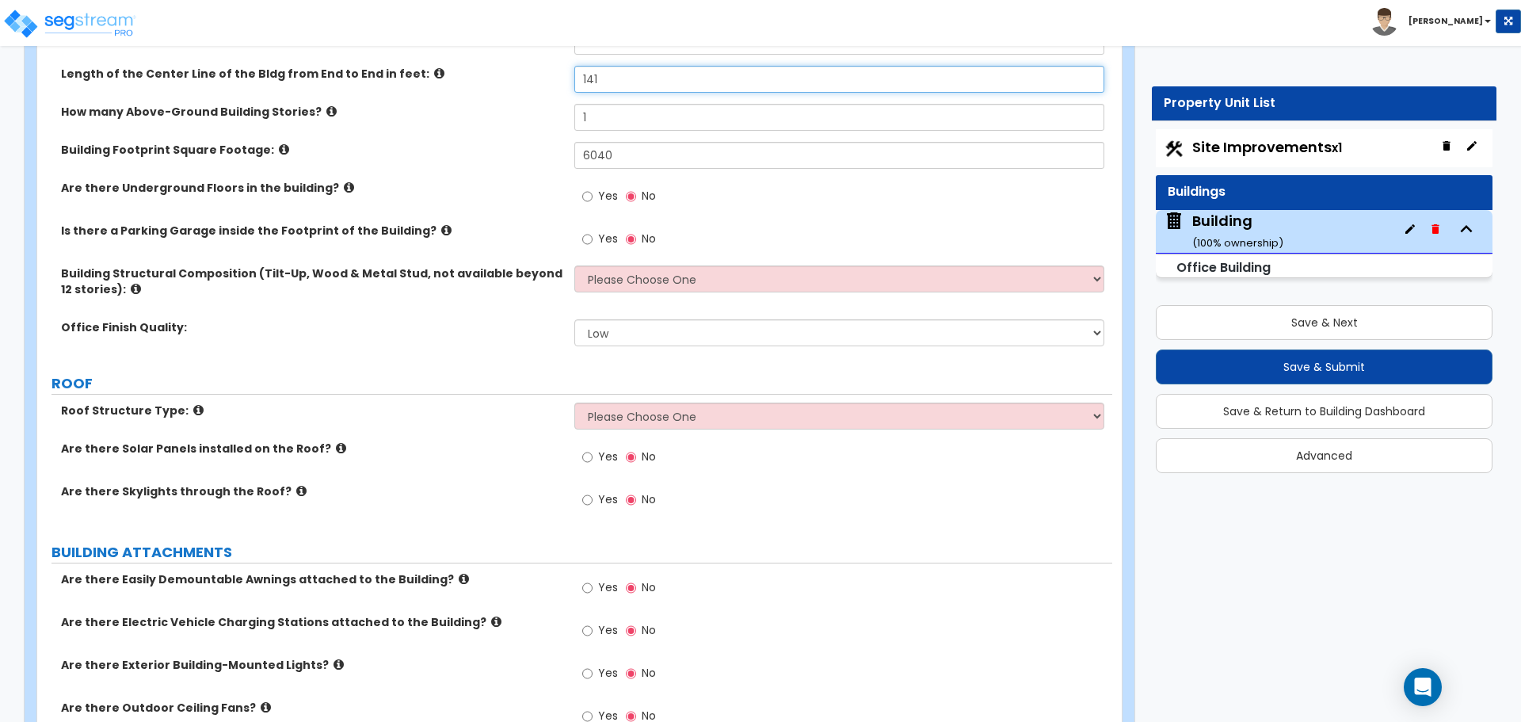
type input "141"
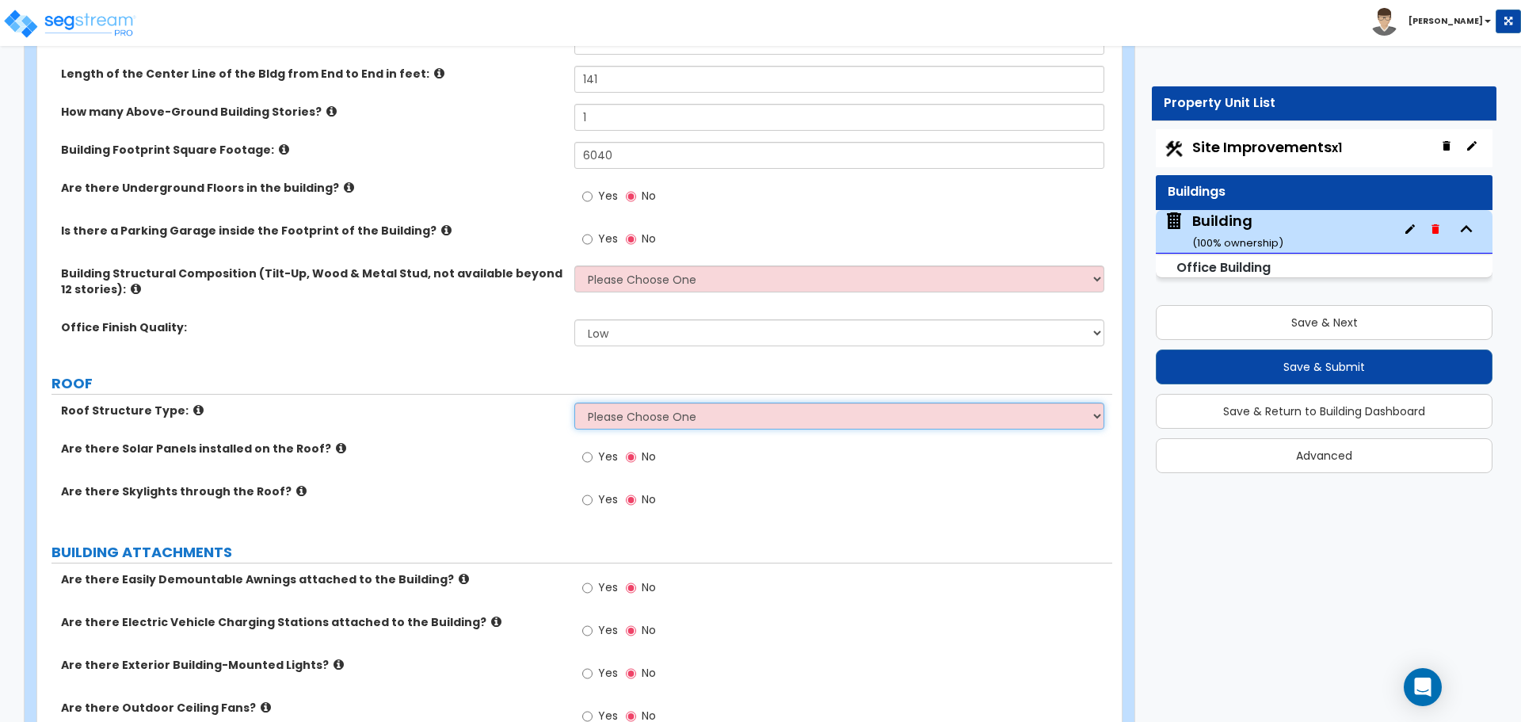
click at [615, 423] on select "Please Choose One [PERSON_NAME] Roof Flat Roof Hybrid [PERSON_NAME] & Flat Roof" at bounding box center [838, 415] width 529 height 27
click at [574, 402] on select "Please Choose One [PERSON_NAME] Roof Flat Roof Hybrid [PERSON_NAME] & Flat Roof" at bounding box center [838, 415] width 529 height 27
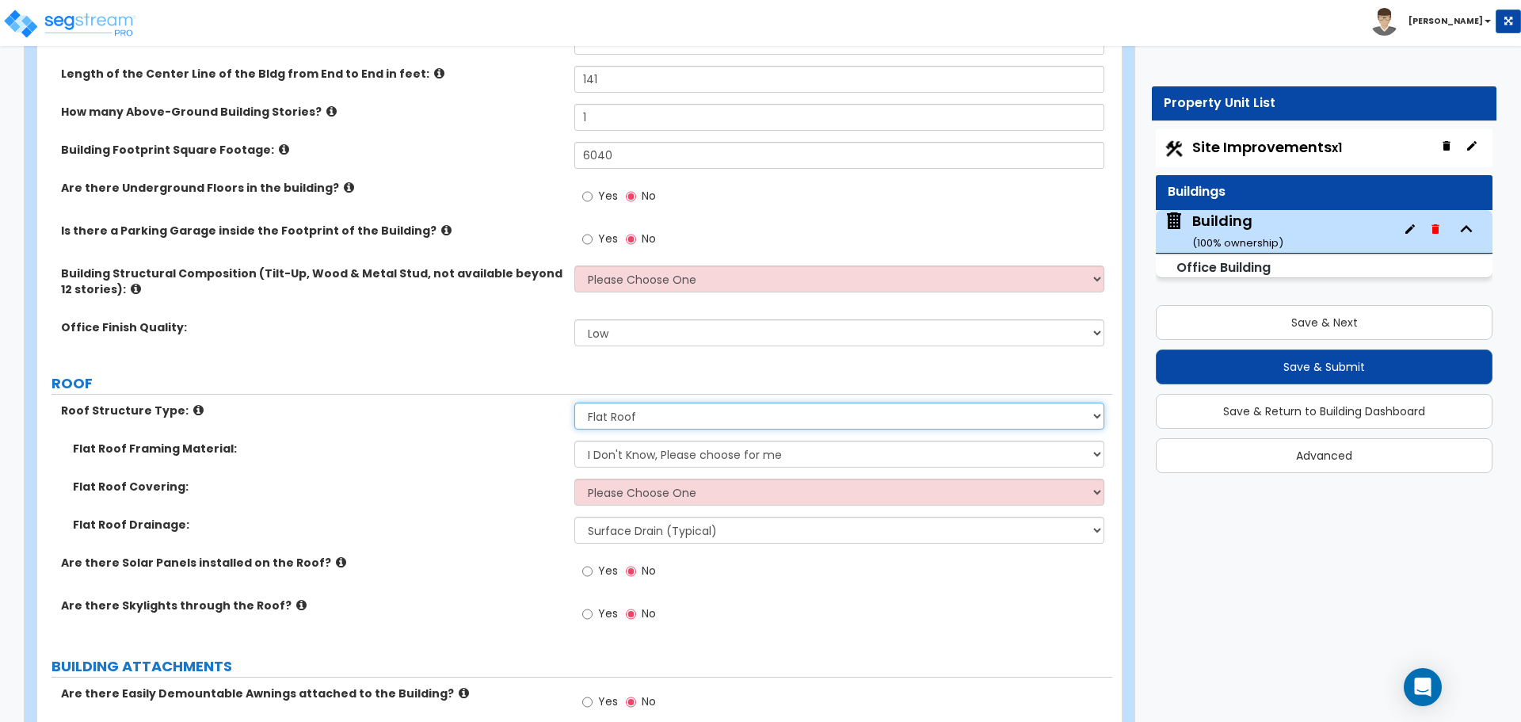
click at [625, 419] on select "Please Choose One [PERSON_NAME] Roof Flat Roof Hybrid [PERSON_NAME] & Flat Roof" at bounding box center [838, 415] width 529 height 27
select select "3"
click at [574, 402] on select "Please Choose One [PERSON_NAME] Roof Flat Roof Hybrid [PERSON_NAME] & Flat Roof" at bounding box center [838, 415] width 529 height 27
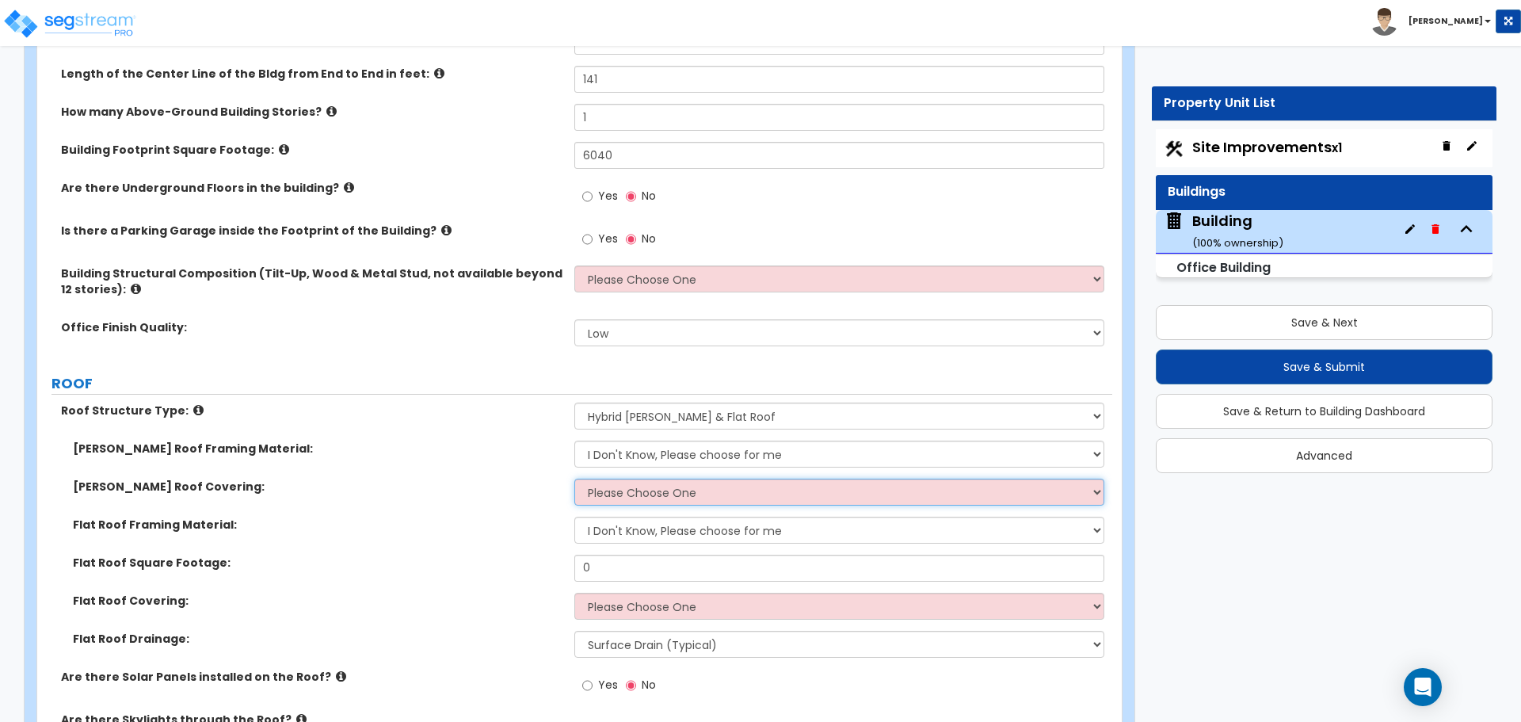
click at [653, 495] on select "Please Choose One Asphalt Shingle Clay Tile Wood Shingle Metal Shingle Standing…" at bounding box center [838, 491] width 529 height 27
select select "5"
click at [574, 478] on select "Please Choose One Asphalt Shingle Clay Tile Wood Shingle Metal Shingle Standing…" at bounding box center [838, 491] width 529 height 27
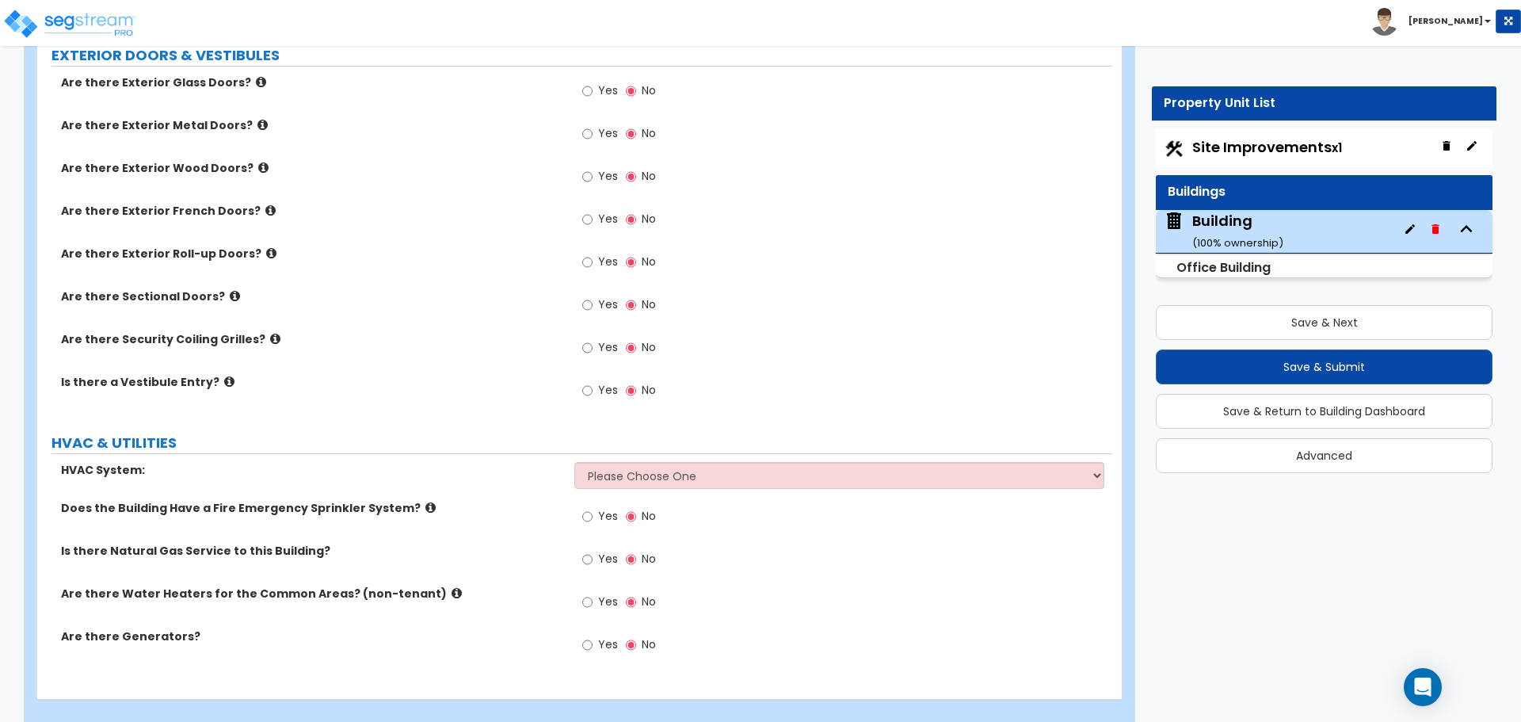
scroll to position [1410, 0]
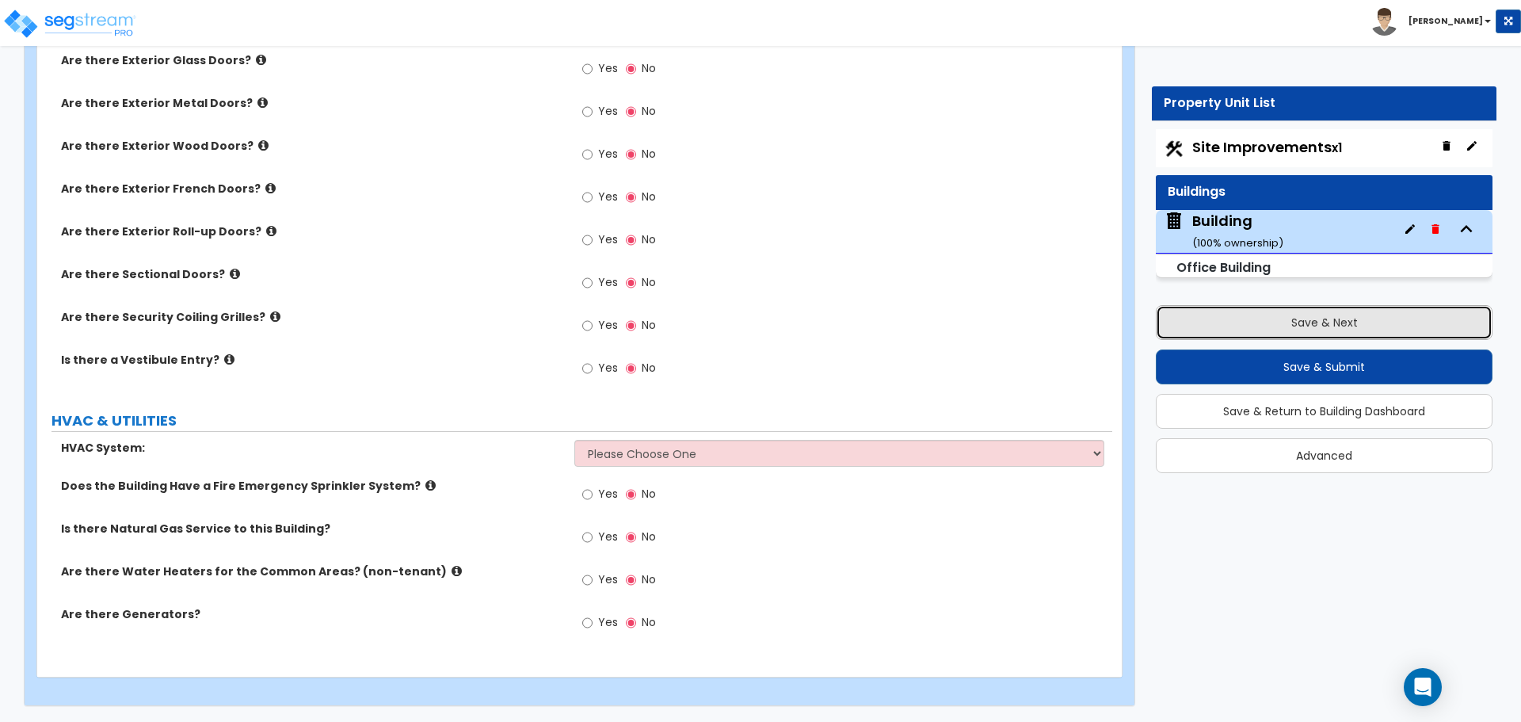
click at [1261, 322] on button "Save & Next" at bounding box center [1324, 322] width 337 height 35
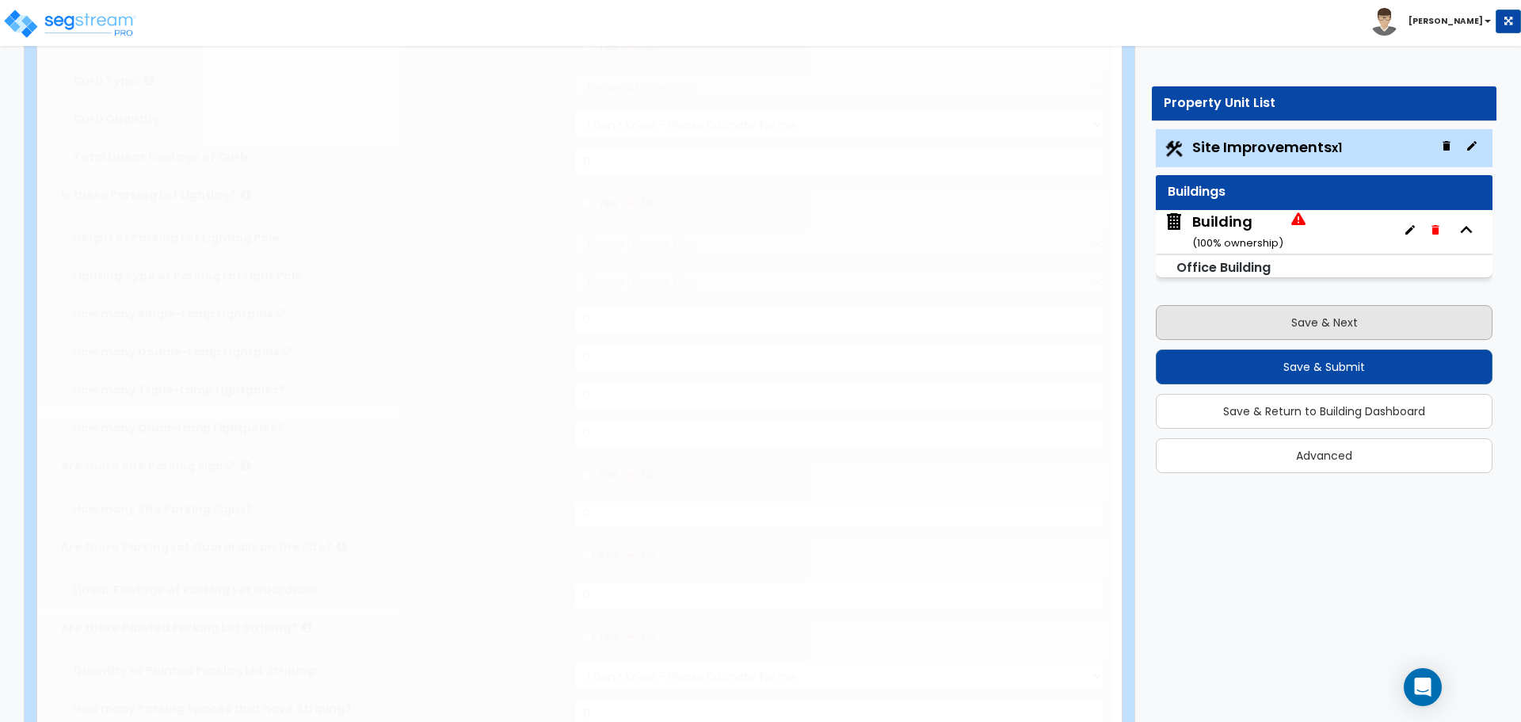
type input "0.15"
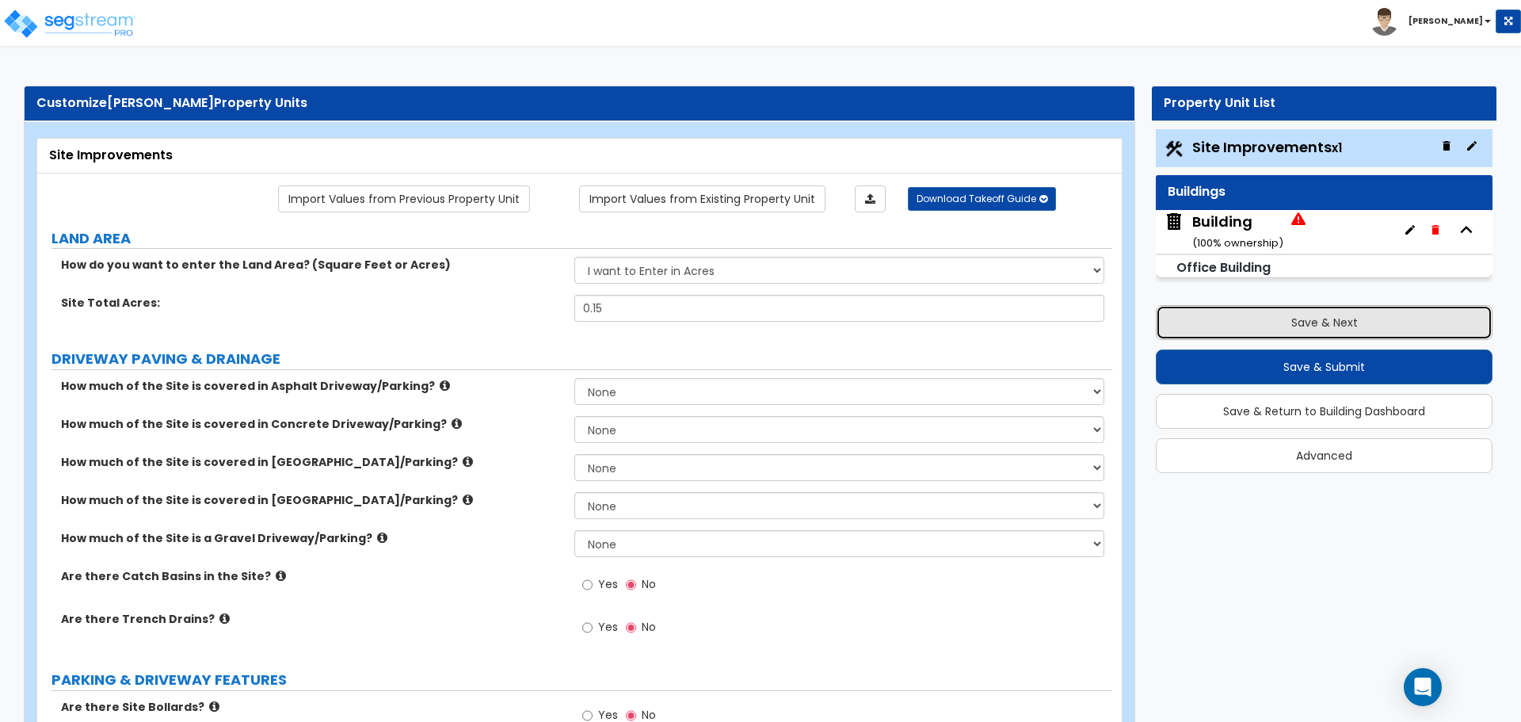
click at [1261, 322] on button "Save & Next" at bounding box center [1324, 322] width 337 height 35
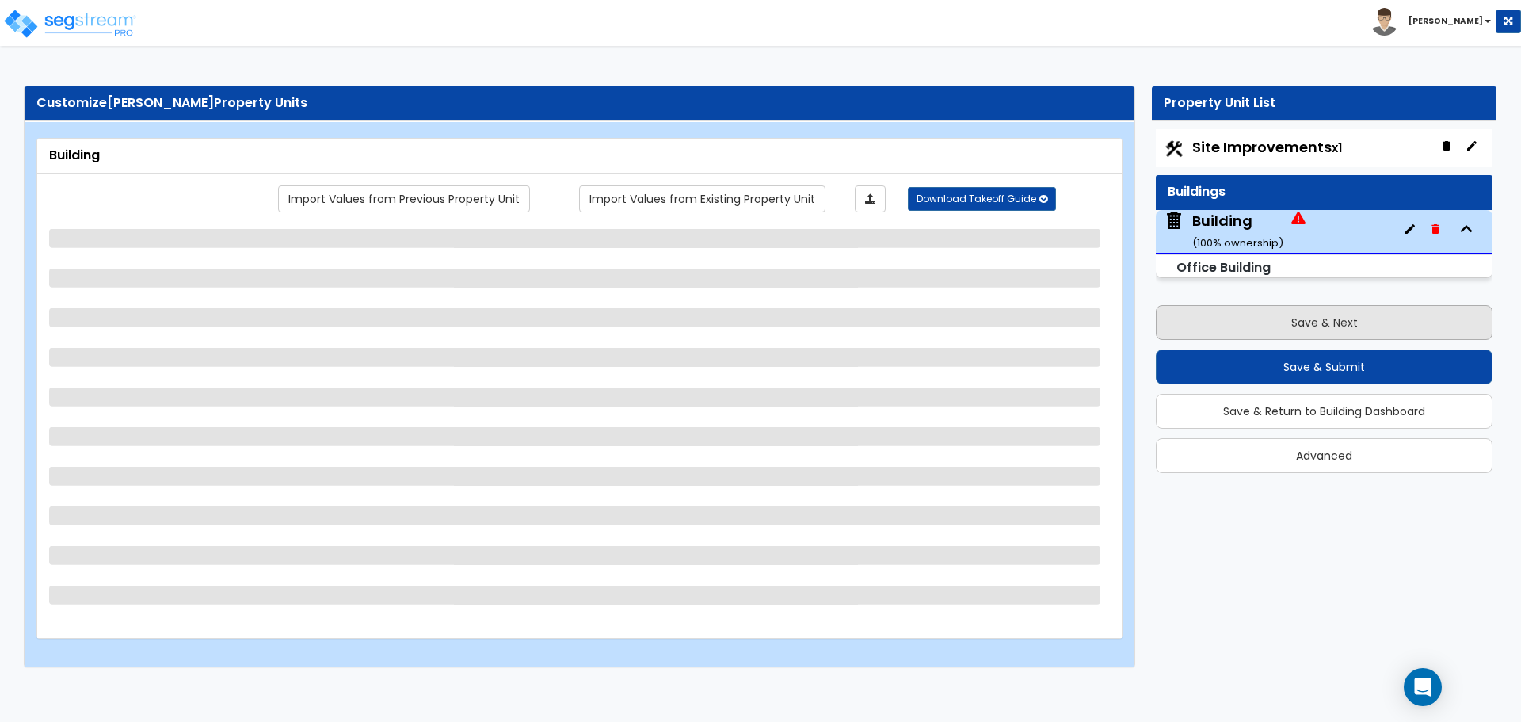
select select "3"
select select "5"
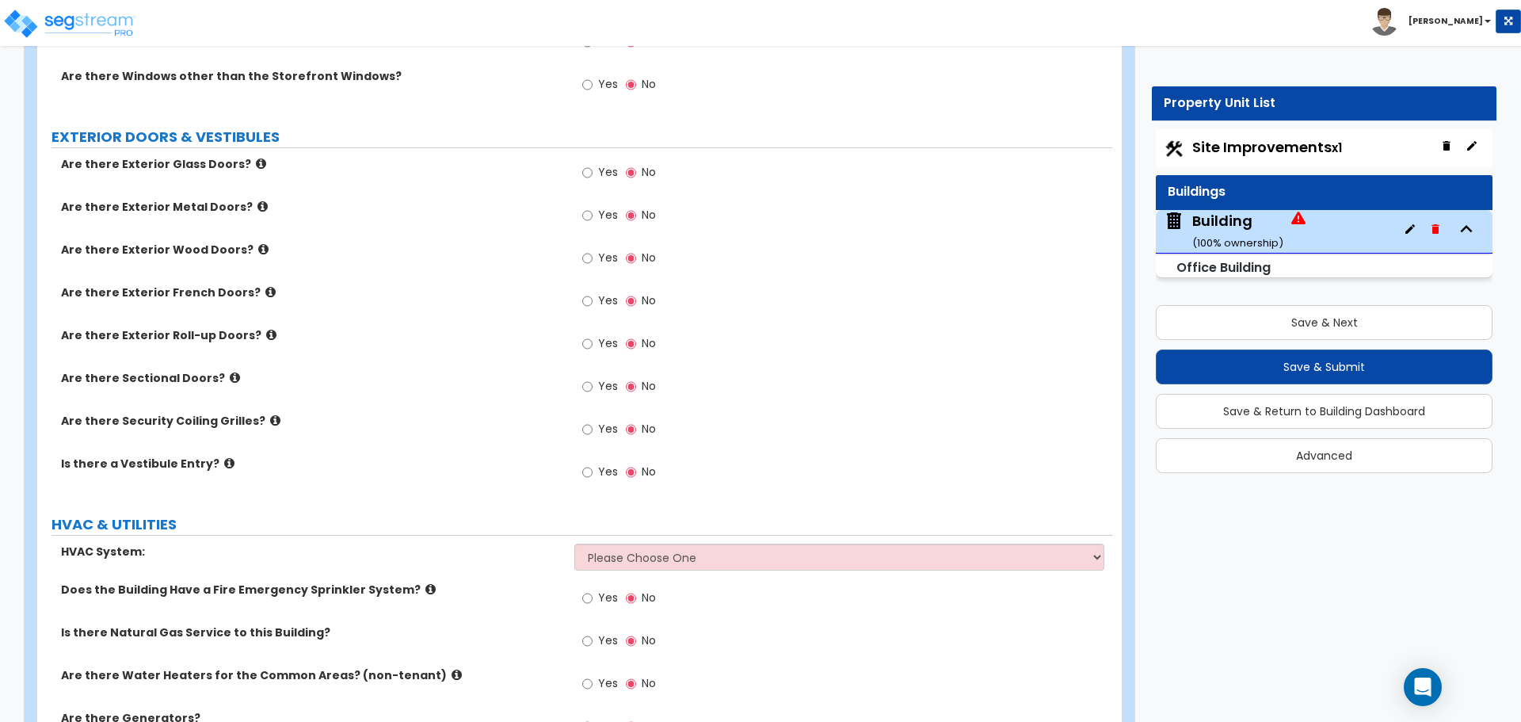
scroll to position [1537, 0]
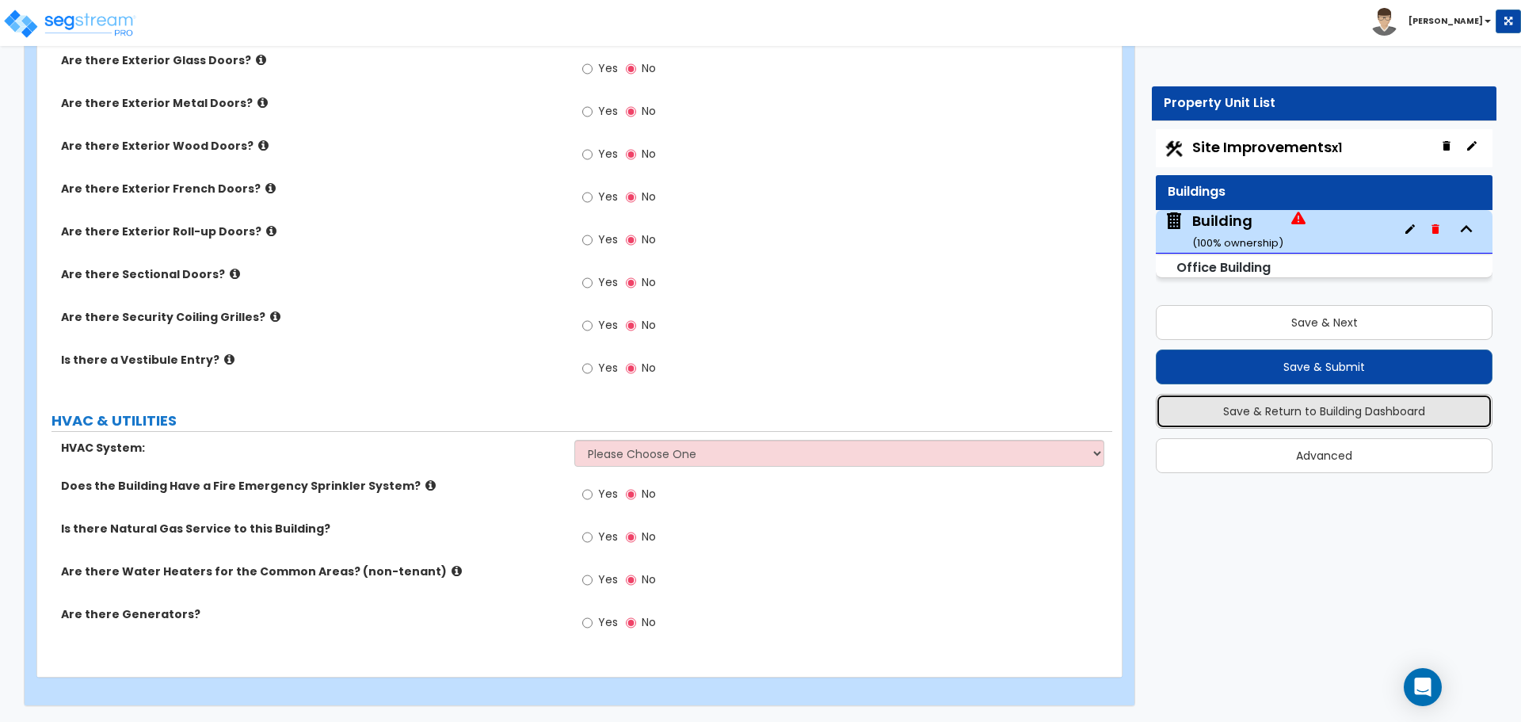
click at [1362, 412] on button "Save & Return to Building Dashboard" at bounding box center [1324, 411] width 337 height 35
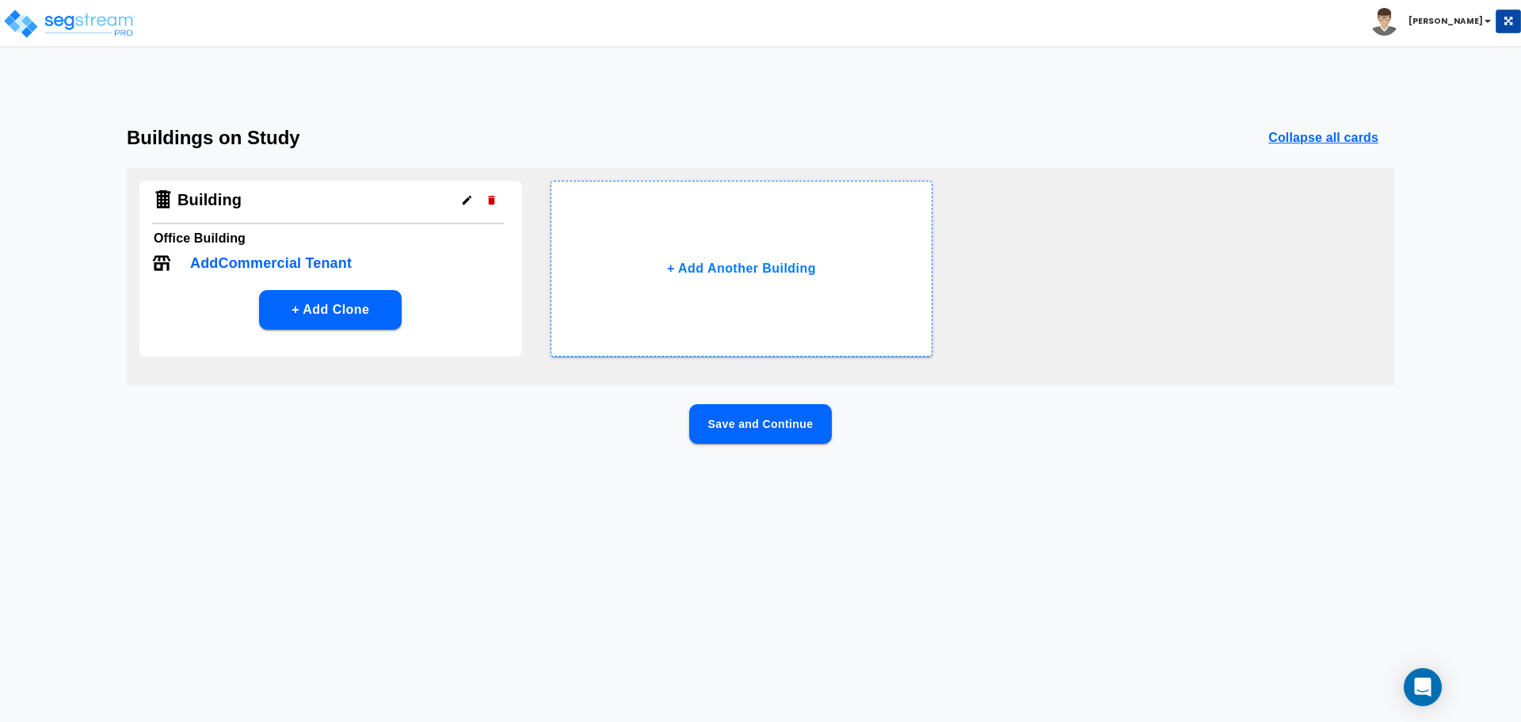
click at [746, 426] on button "Save and Continue" at bounding box center [760, 424] width 143 height 40
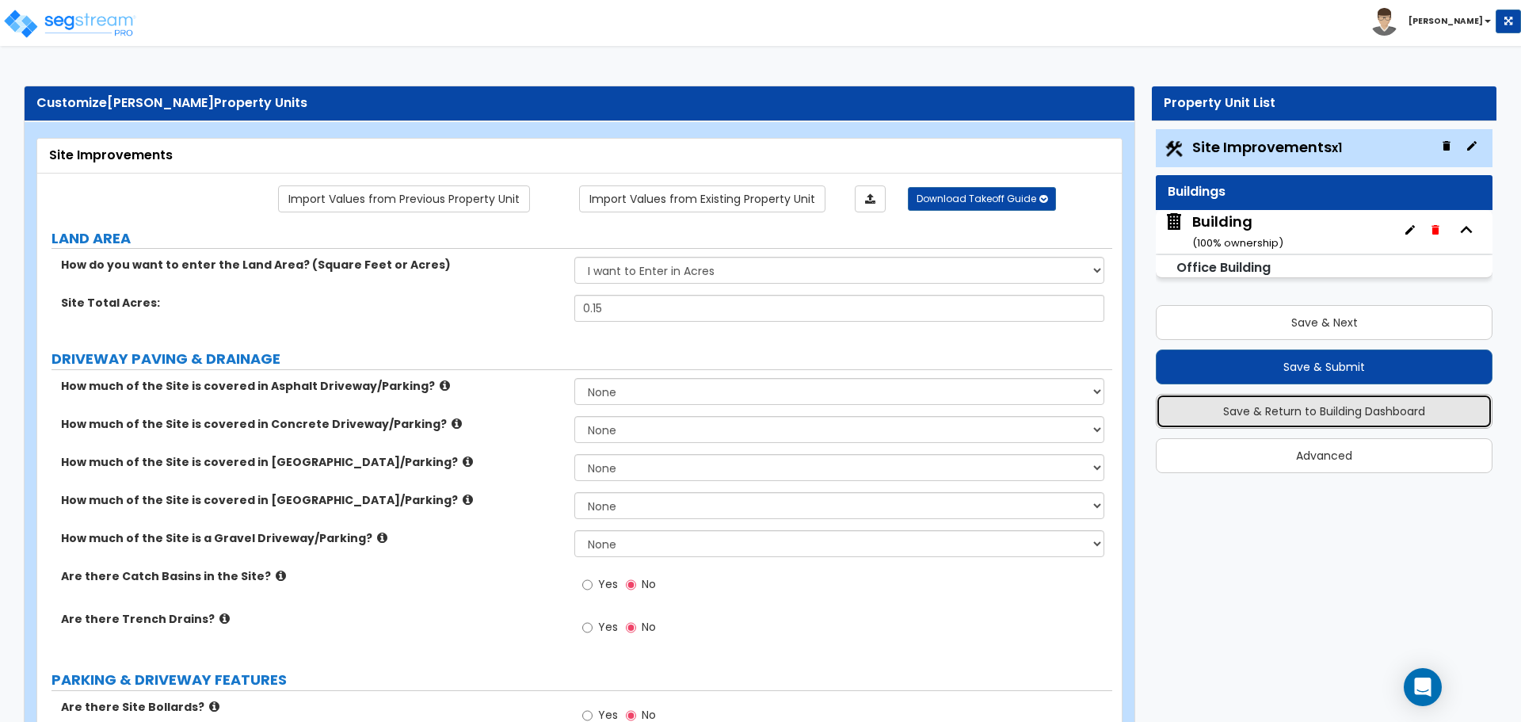
click at [1343, 409] on button "Save & Return to Building Dashboard" at bounding box center [1324, 411] width 337 height 35
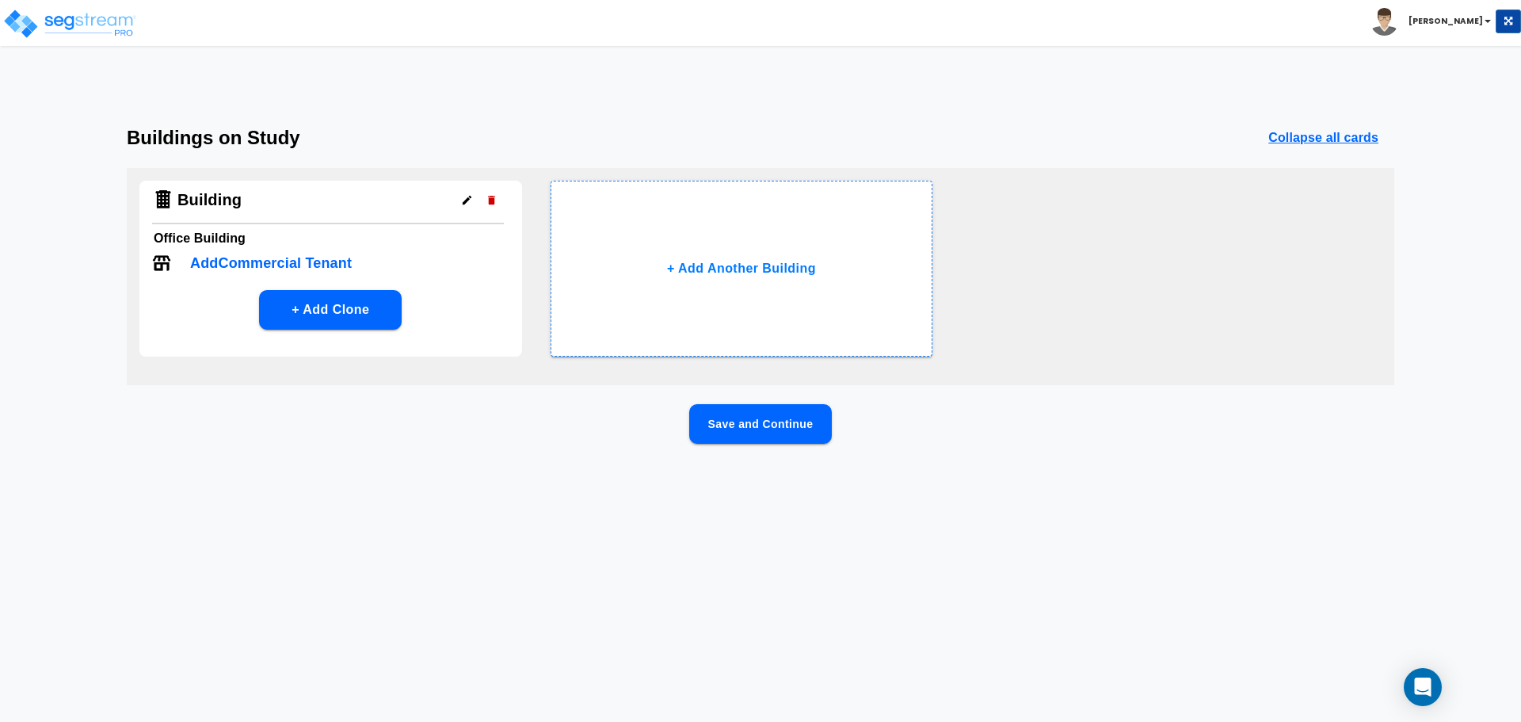
click at [335, 261] on p "Add Commercial Tenant" at bounding box center [271, 263] width 162 height 21
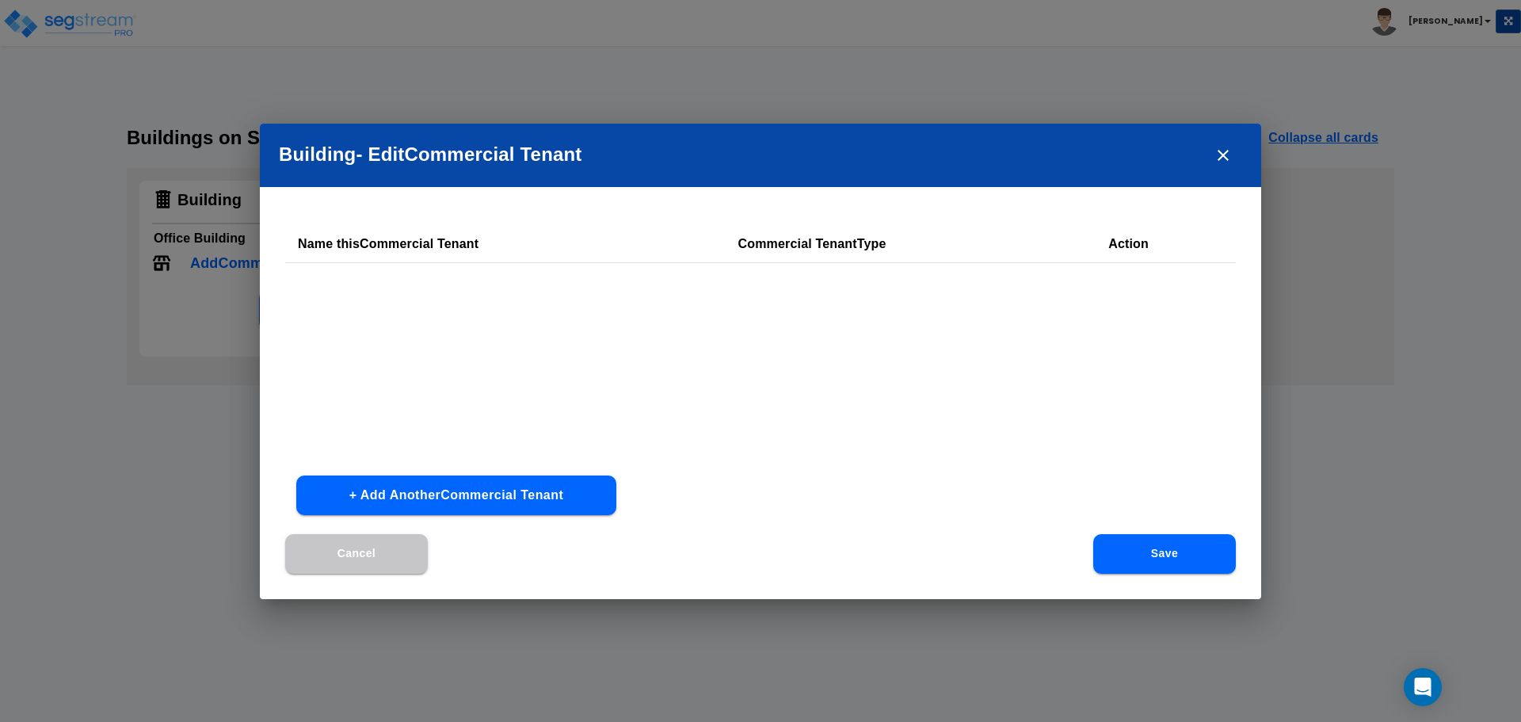
click at [512, 495] on button "+ Add Another Commercial Tenant" at bounding box center [456, 495] width 320 height 40
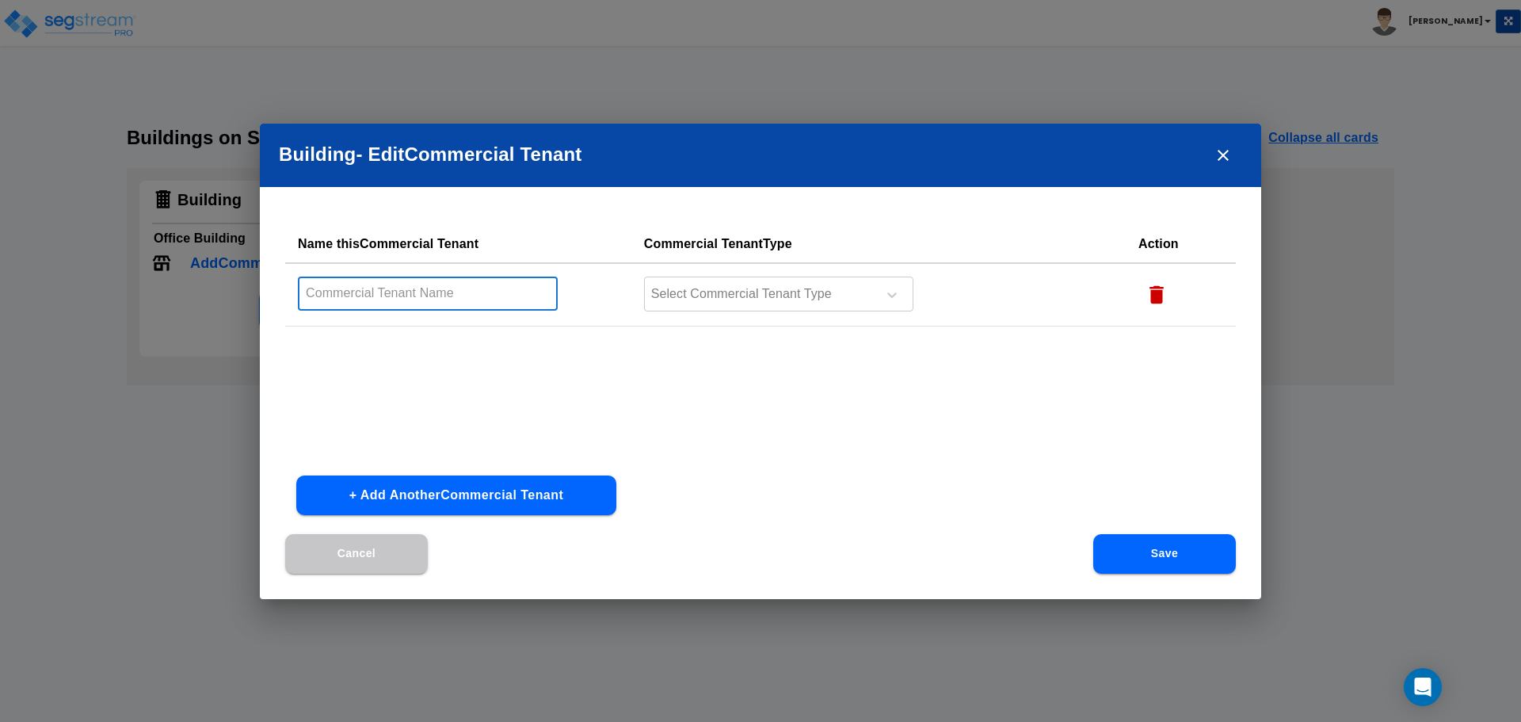
click at [459, 299] on input "text" at bounding box center [428, 293] width 260 height 34
type input "Tenants"
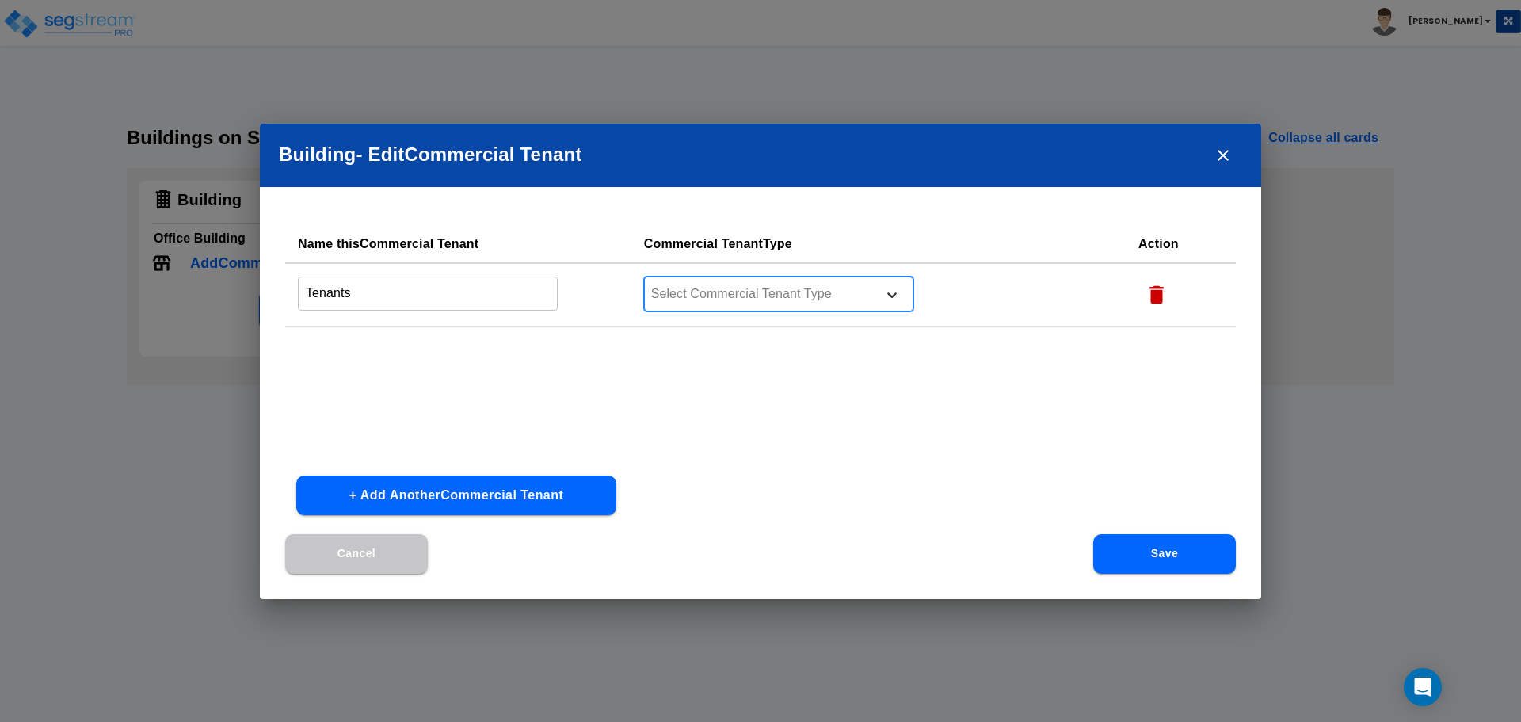
click at [891, 290] on icon at bounding box center [892, 295] width 16 height 16
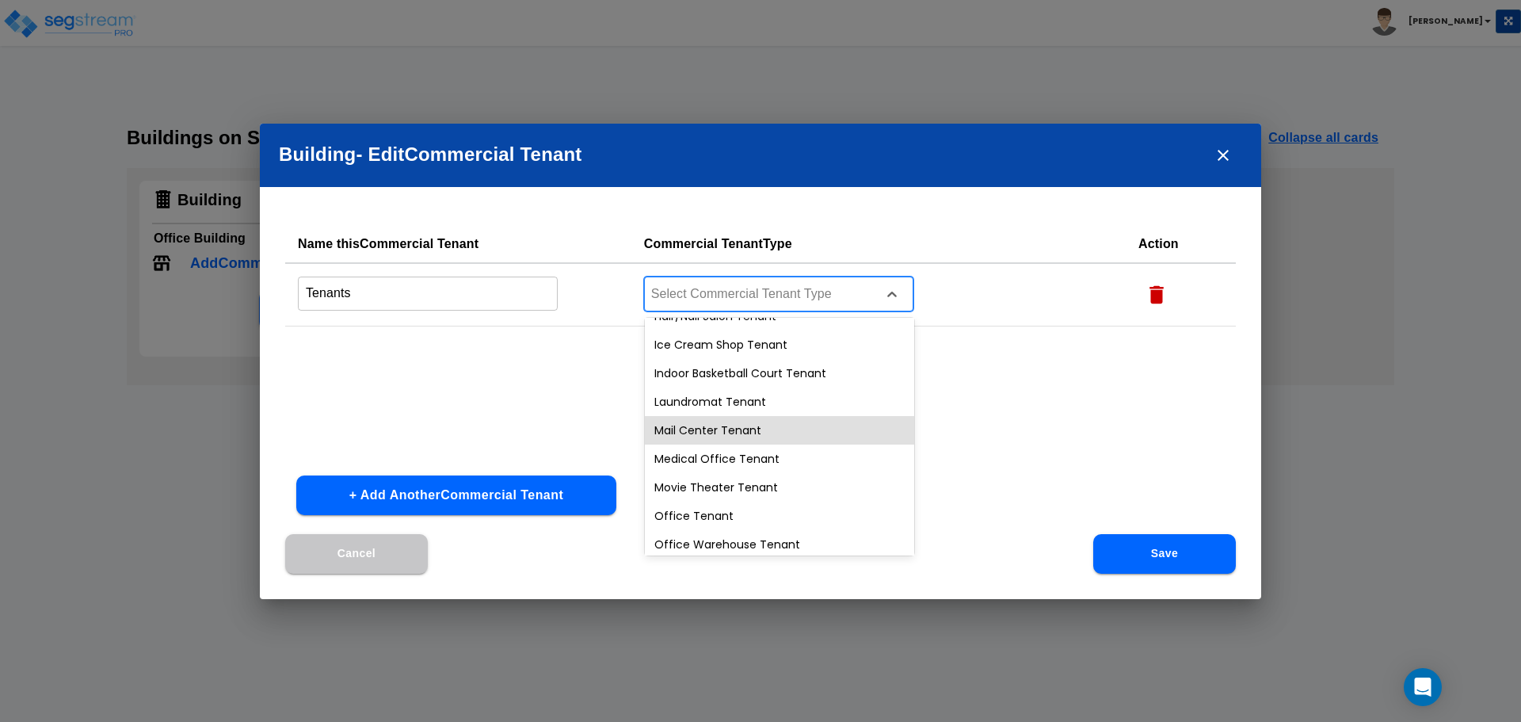
scroll to position [554, 0]
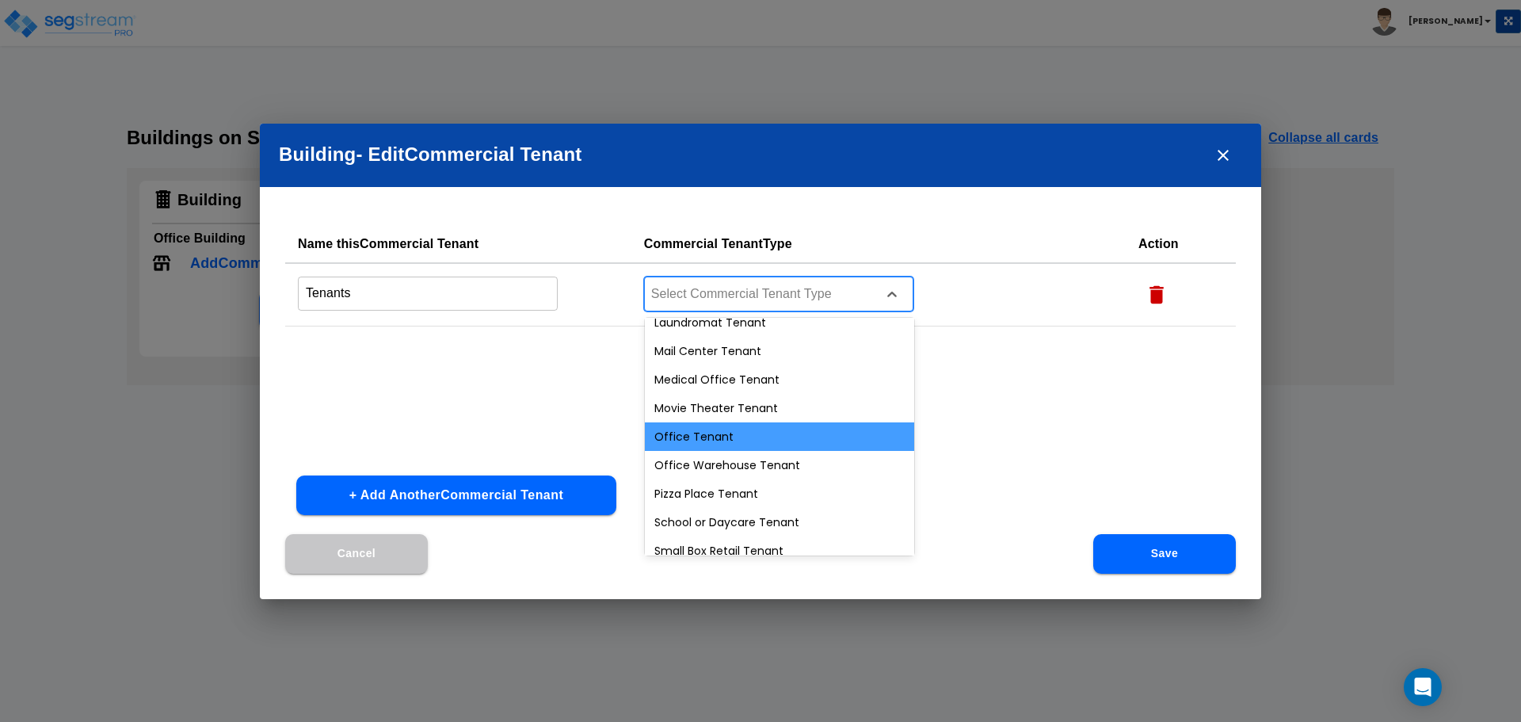
click at [815, 432] on div "Office Tenant" at bounding box center [779, 436] width 269 height 29
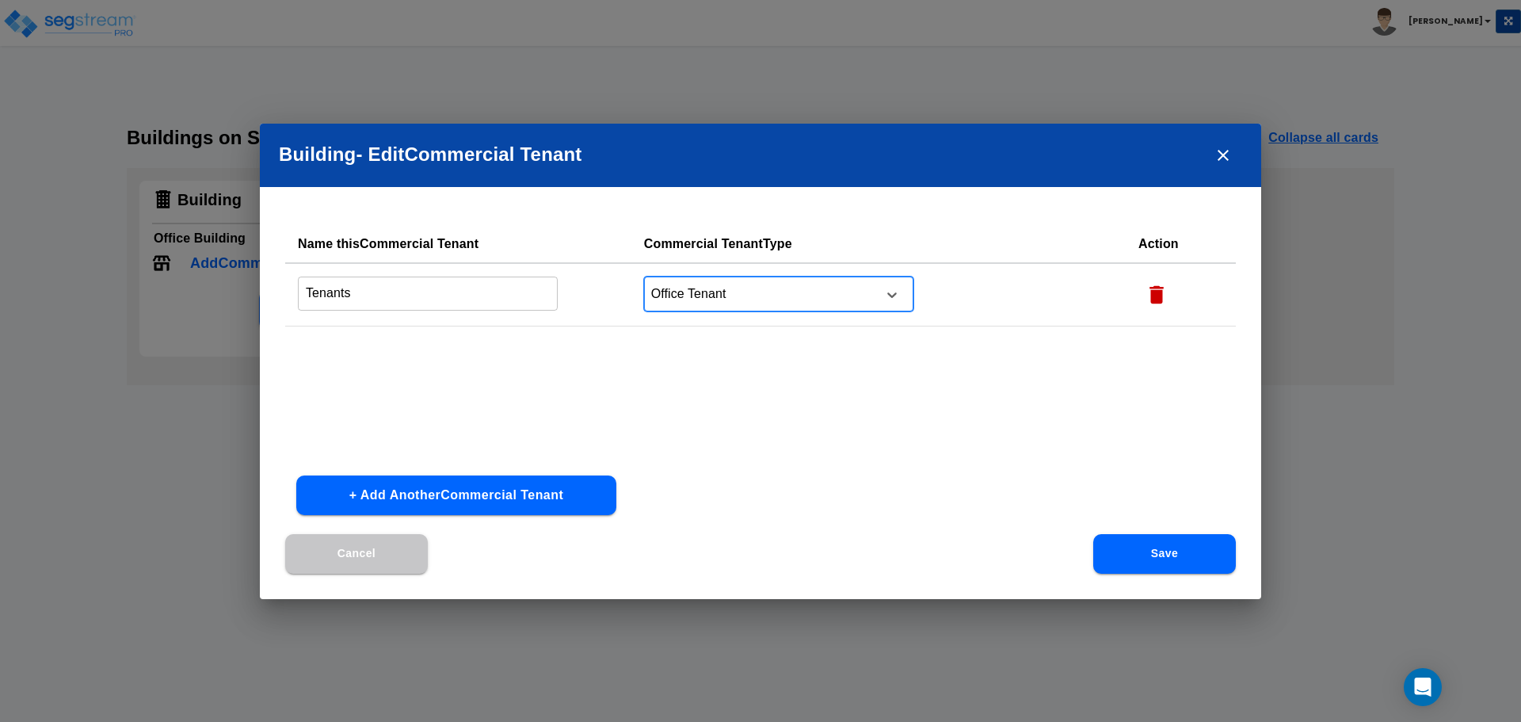
click at [1160, 554] on button "Save" at bounding box center [1164, 554] width 143 height 40
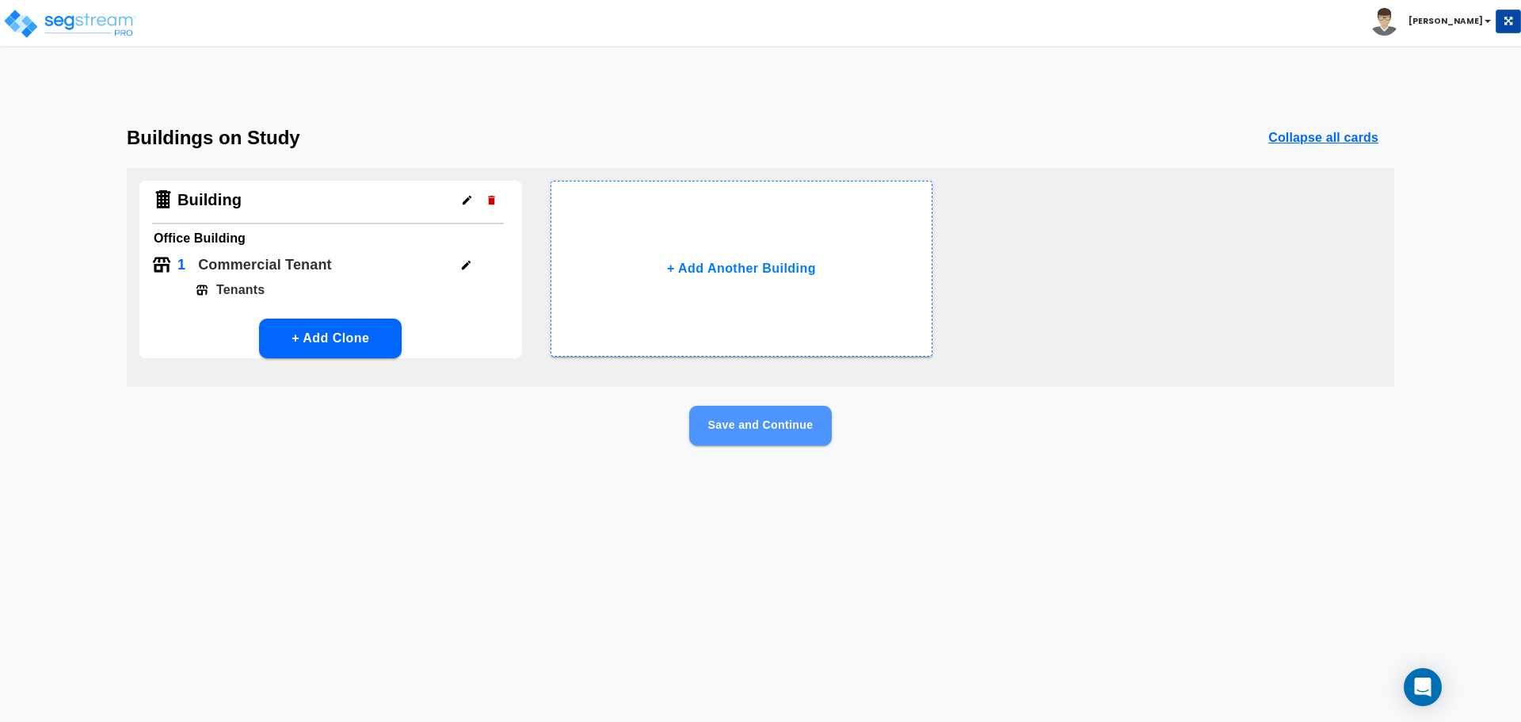
click at [777, 420] on button "Save and Continue" at bounding box center [760, 426] width 143 height 40
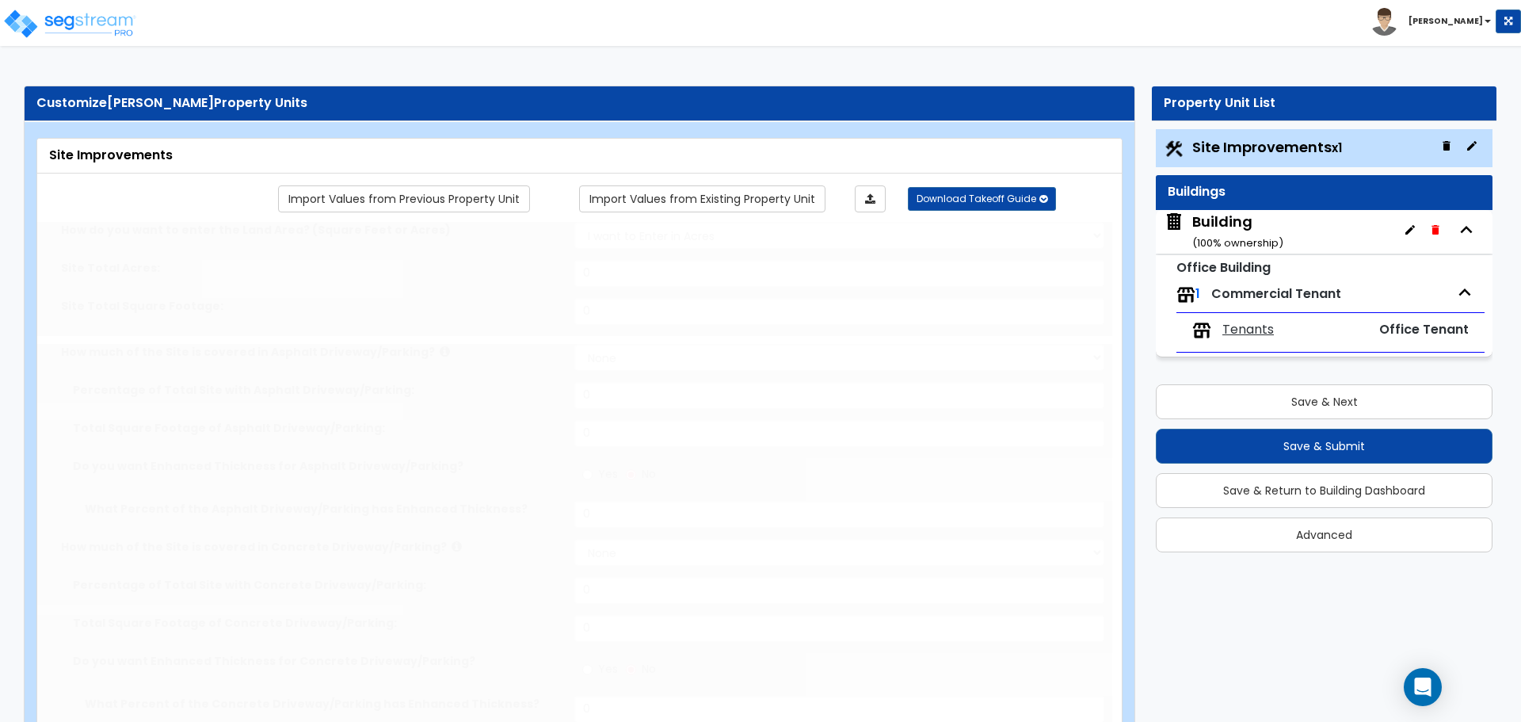
type input "0.15"
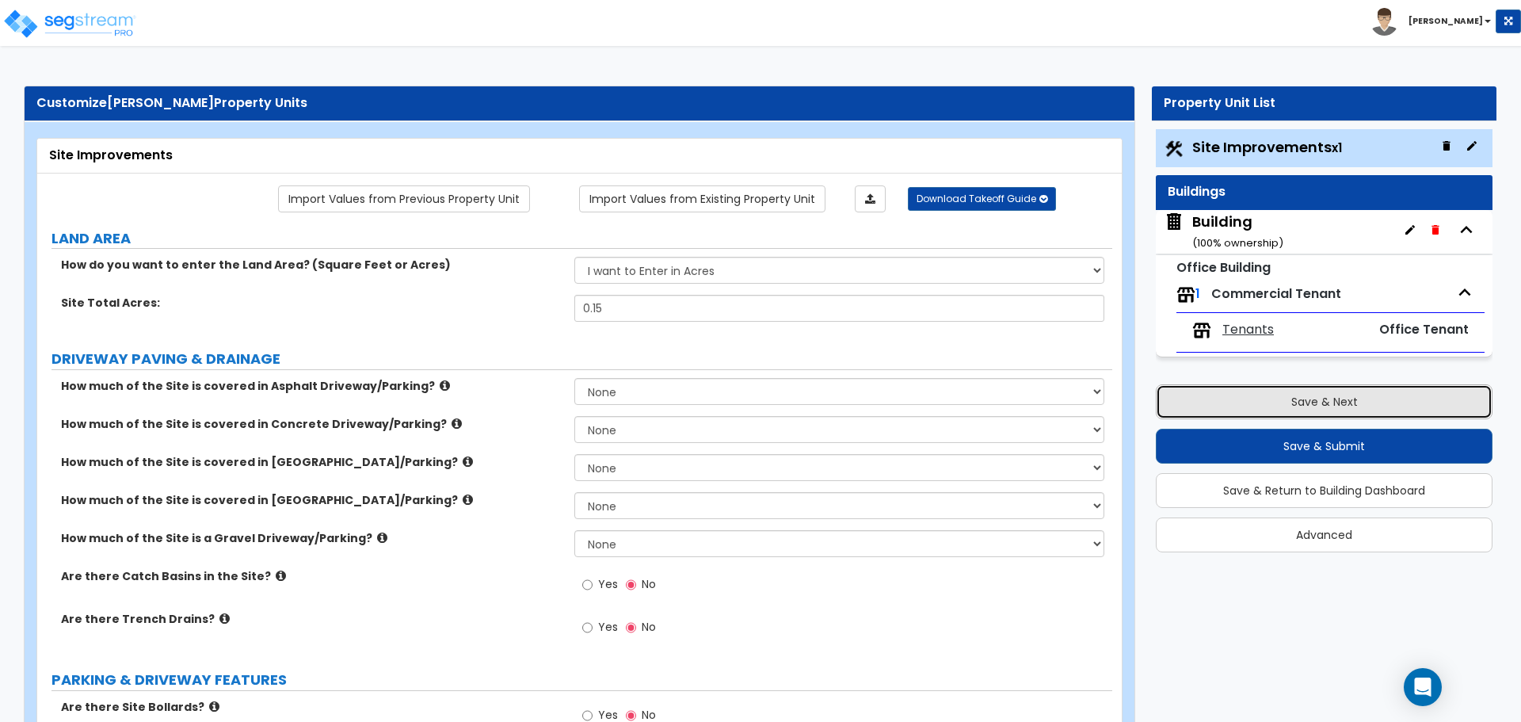
click at [1294, 401] on button "Save & Next" at bounding box center [1324, 401] width 337 height 35
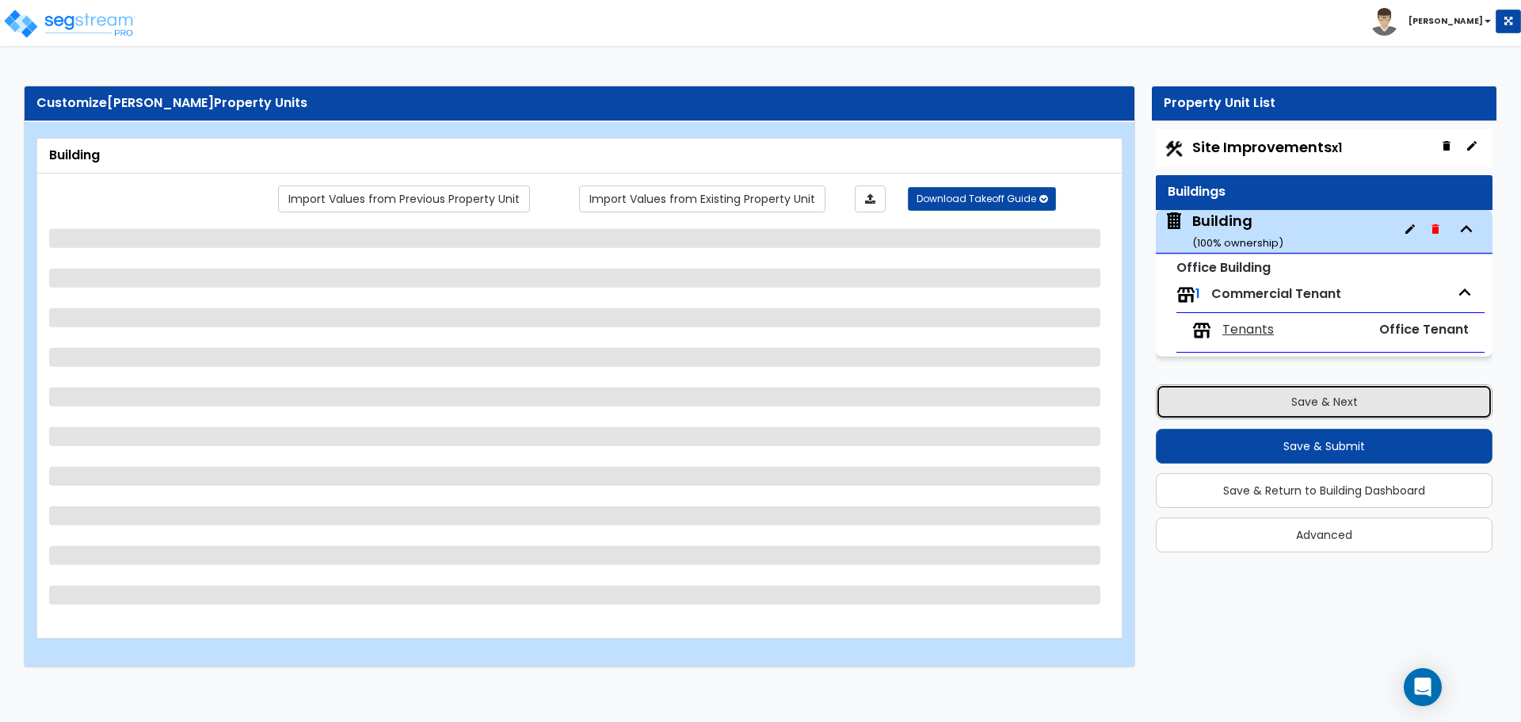
click at [1321, 399] on button "Save & Next" at bounding box center [1324, 401] width 337 height 35
select select "3"
select select "5"
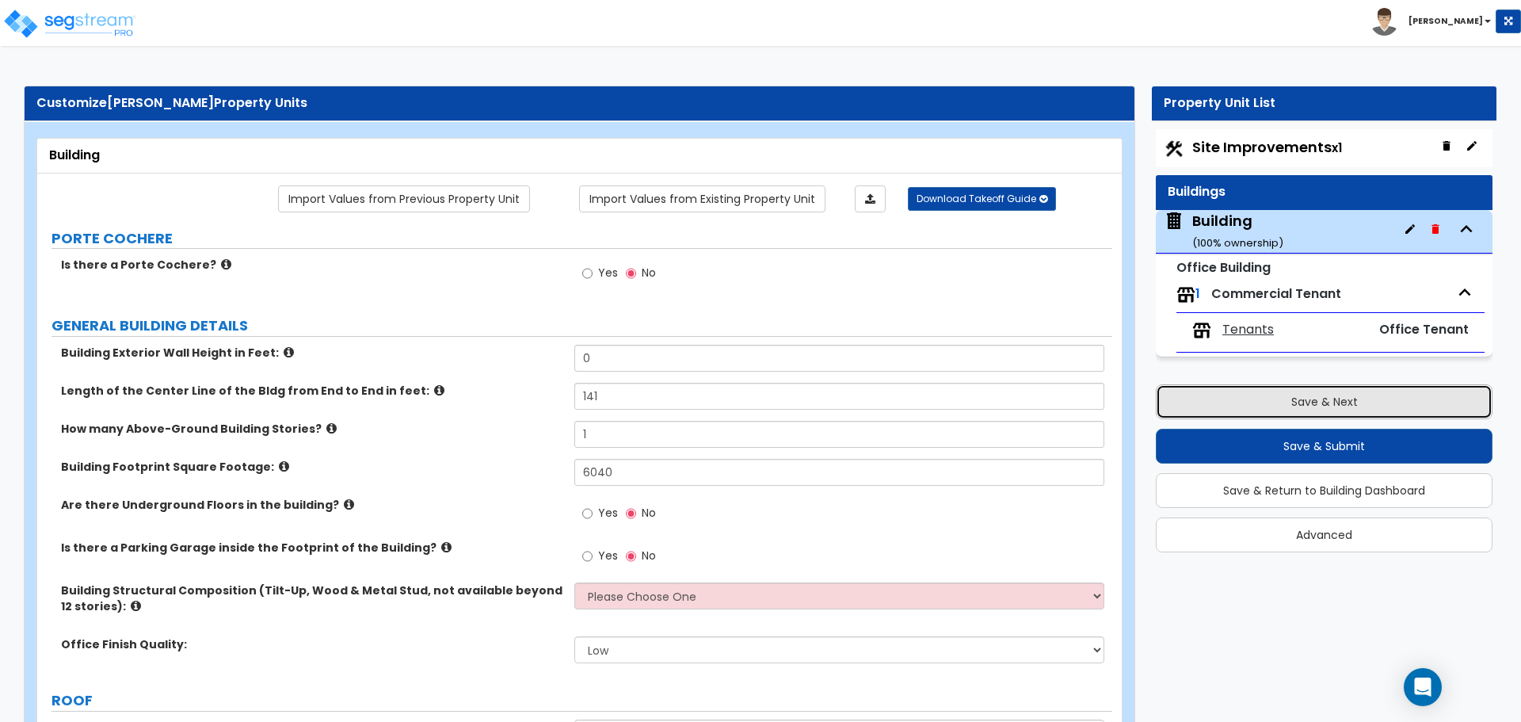
click at [1321, 399] on button "Save & Next" at bounding box center [1324, 401] width 337 height 35
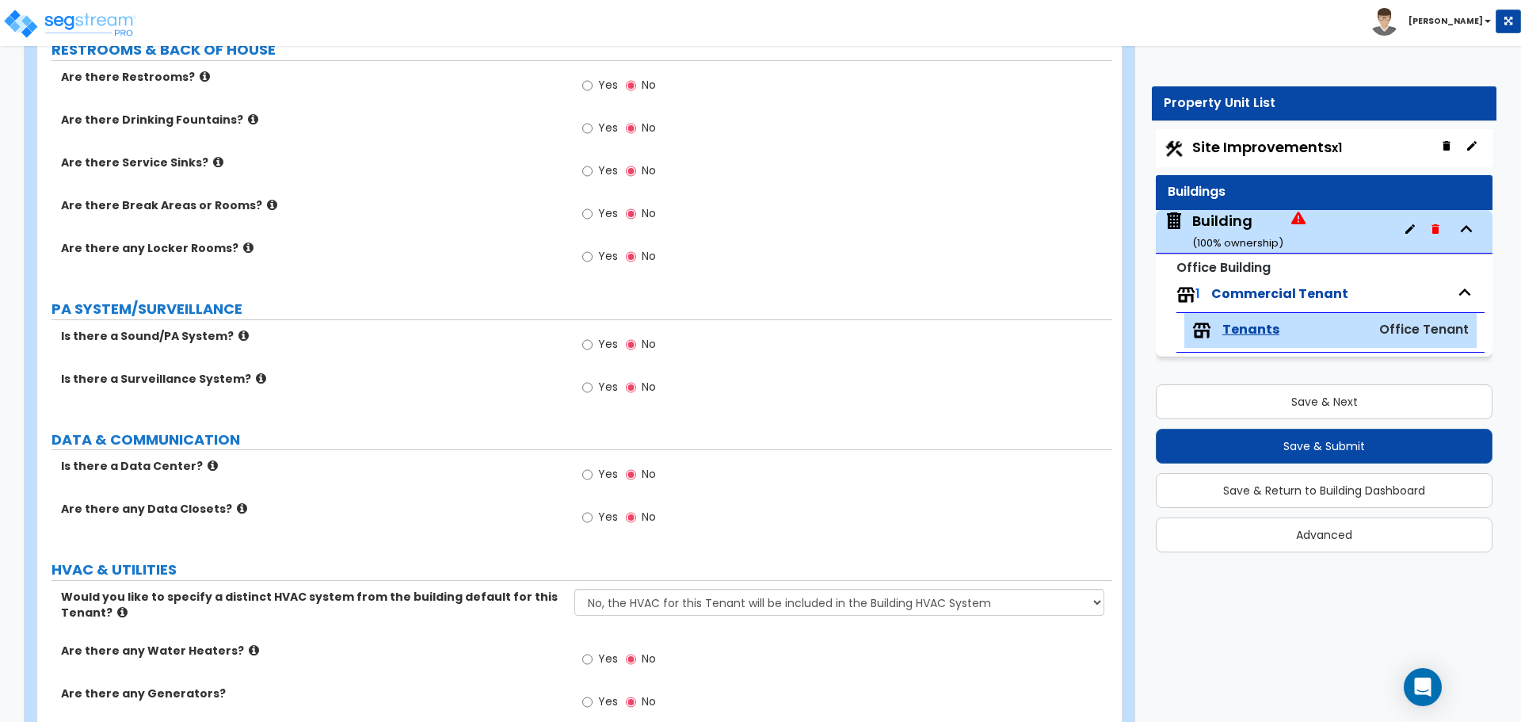
scroll to position [1585, 0]
